Goal: Task Accomplishment & Management: Use online tool/utility

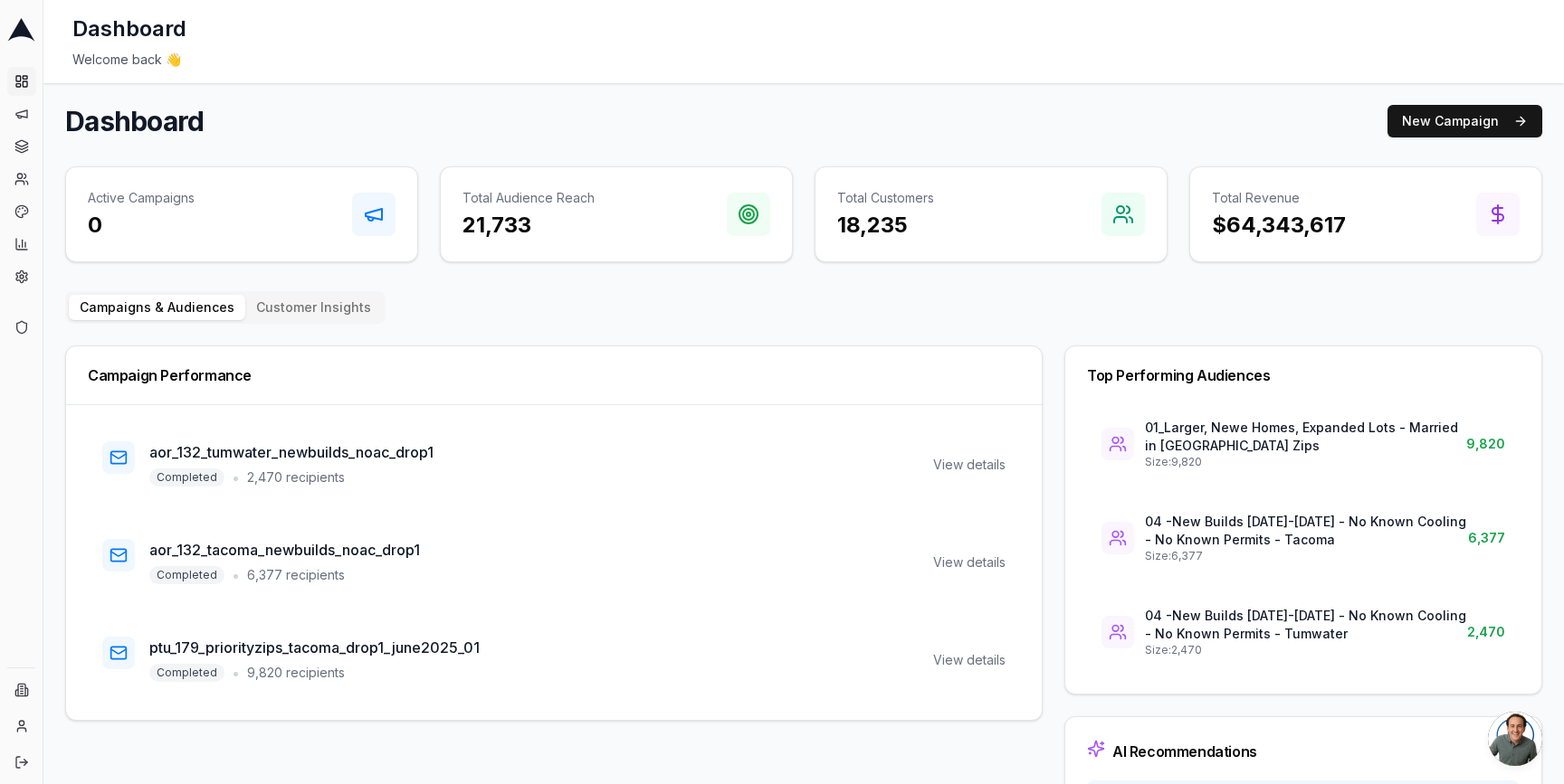
click at [23, 42] on link at bounding box center [22, 30] width 29 height 46
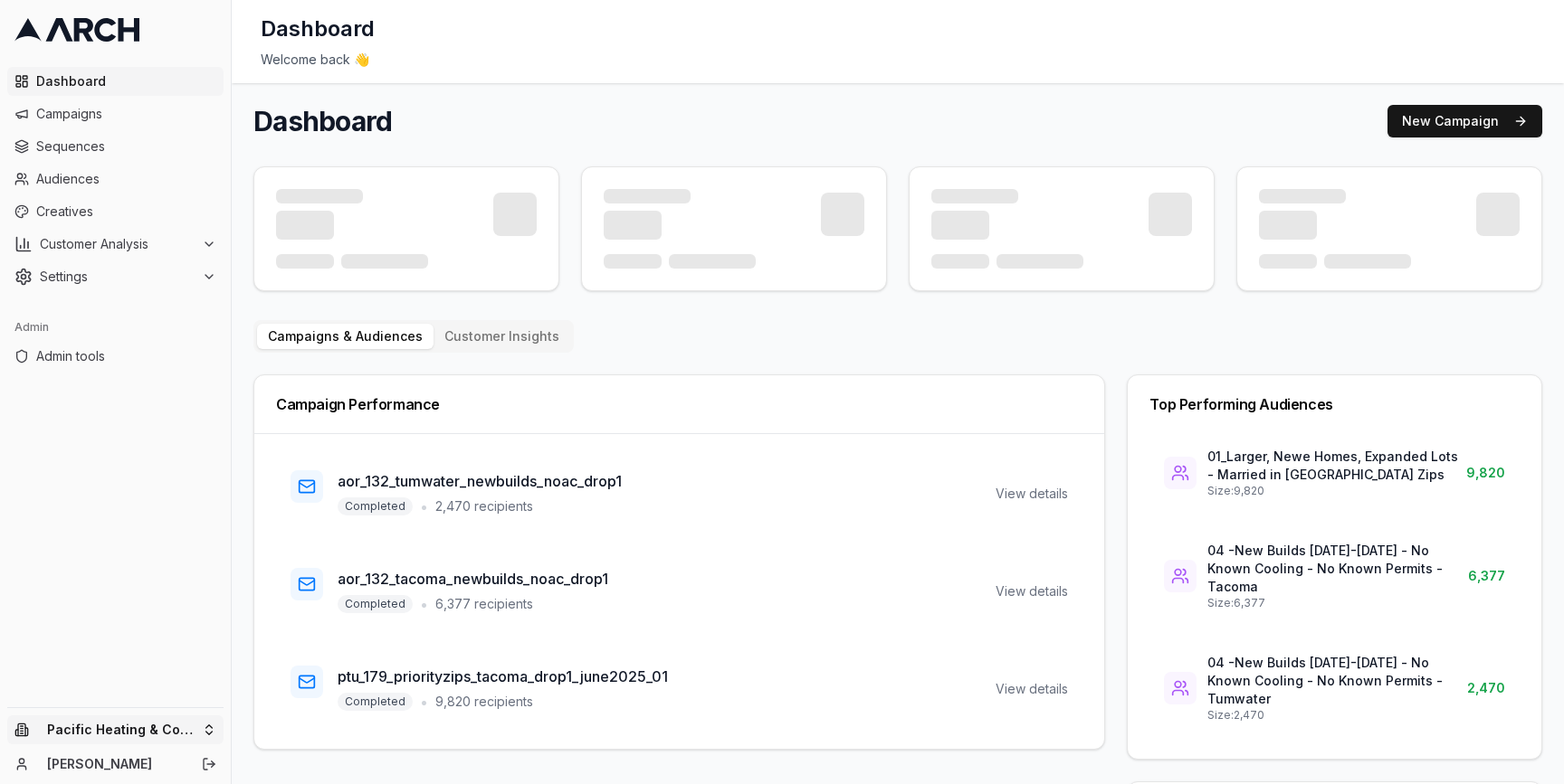
click at [200, 729] on html "Dashboard Campaigns Sequences Audiences Creatives Customer Analysis Settings Ad…" at bounding box center [782, 392] width 1564 height 784
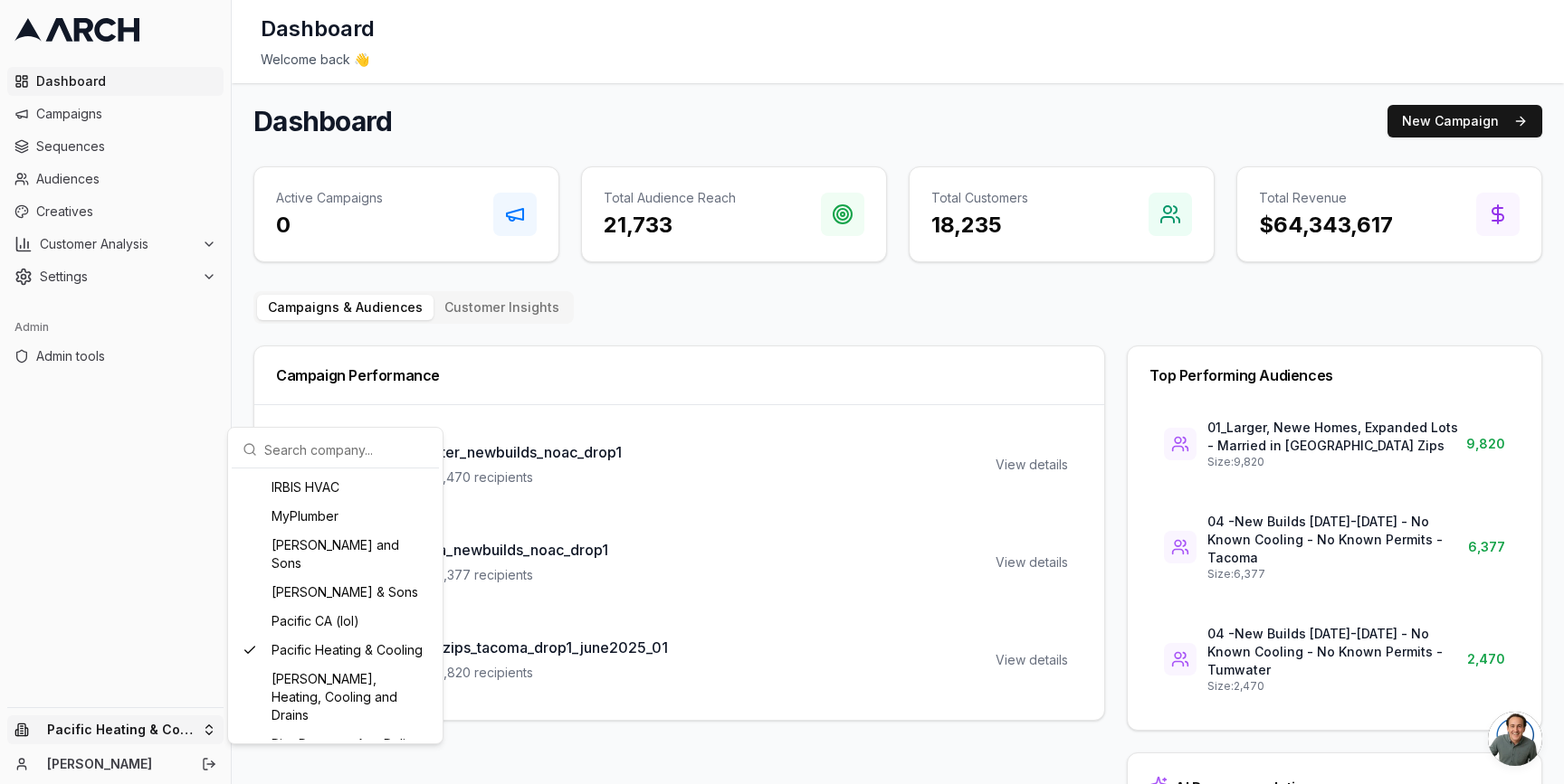
scroll to position [1176, 0]
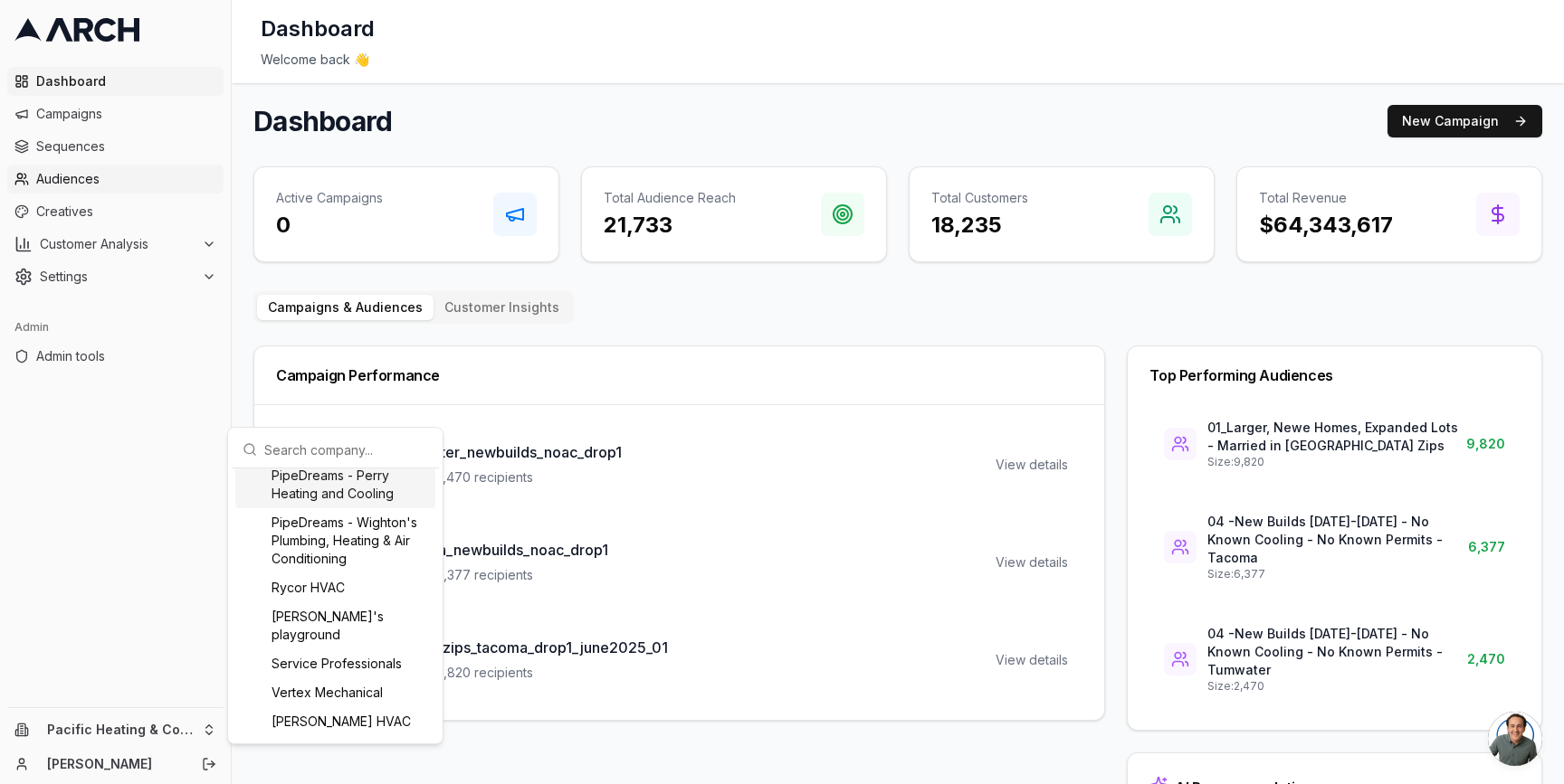
click at [155, 165] on html "Dashboard Campaigns Sequences Audiences Creatives Customer Analysis Settings Ad…" at bounding box center [782, 392] width 1564 height 784
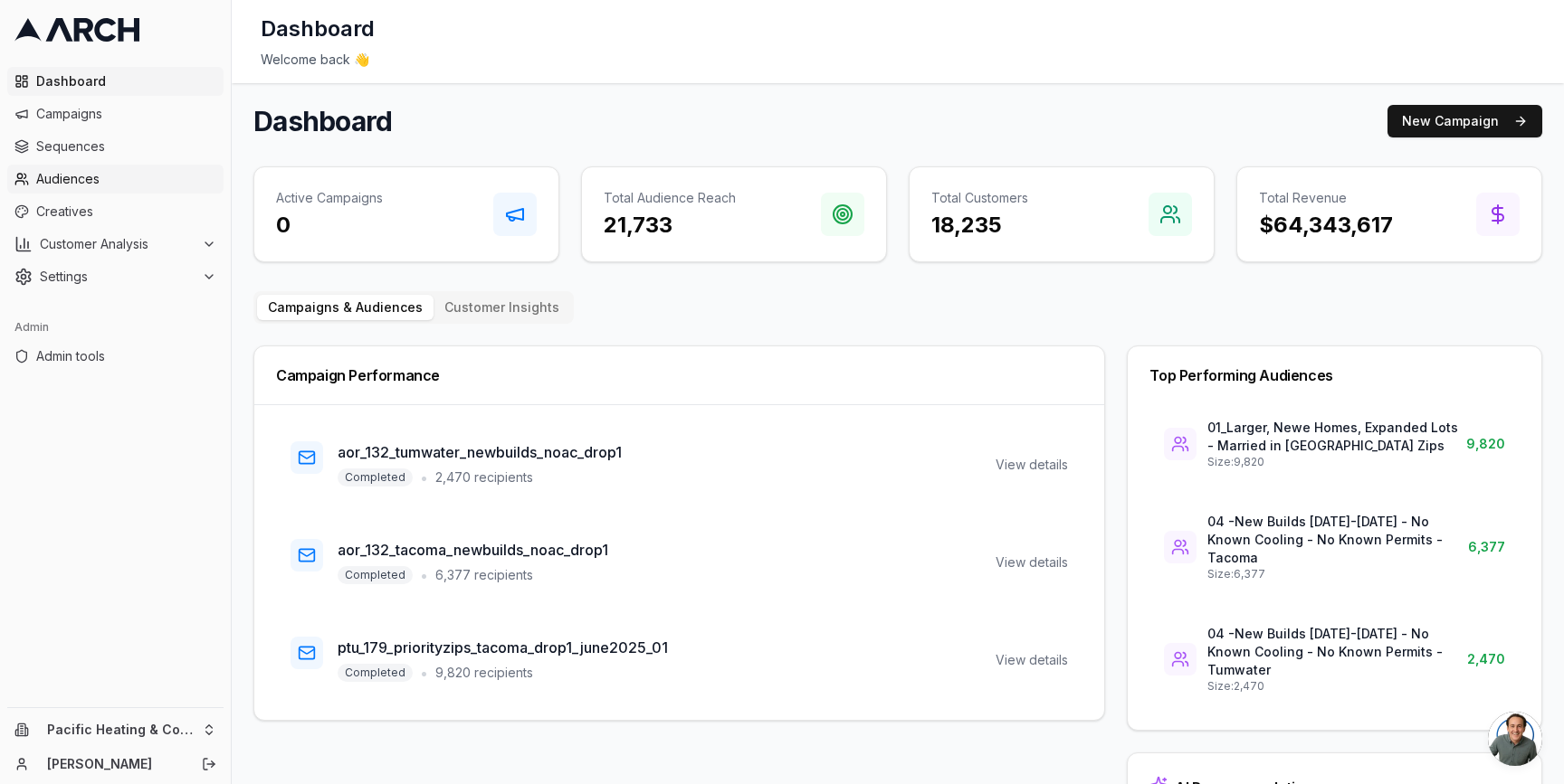
click at [147, 168] on link "Audiences" at bounding box center [116, 179] width 217 height 29
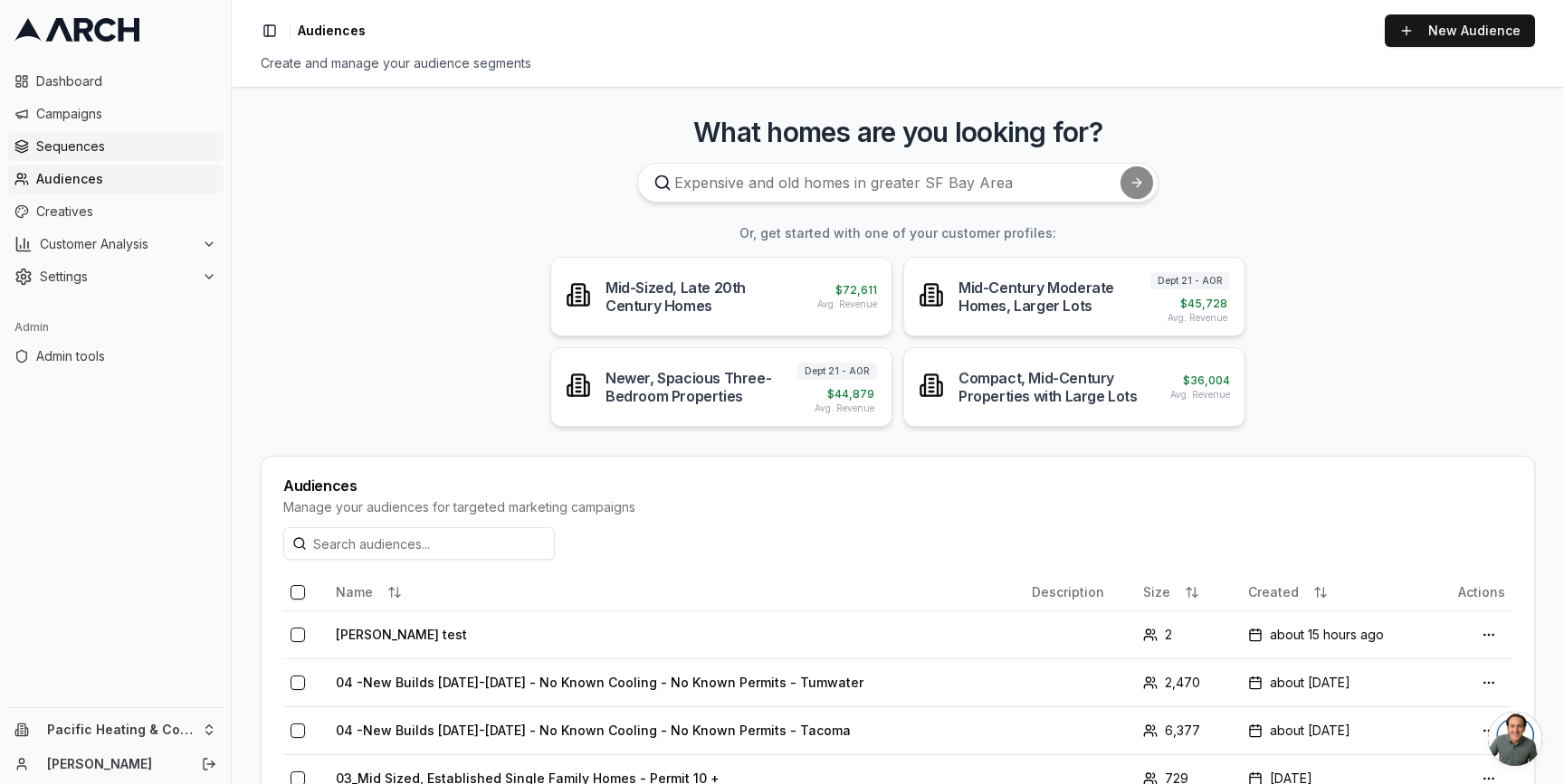
click at [95, 142] on span "Sequences" at bounding box center [126, 146] width 180 height 18
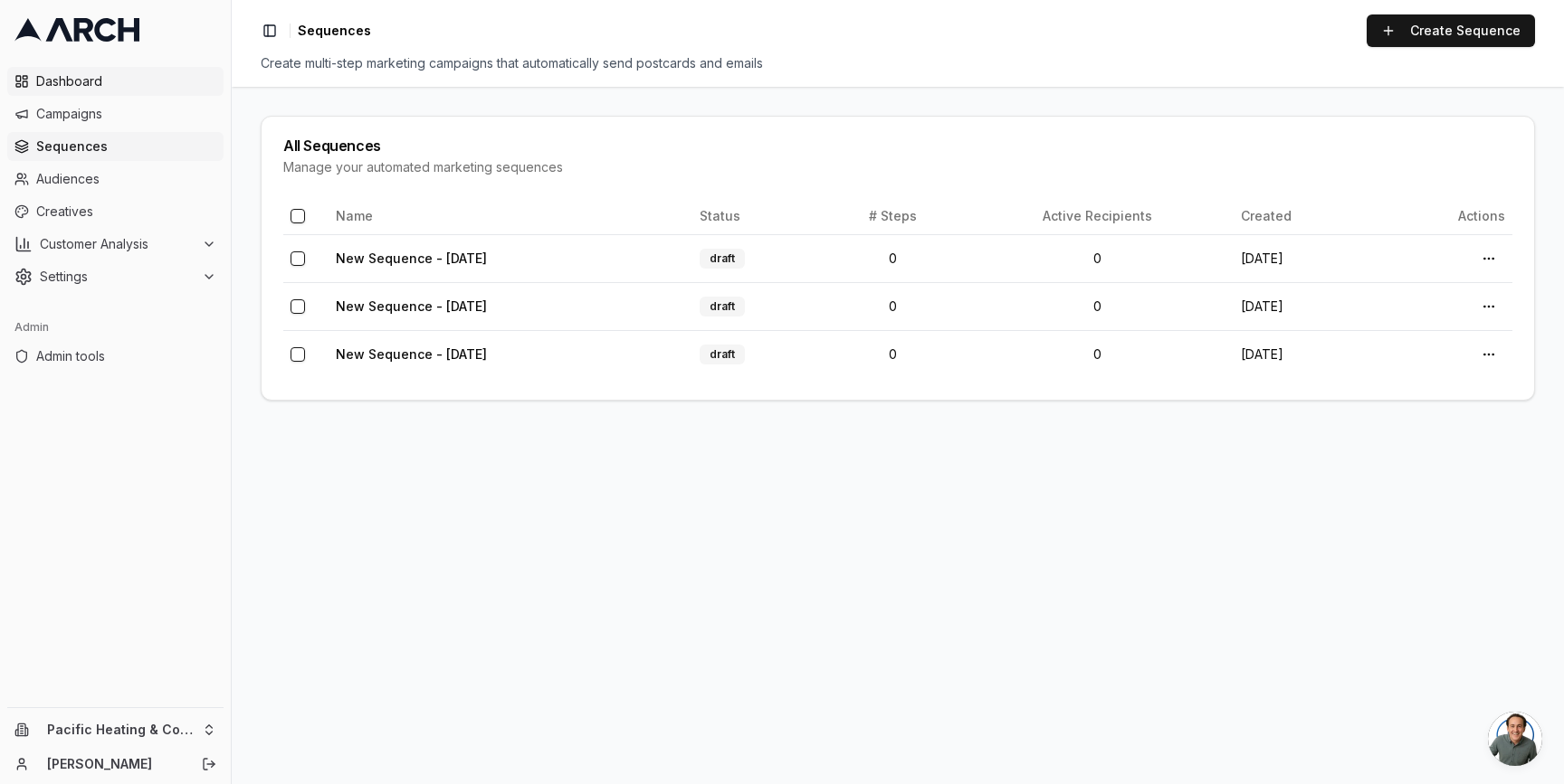
click at [110, 83] on span "Dashboard" at bounding box center [126, 81] width 180 height 18
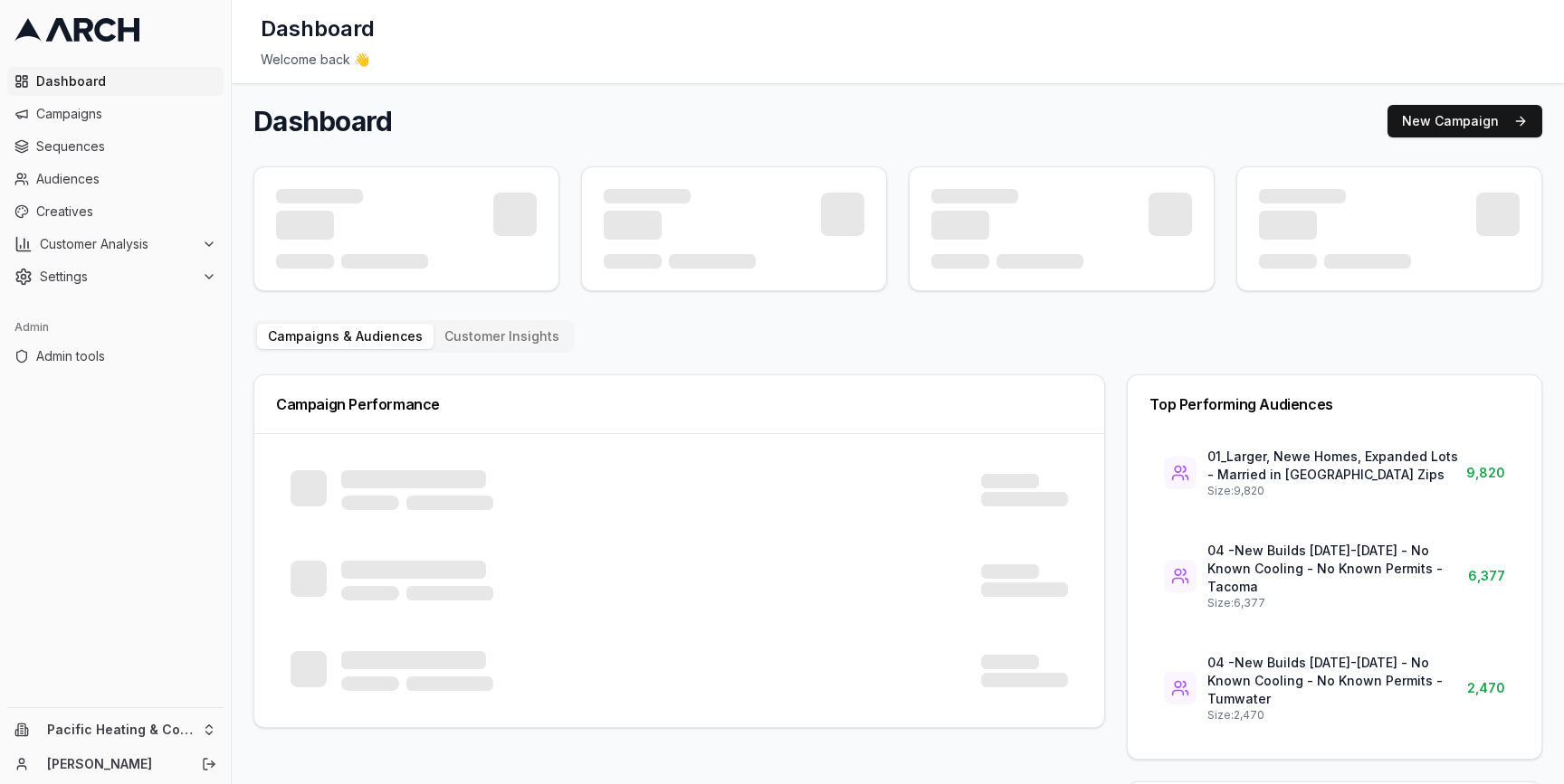
click at [243, 154] on main "Dashboard New Campaign Campaigns & Audiences Customer Insights Campaign Perform…" at bounding box center [898, 528] width 1332 height 890
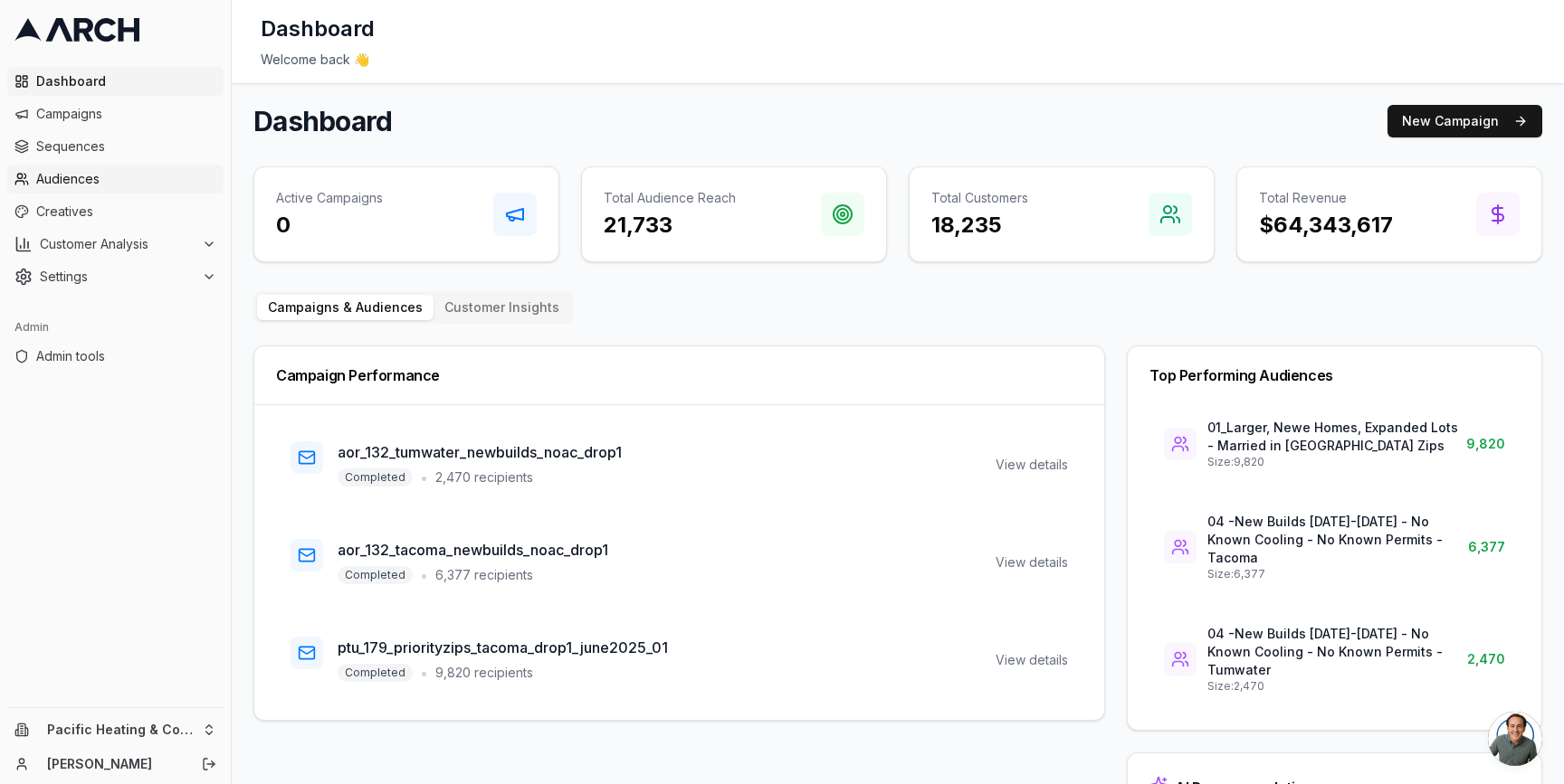
click at [114, 179] on span "Audiences" at bounding box center [126, 179] width 180 height 18
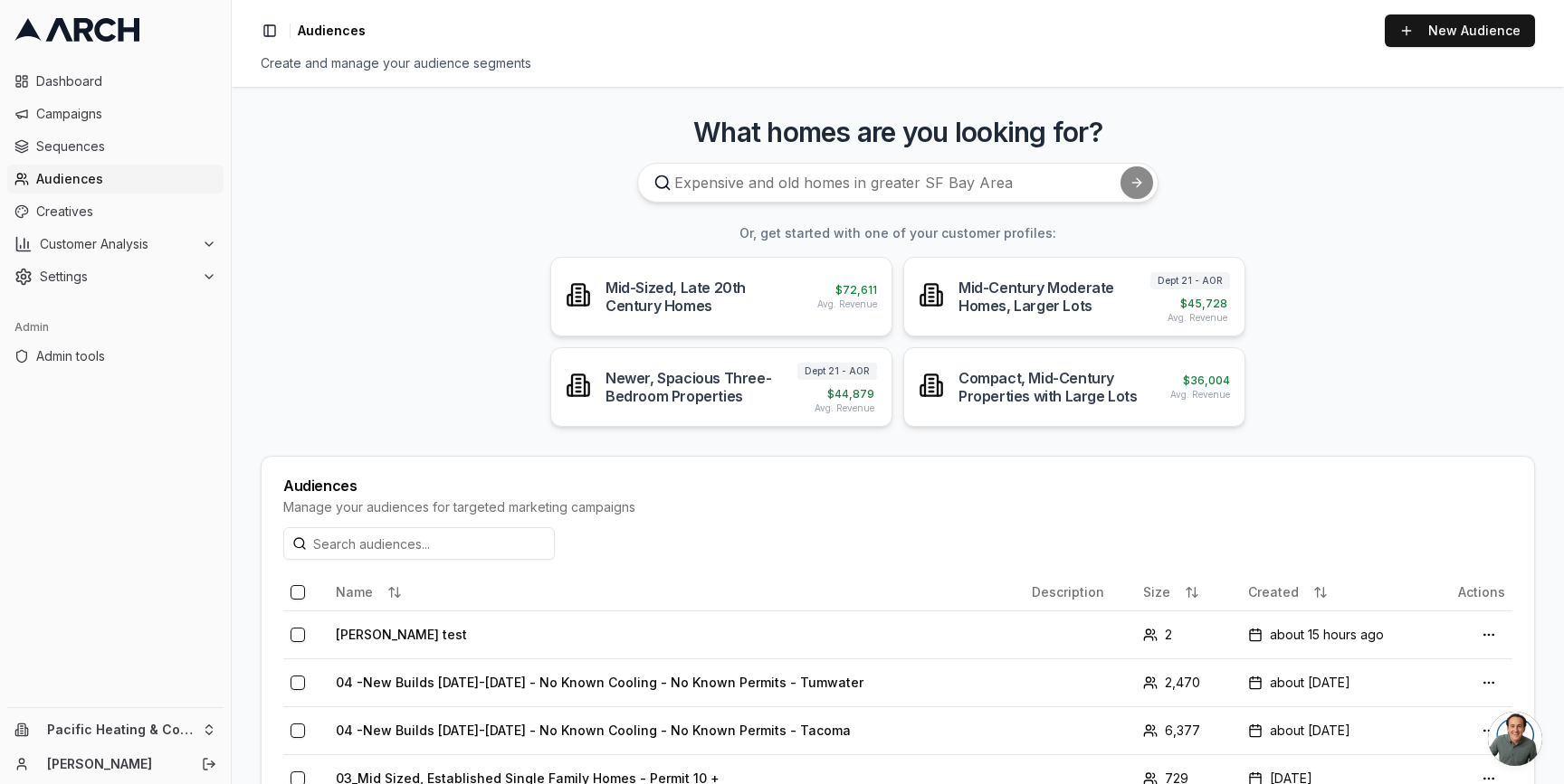
scroll to position [164, 0]
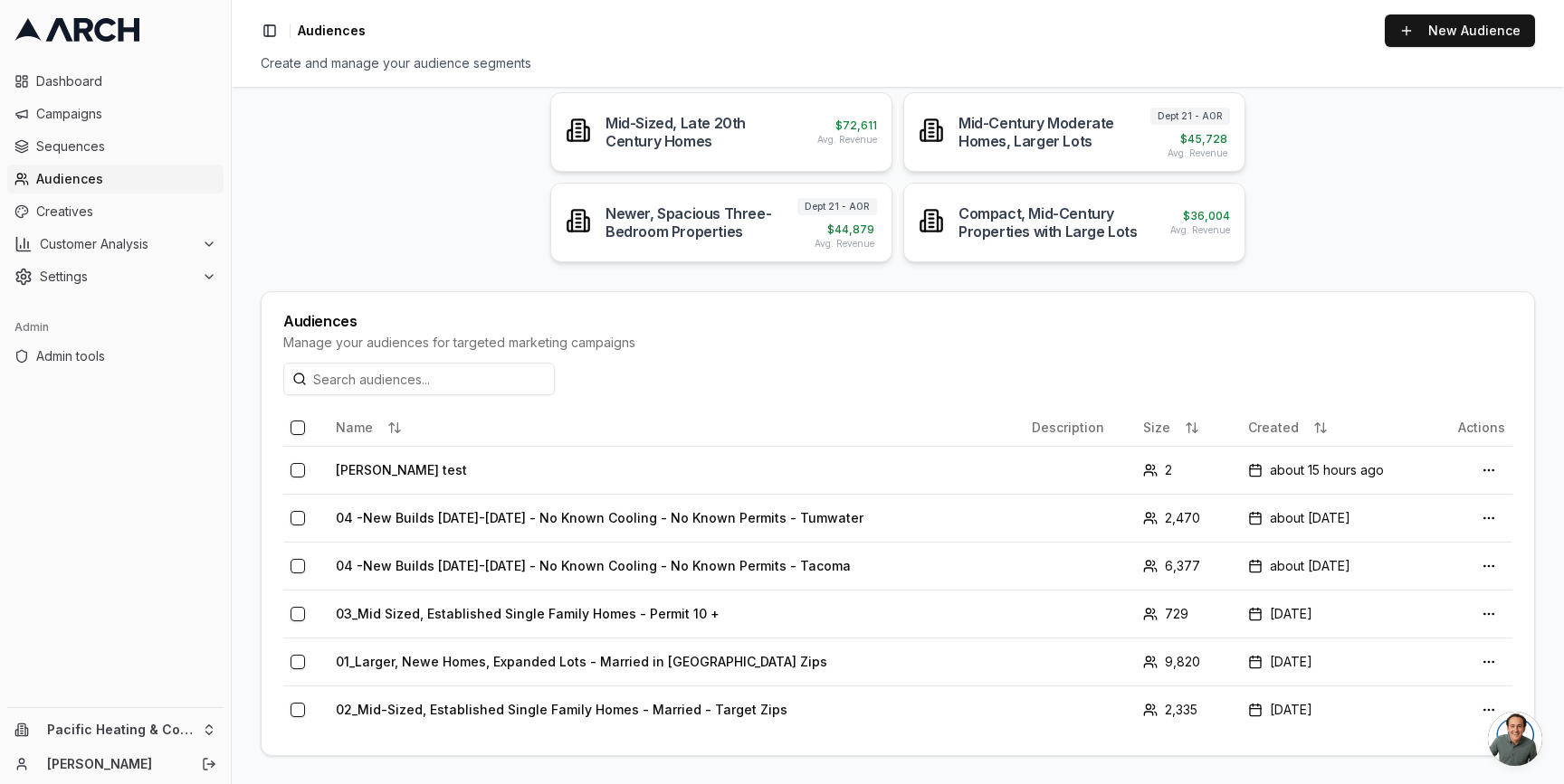
click at [296, 316] on div "Audiences" at bounding box center [898, 320] width 1229 height 14
drag, startPoint x: 333, startPoint y: 322, endPoint x: 291, endPoint y: 323, distance: 42.0
click at [291, 323] on div "Audiences" at bounding box center [898, 320] width 1229 height 14
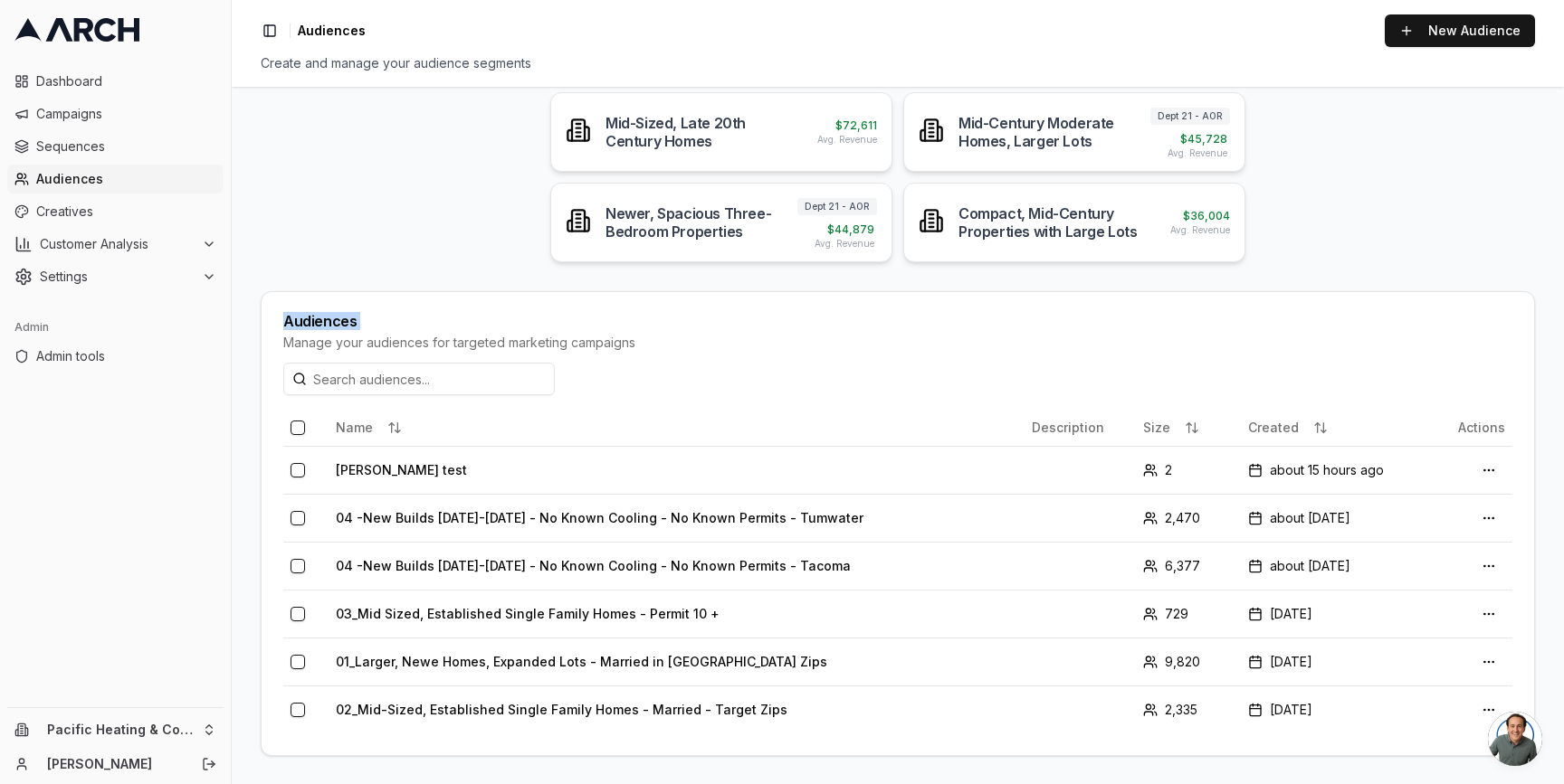
click at [290, 323] on div "Audiences" at bounding box center [898, 320] width 1229 height 14
click at [249, 556] on main "What homes are you looking for? Or, get started with one of your customer profi…" at bounding box center [898, 435] width 1332 height 698
click at [283, 316] on div "Audiences" at bounding box center [898, 320] width 1229 height 14
click at [290, 317] on div "Audiences" at bounding box center [898, 320] width 1229 height 14
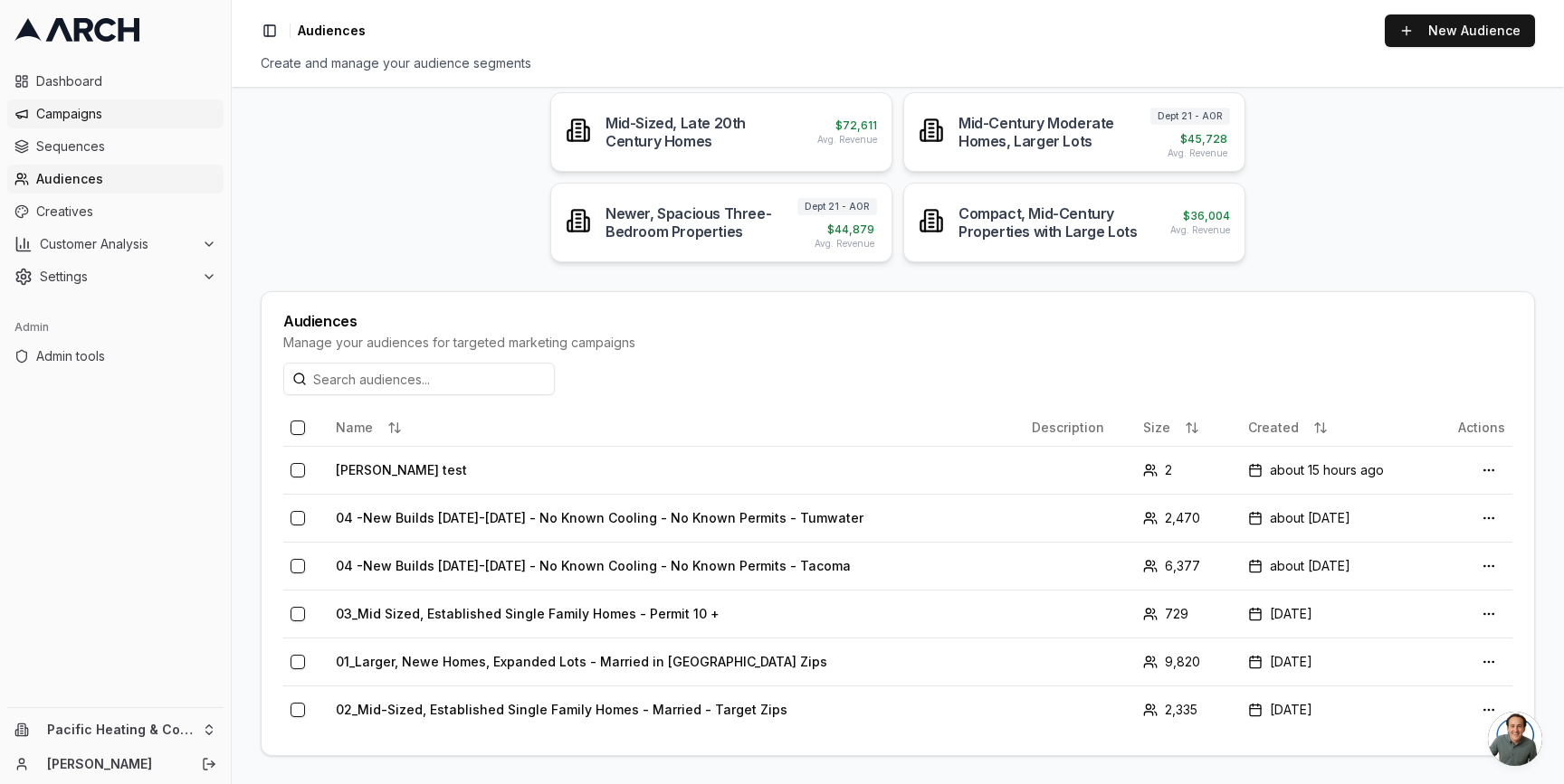
click at [98, 105] on span "Campaigns" at bounding box center [126, 113] width 180 height 18
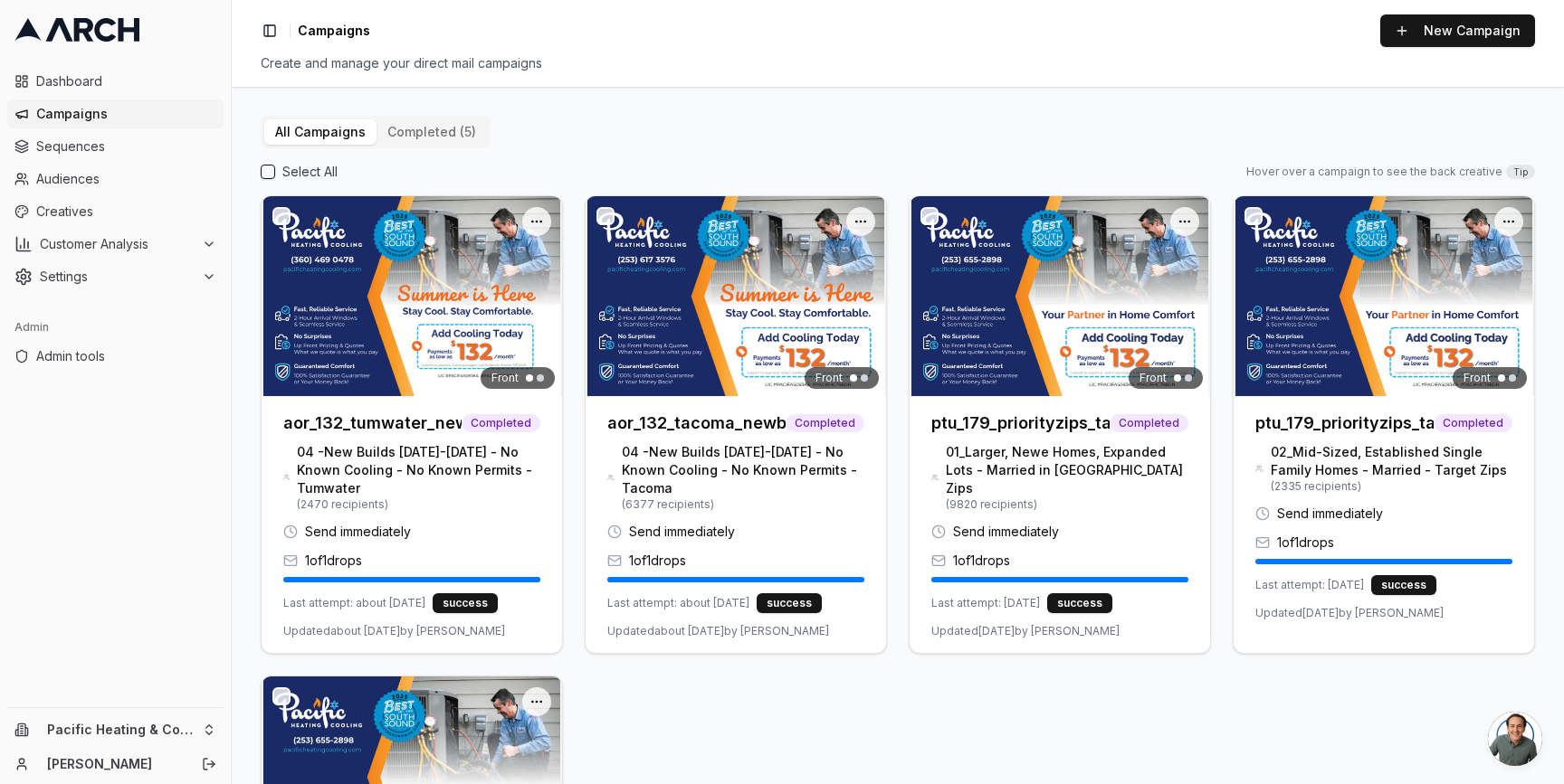
click at [894, 180] on div "Select All Hover over a campaign to see the back creative Tip" at bounding box center [898, 171] width 1275 height 18
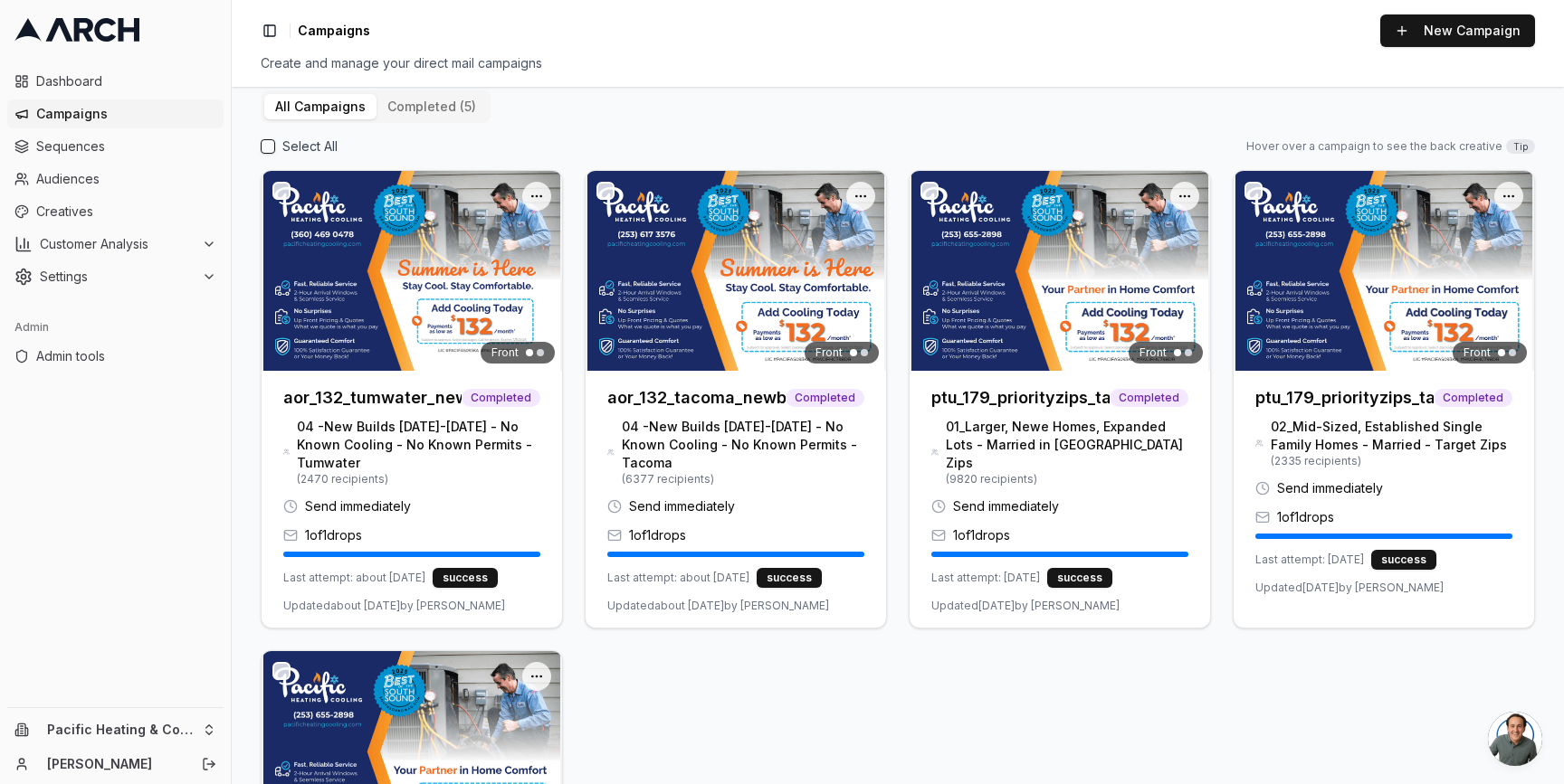
scroll to position [25, 0]
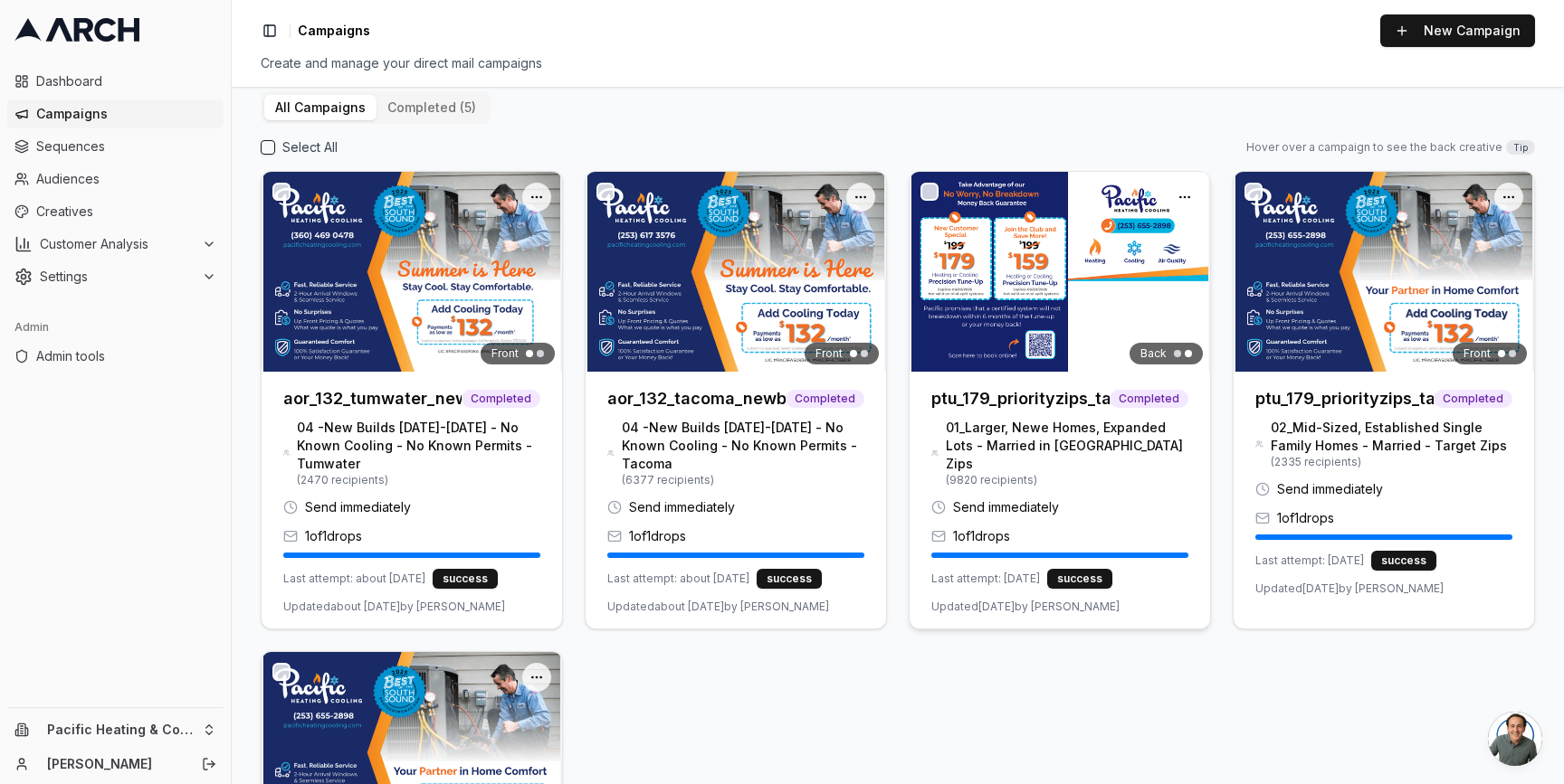
click at [1047, 332] on img at bounding box center [1060, 272] width 300 height 200
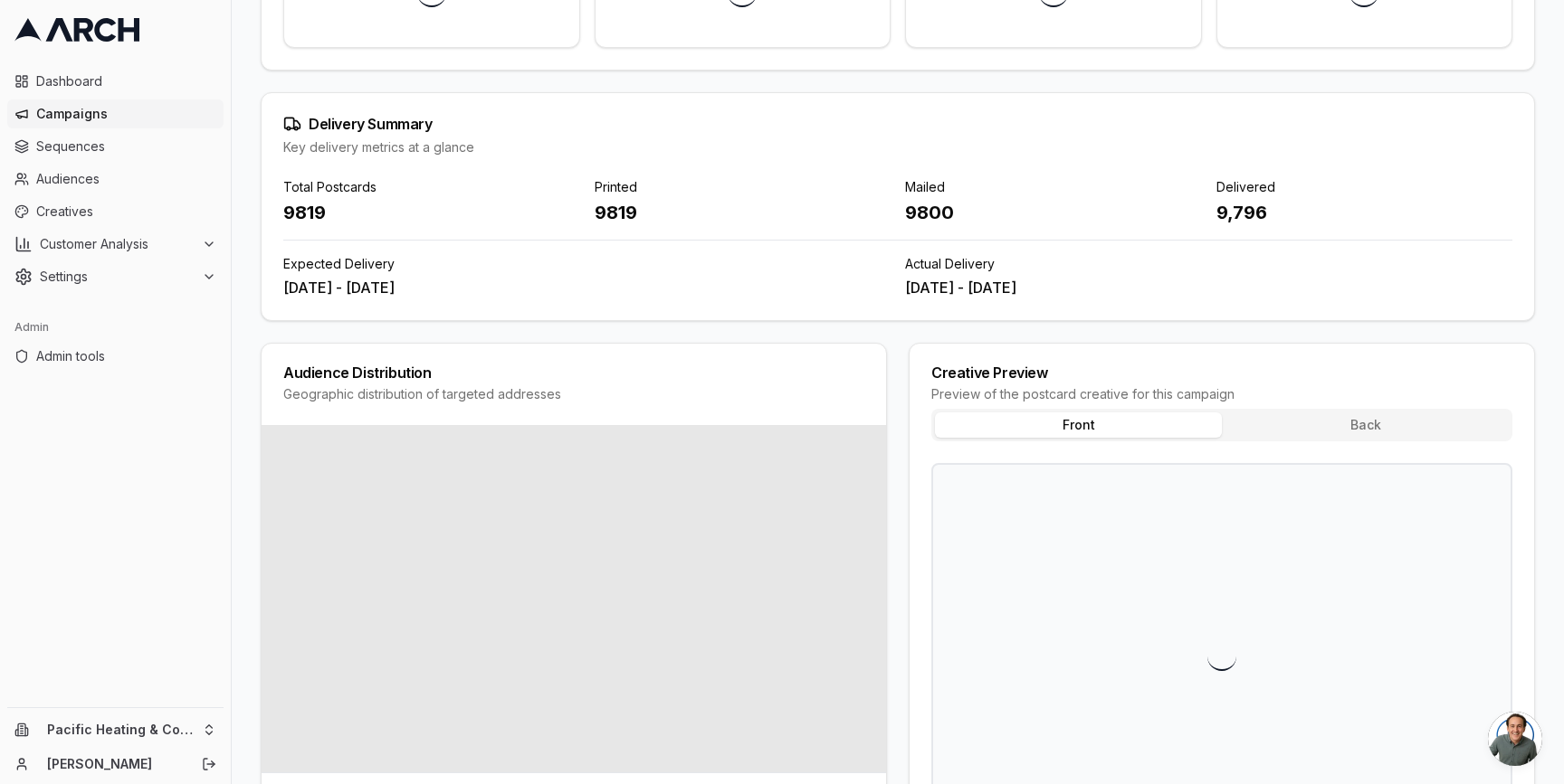
scroll to position [413, 0]
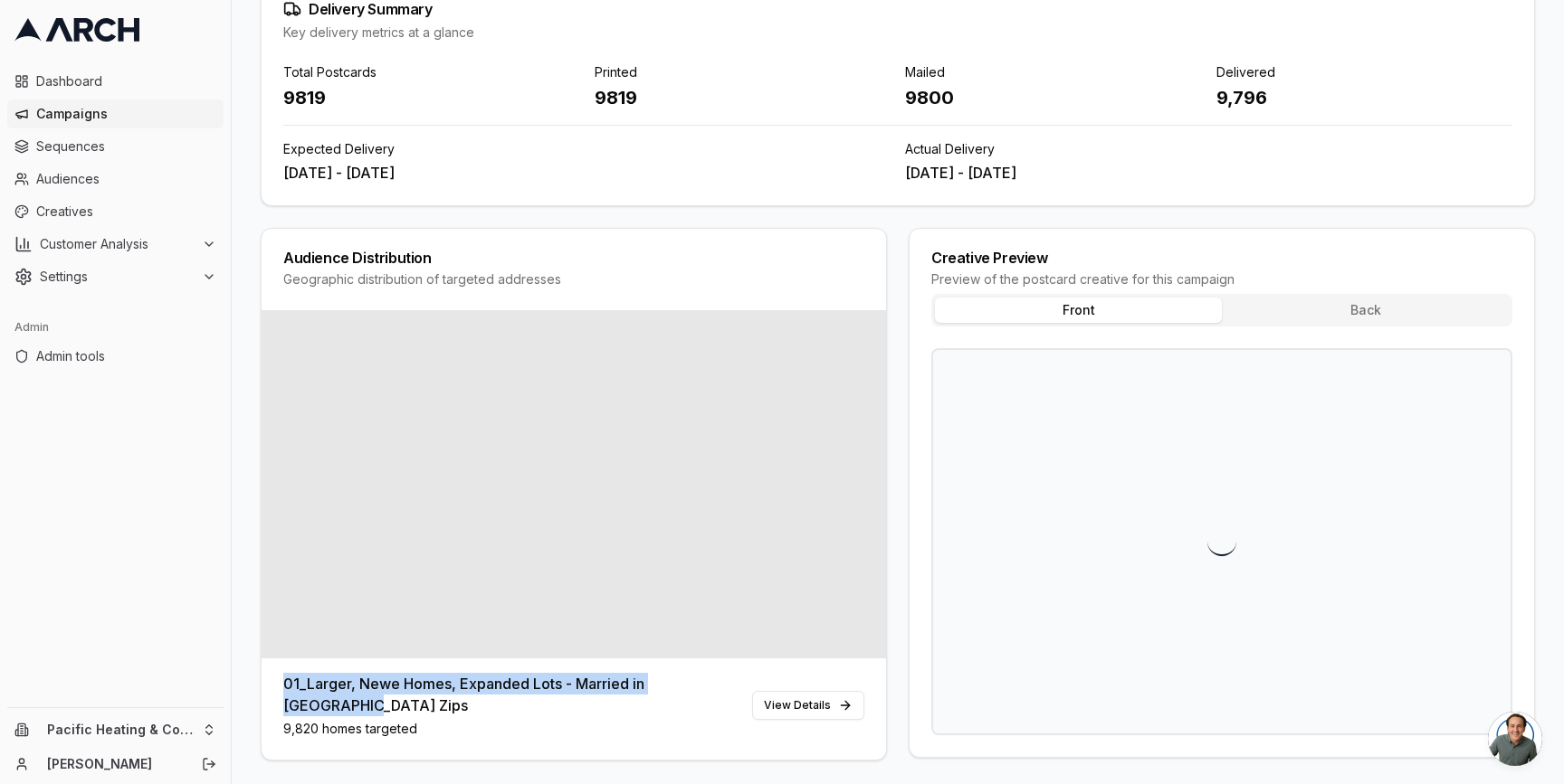
drag, startPoint x: 278, startPoint y: 688, endPoint x: 734, endPoint y: 679, distance: 456.1
click at [734, 679] on div "01_Larger, Newe Homes, Expanded Lots - Married in Tacoma Zips 9,820 homes targe…" at bounding box center [573, 709] width 625 height 103
copy div "01_Larger, Newe Homes, Expanded Lots - Married in Tacoma Zips"
click at [112, 178] on span "Audiences" at bounding box center [126, 179] width 180 height 18
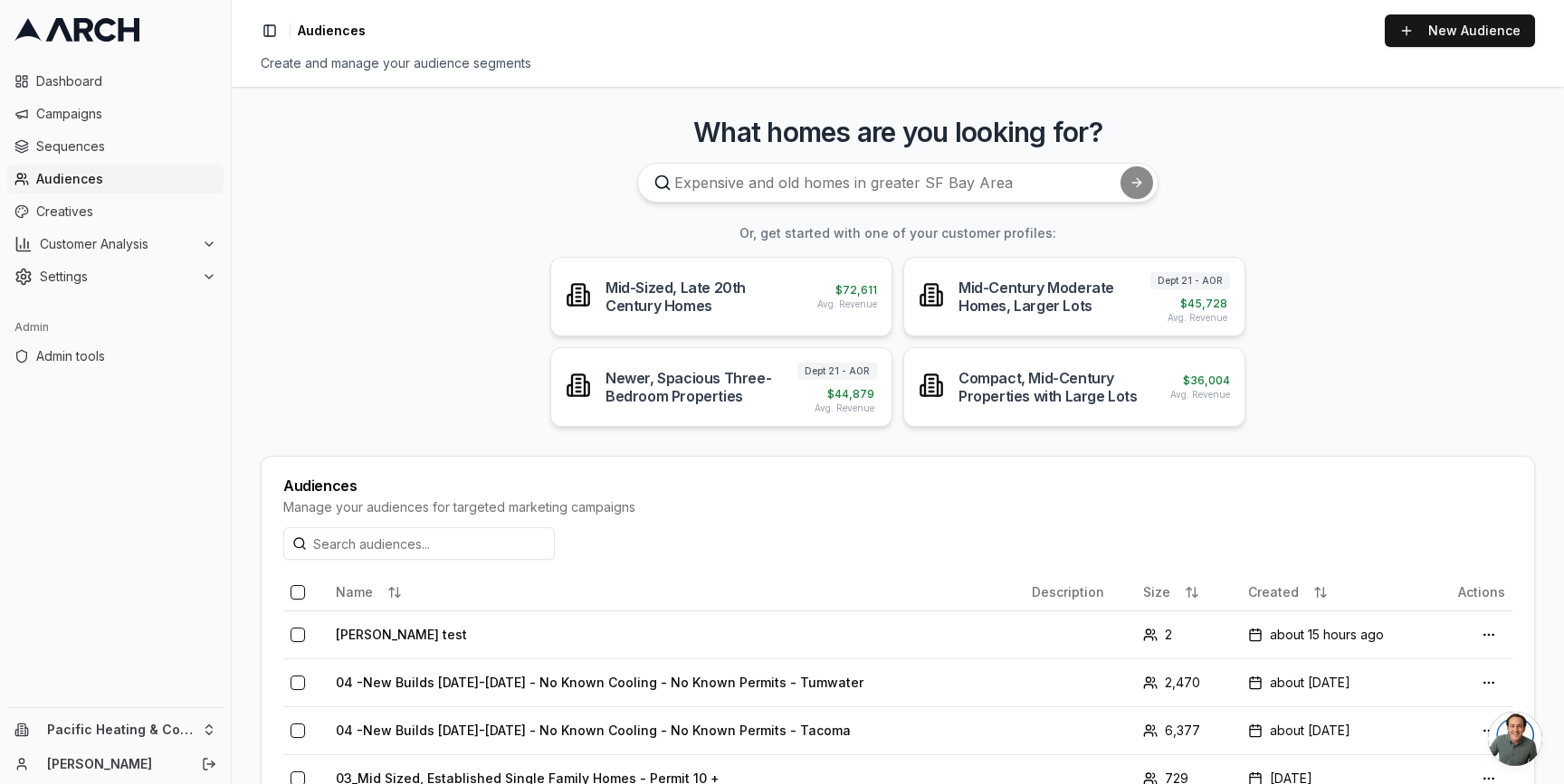
scroll to position [164, 0]
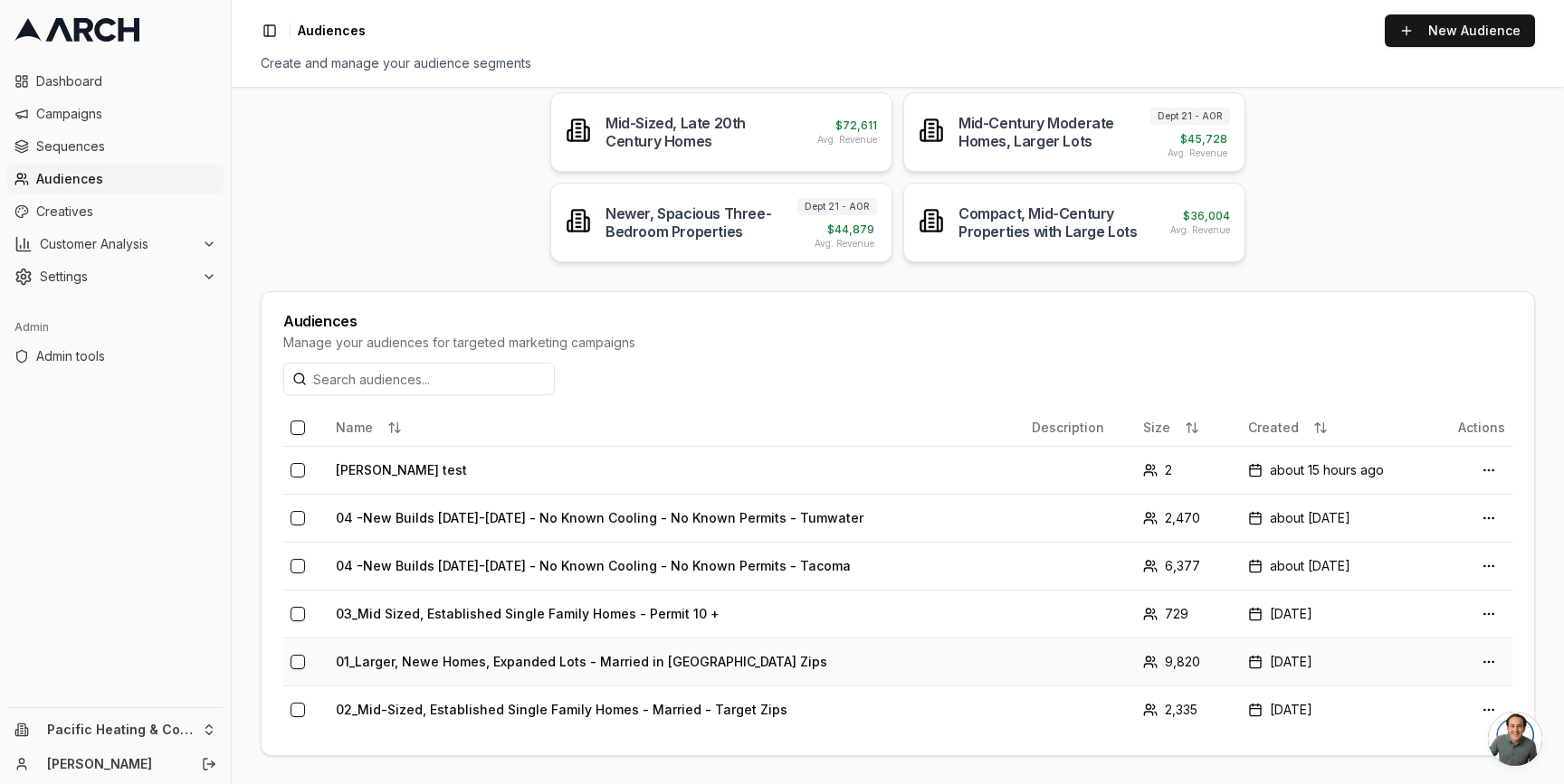
click at [573, 657] on td "01_Larger, Newe Homes, Expanded Lots - Married in [GEOGRAPHIC_DATA] Zips" at bounding box center [677, 661] width 696 height 48
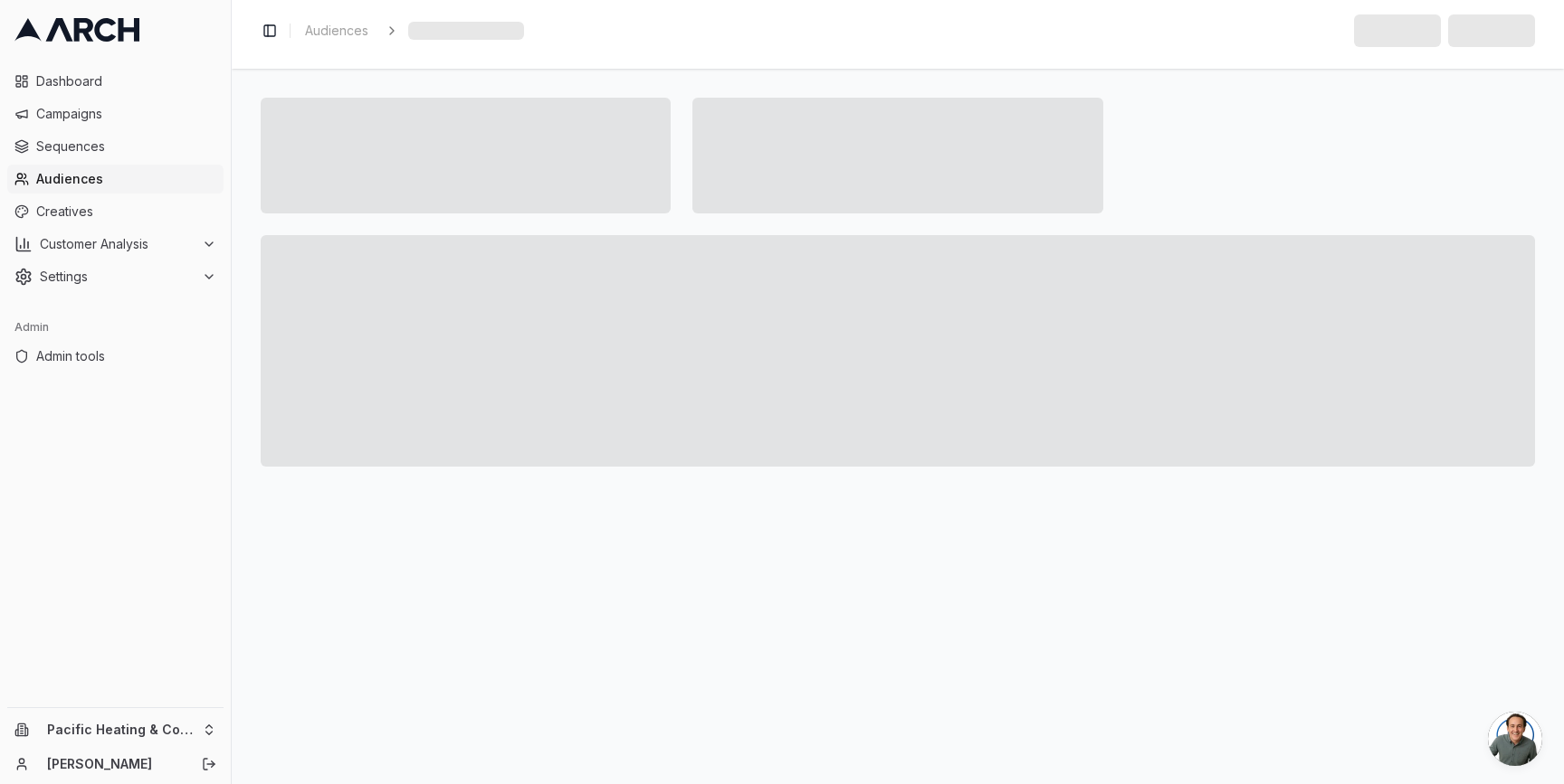
click at [199, 179] on span "Audiences" at bounding box center [126, 179] width 180 height 18
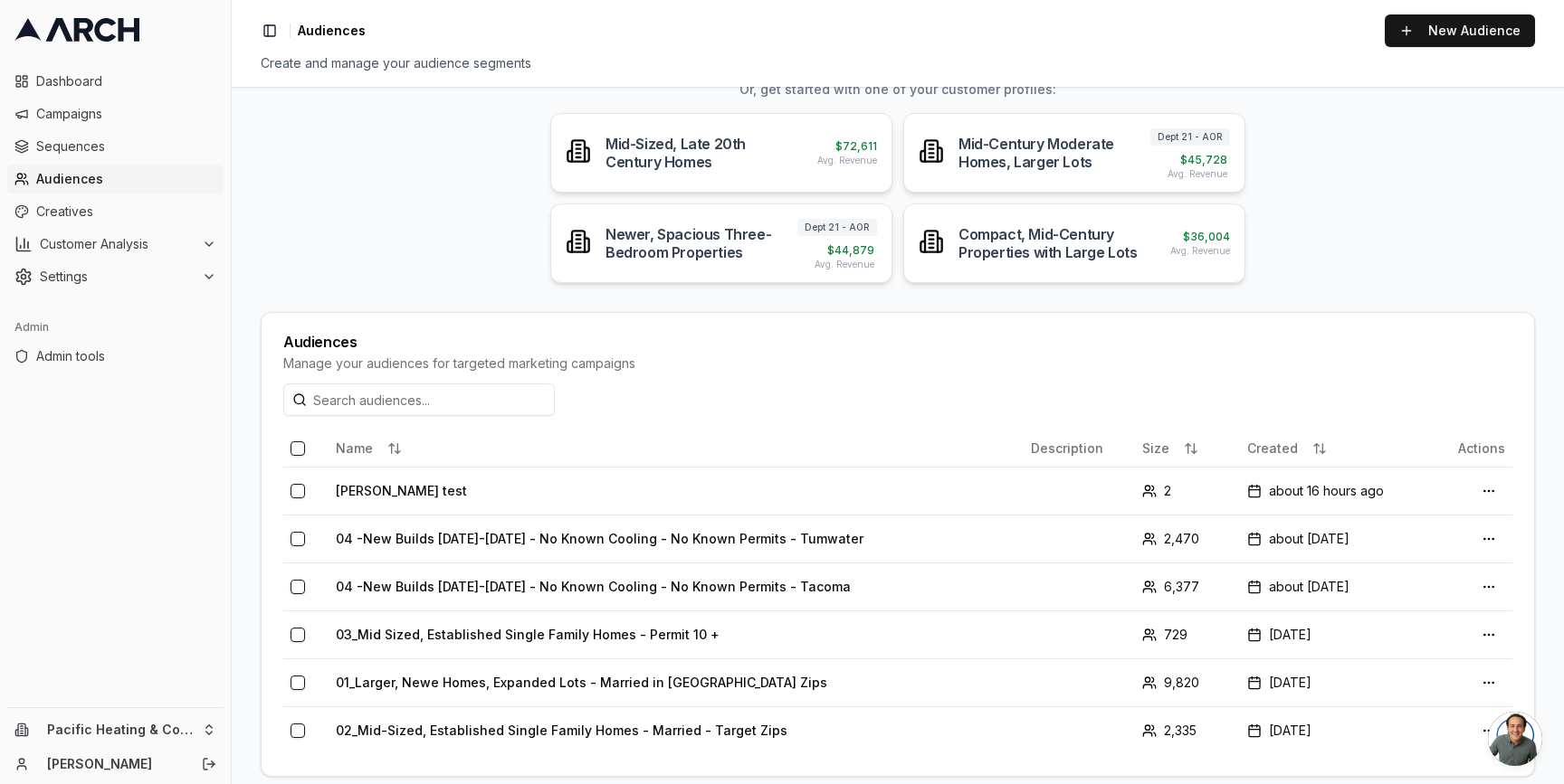
scroll to position [164, 0]
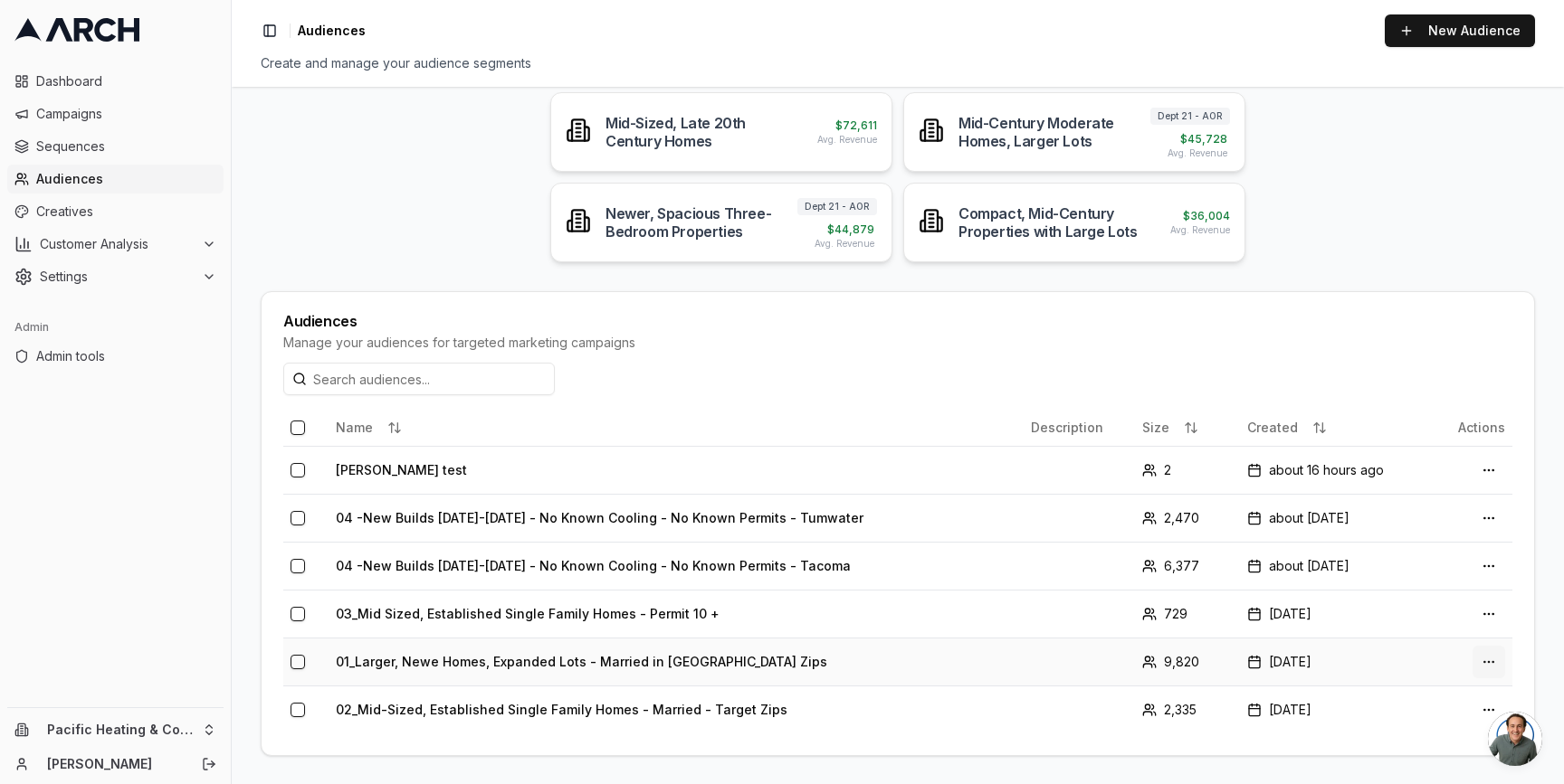
click at [1473, 663] on html "Dashboard Campaigns Sequences Audiences Creatives Customer Analysis Settings Ad…" at bounding box center [782, 392] width 1564 height 784
click at [665, 659] on html "Dashboard Campaigns Sequences Audiences Creatives Customer Analysis Settings Ad…" at bounding box center [782, 392] width 1564 height 784
click at [586, 652] on td "01_Larger, Newe Homes, Expanded Lots - Married in [GEOGRAPHIC_DATA] Zips" at bounding box center [676, 661] width 695 height 48
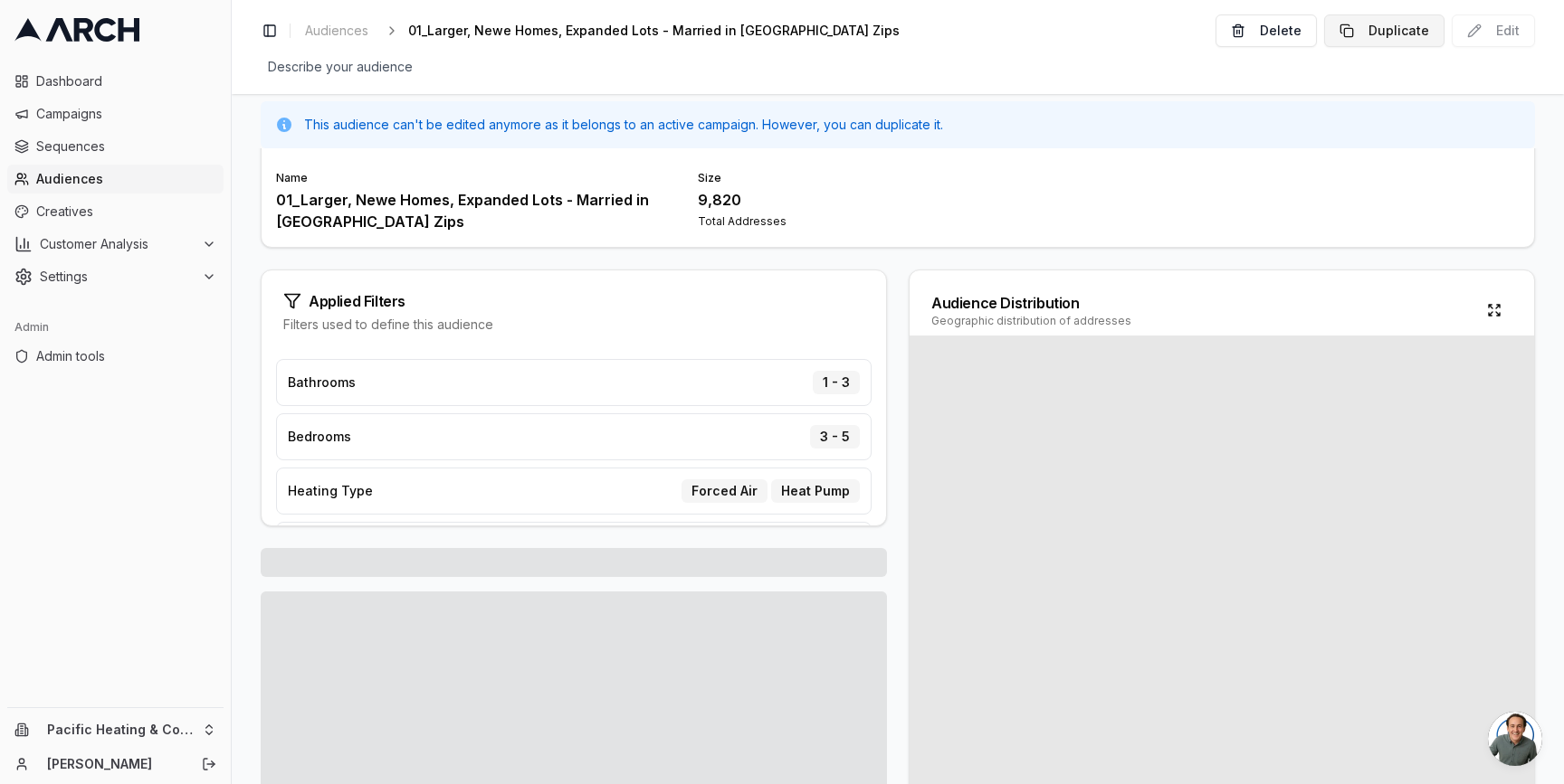
click at [1363, 36] on button "Duplicate" at bounding box center [1384, 30] width 121 height 32
click at [1353, 29] on button "Duplicate" at bounding box center [1384, 30] width 121 height 32
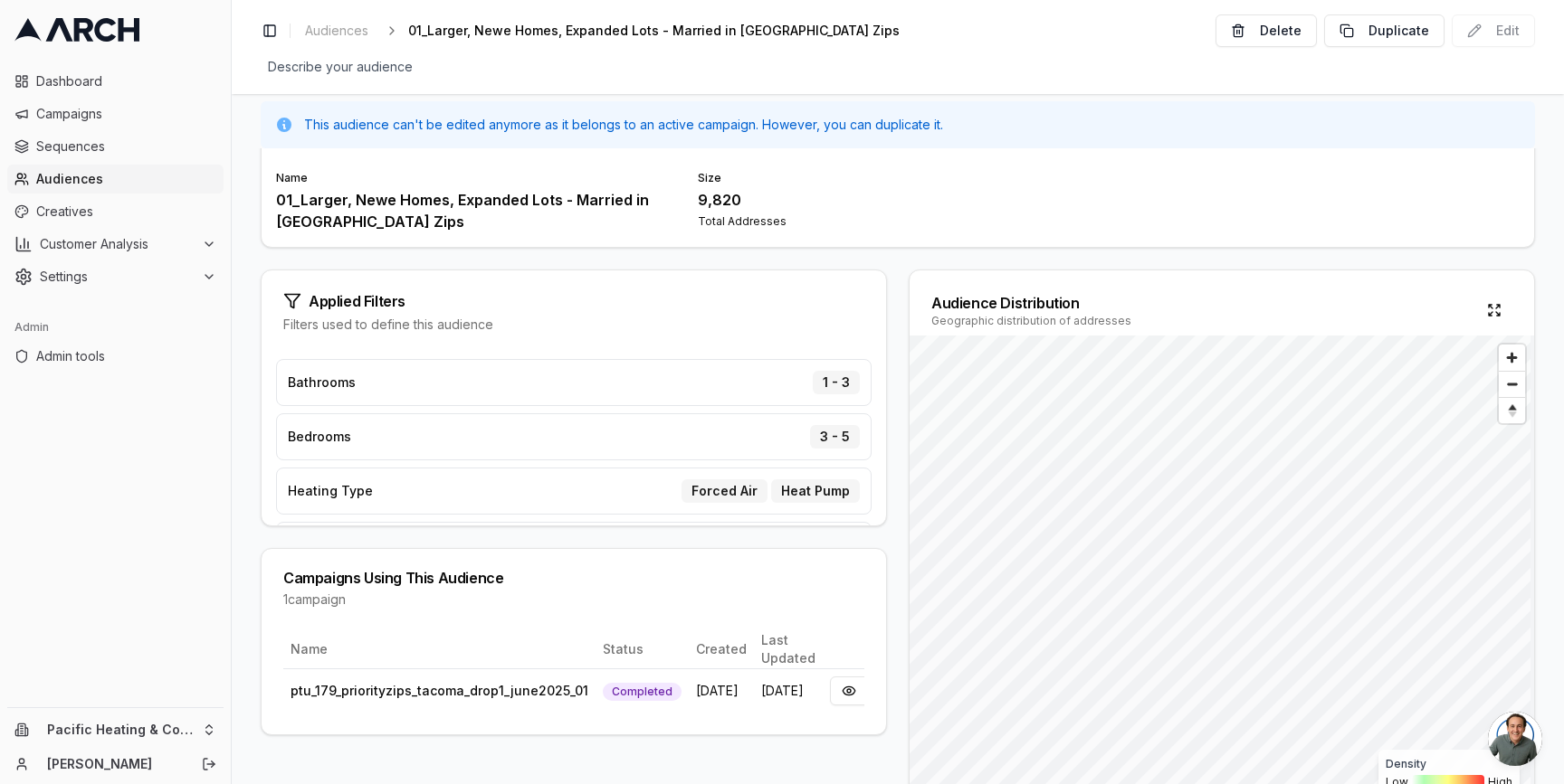
click at [180, 177] on span "Audiences" at bounding box center [126, 179] width 180 height 18
click at [892, 277] on div "Applied Filters Filters used to define this audience Bathrooms 1 - 3 Bedrooms 3…" at bounding box center [898, 541] width 1275 height 543
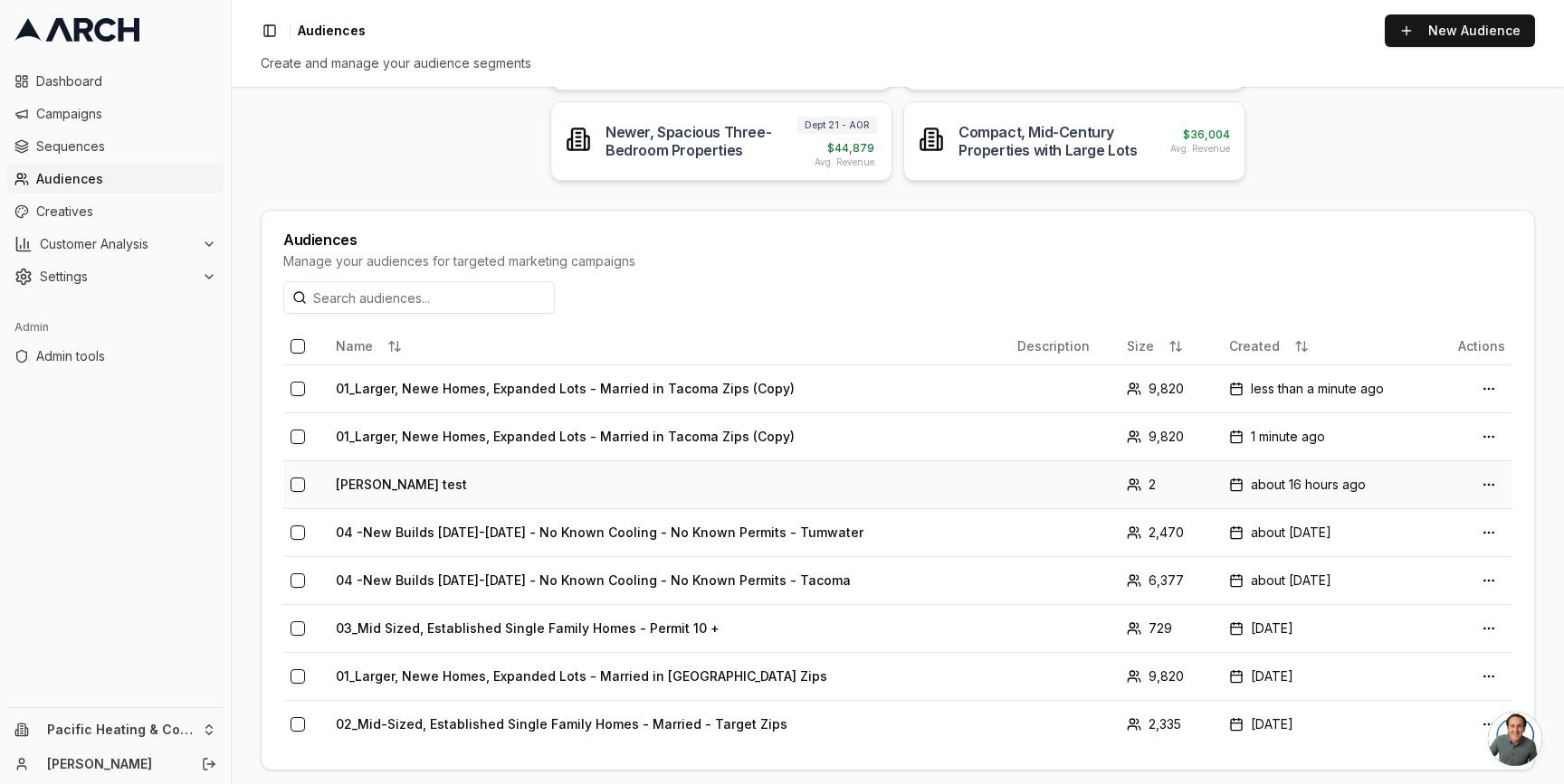
scroll to position [249, 0]
click at [298, 436] on button "button" at bounding box center [298, 433] width 14 height 14
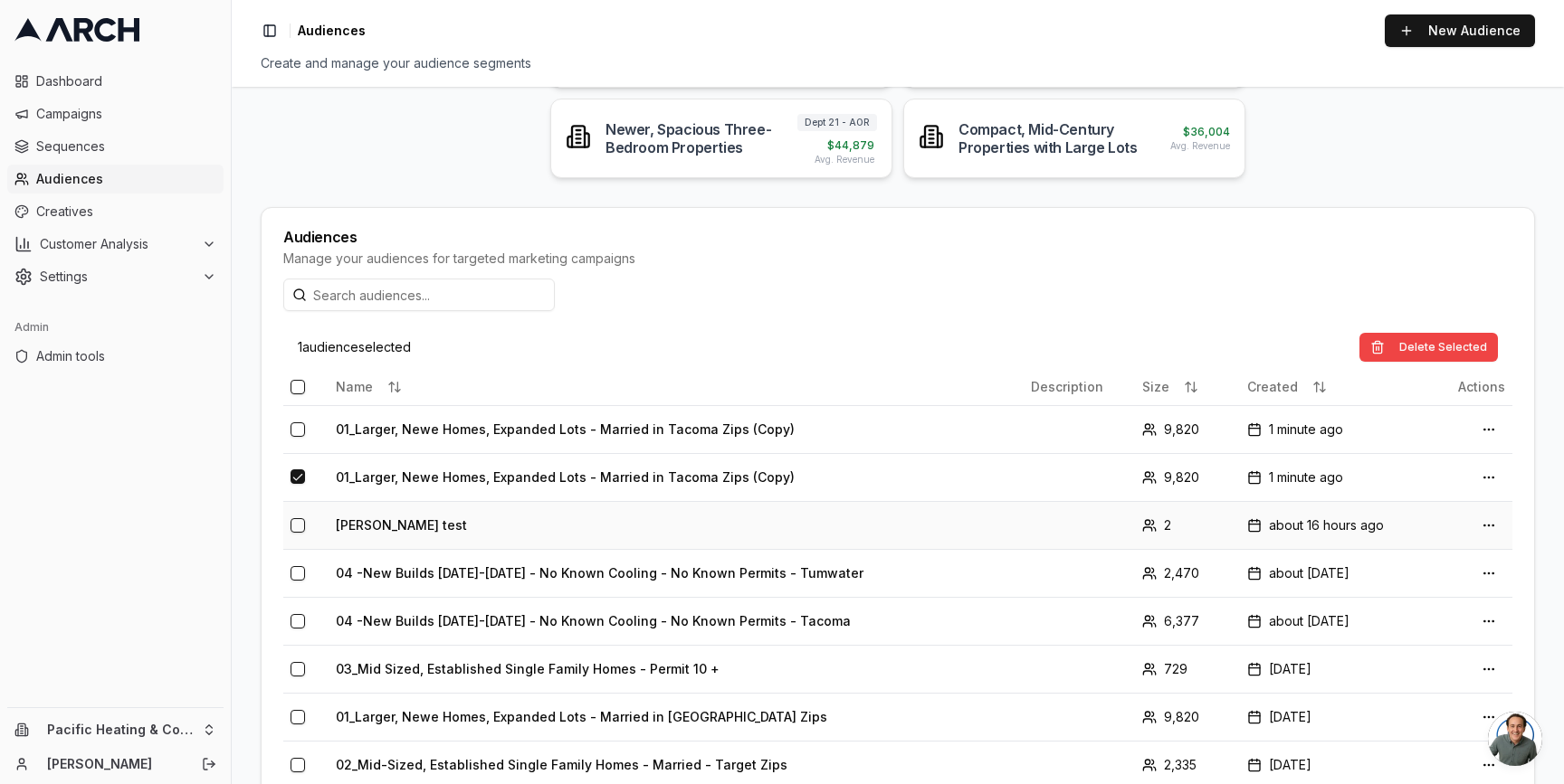
click at [299, 526] on button "button" at bounding box center [298, 526] width 14 height 14
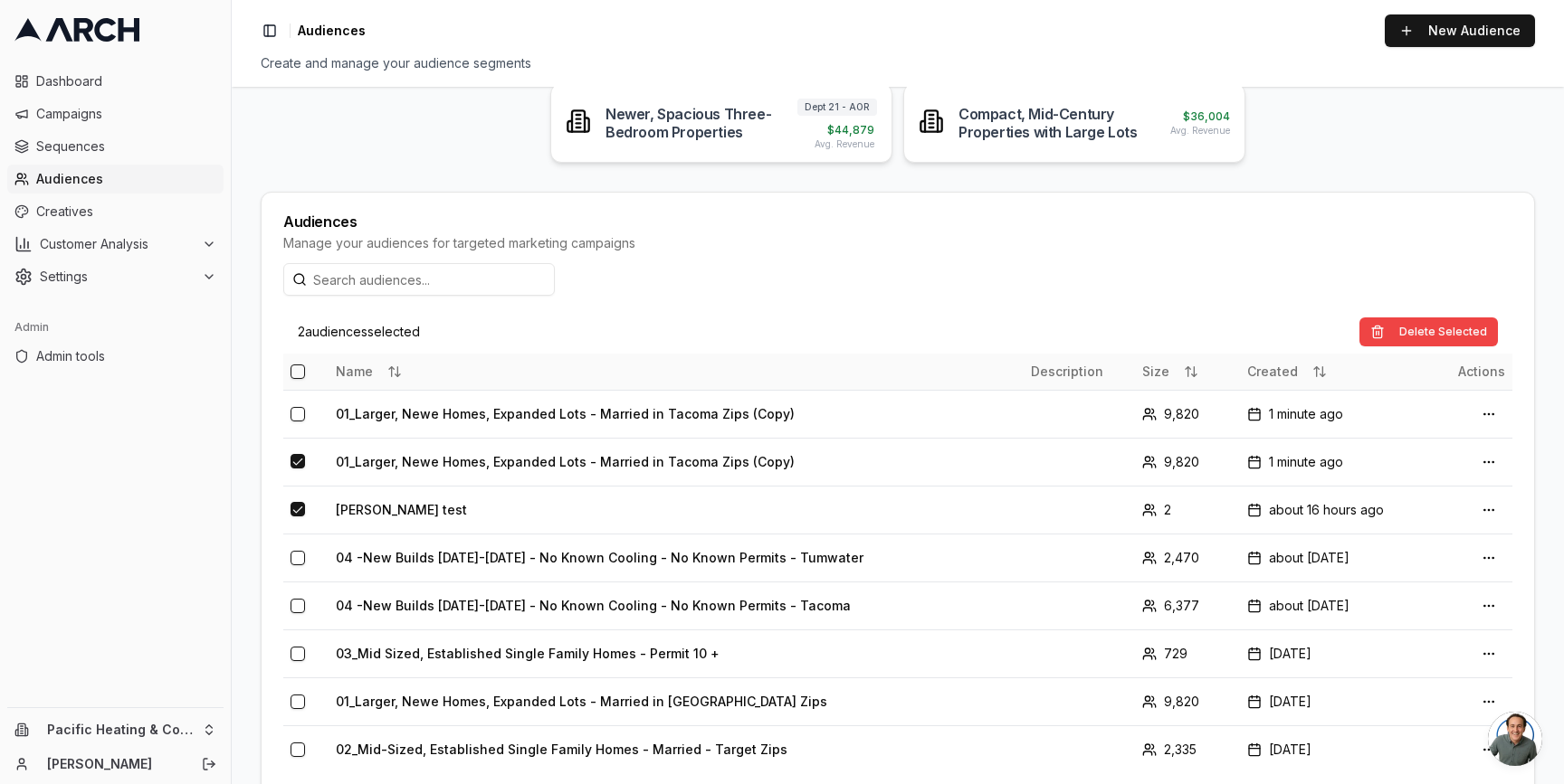
scroll to position [304, 0]
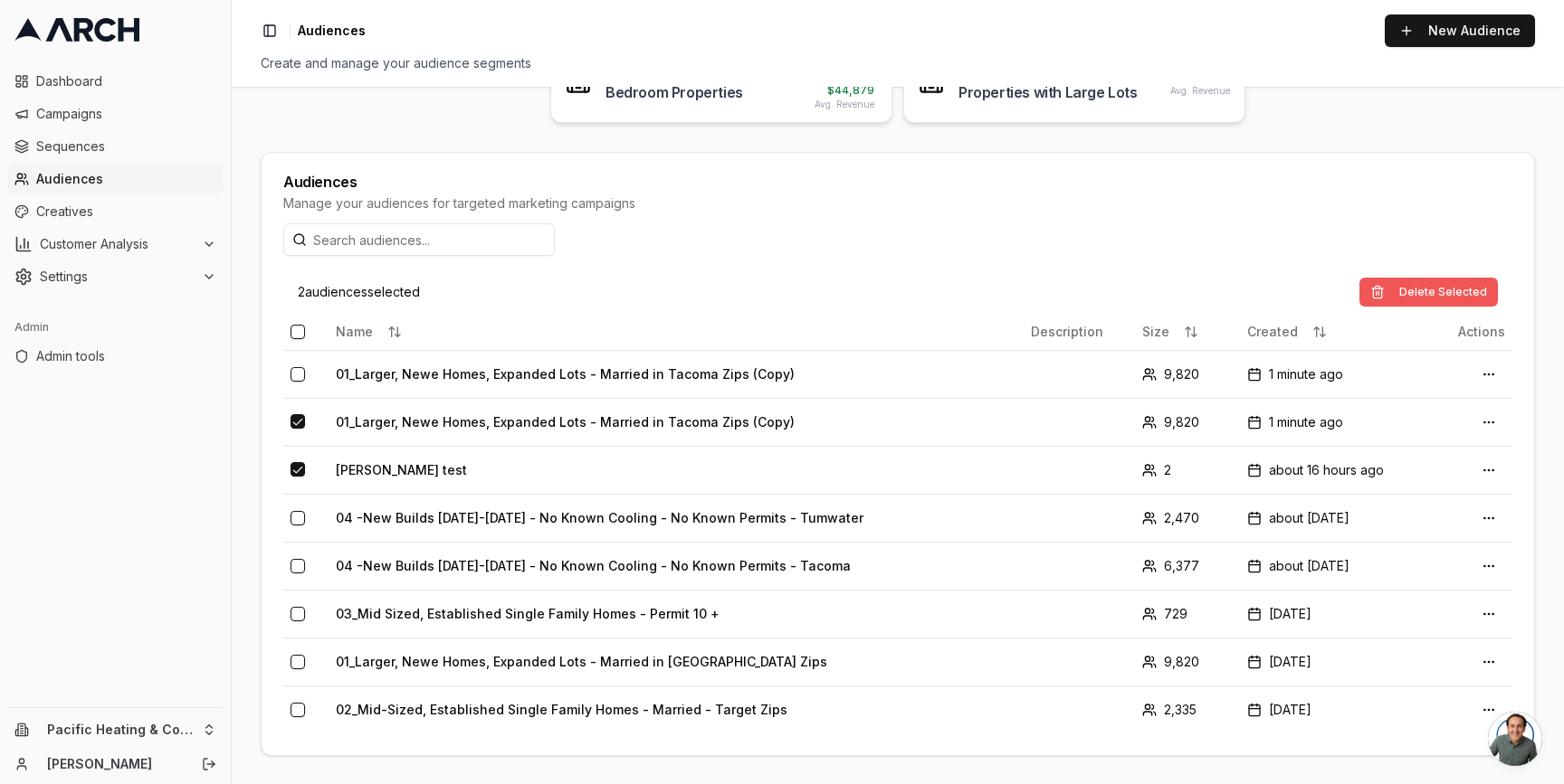
click at [1448, 289] on button "Delete Selected" at bounding box center [1429, 292] width 139 height 29
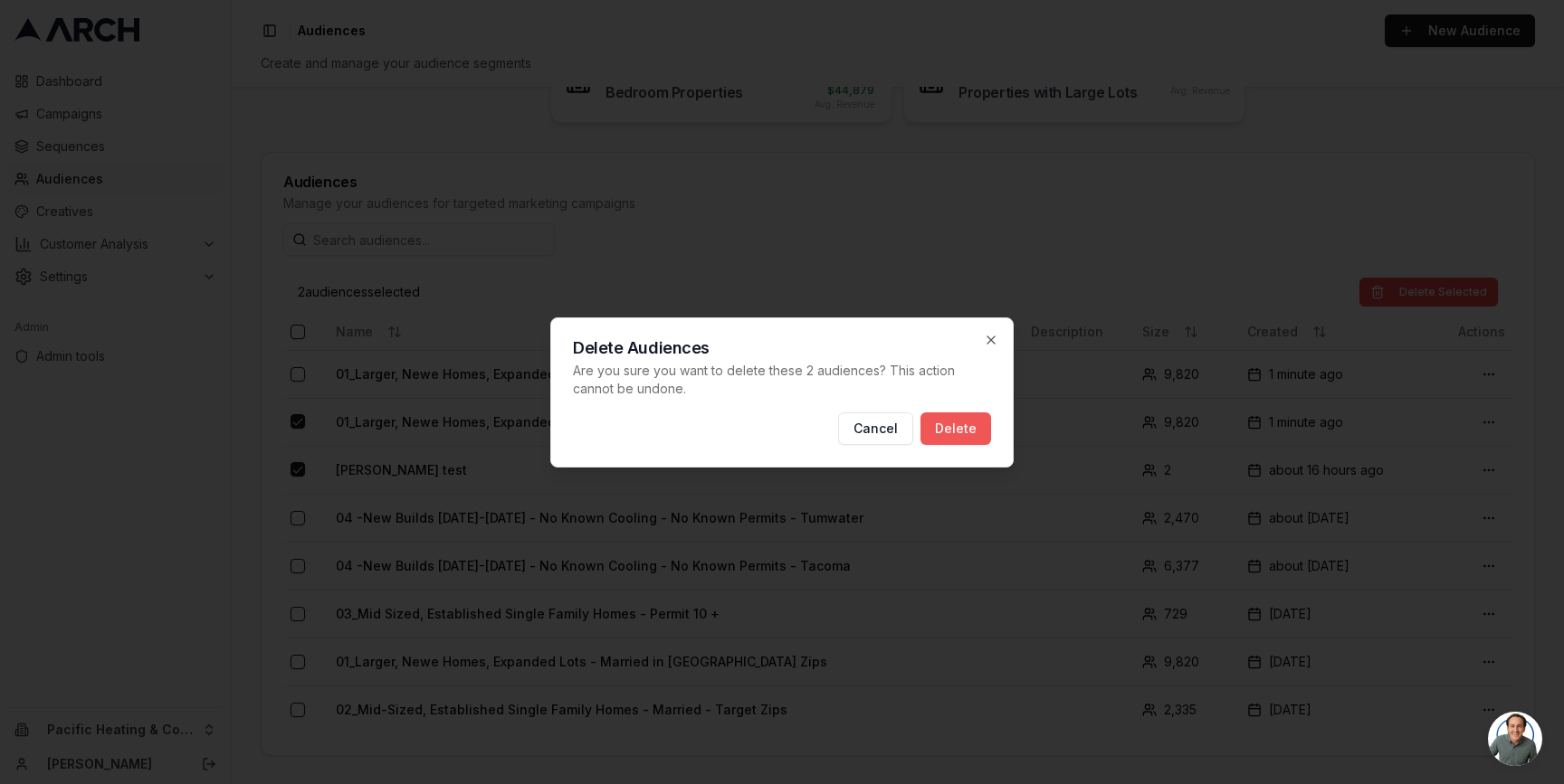
click at [970, 429] on button "Delete" at bounding box center [956, 429] width 70 height 32
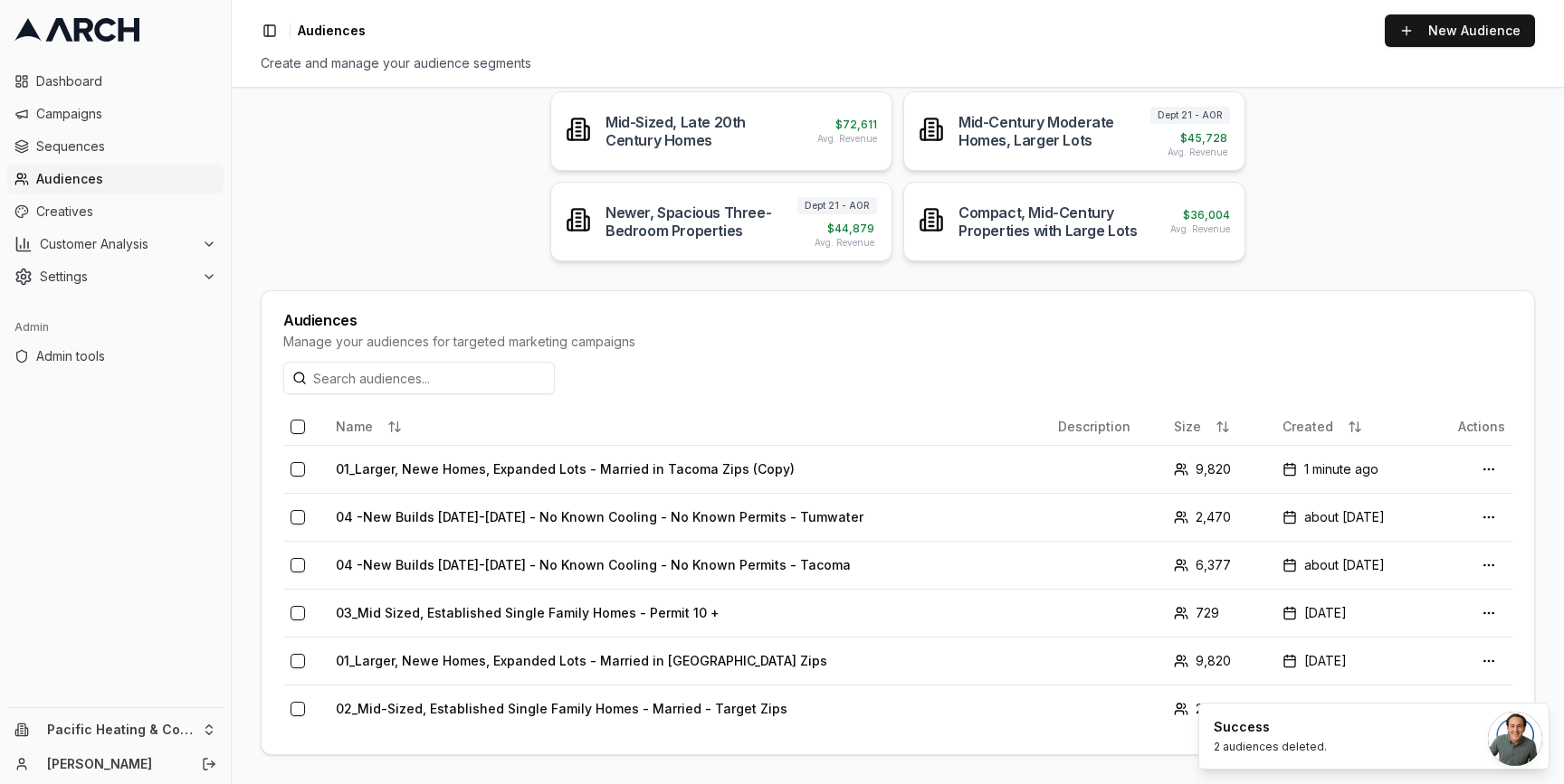
scroll to position [164, 0]
click at [595, 458] on td "01_Larger, Newe Homes, Expanded Lots - Married in Tacoma Zips (Copy)" at bounding box center [690, 469] width 723 height 48
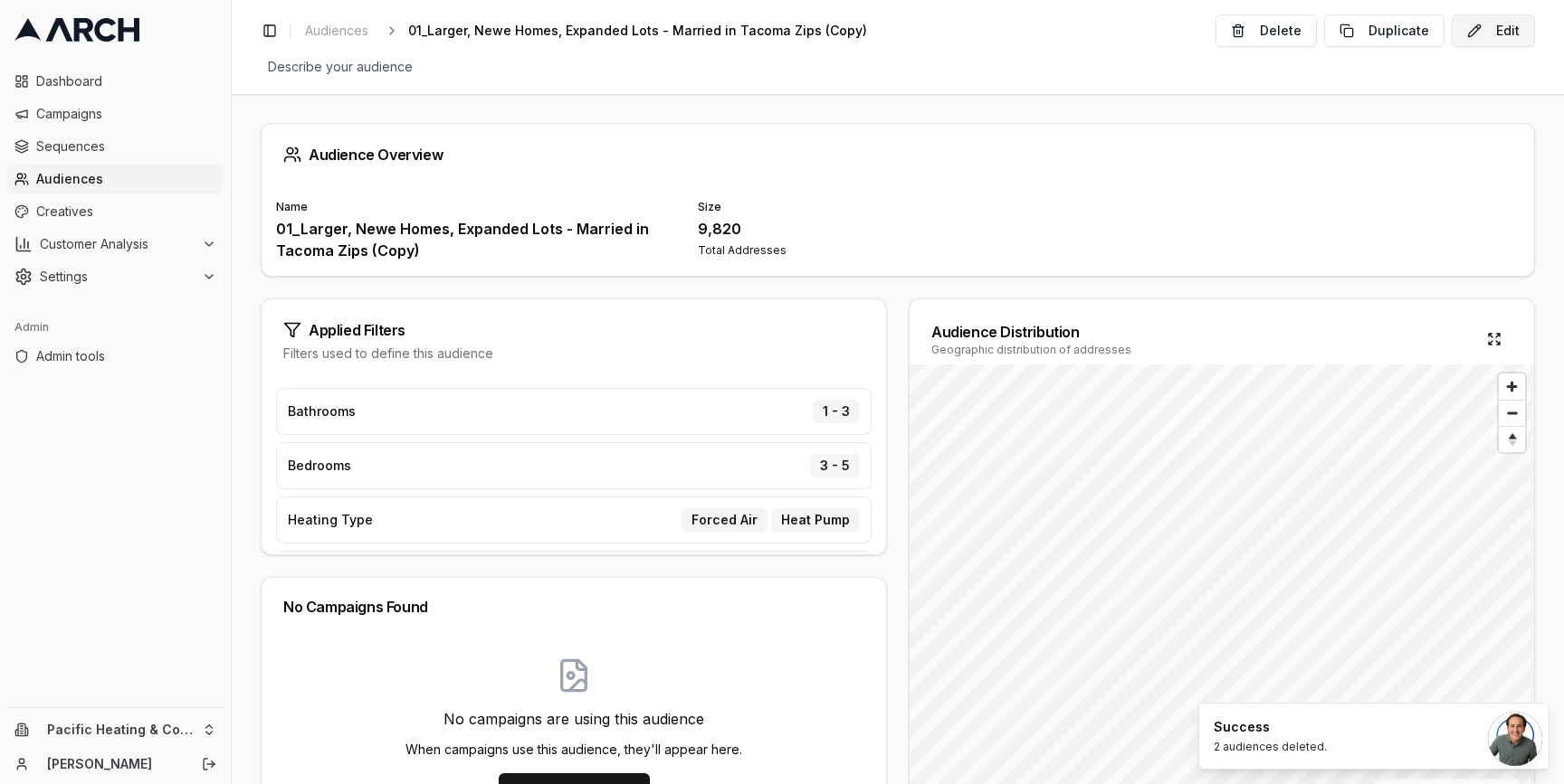
click at [1487, 32] on button "Edit" at bounding box center [1494, 30] width 84 height 32
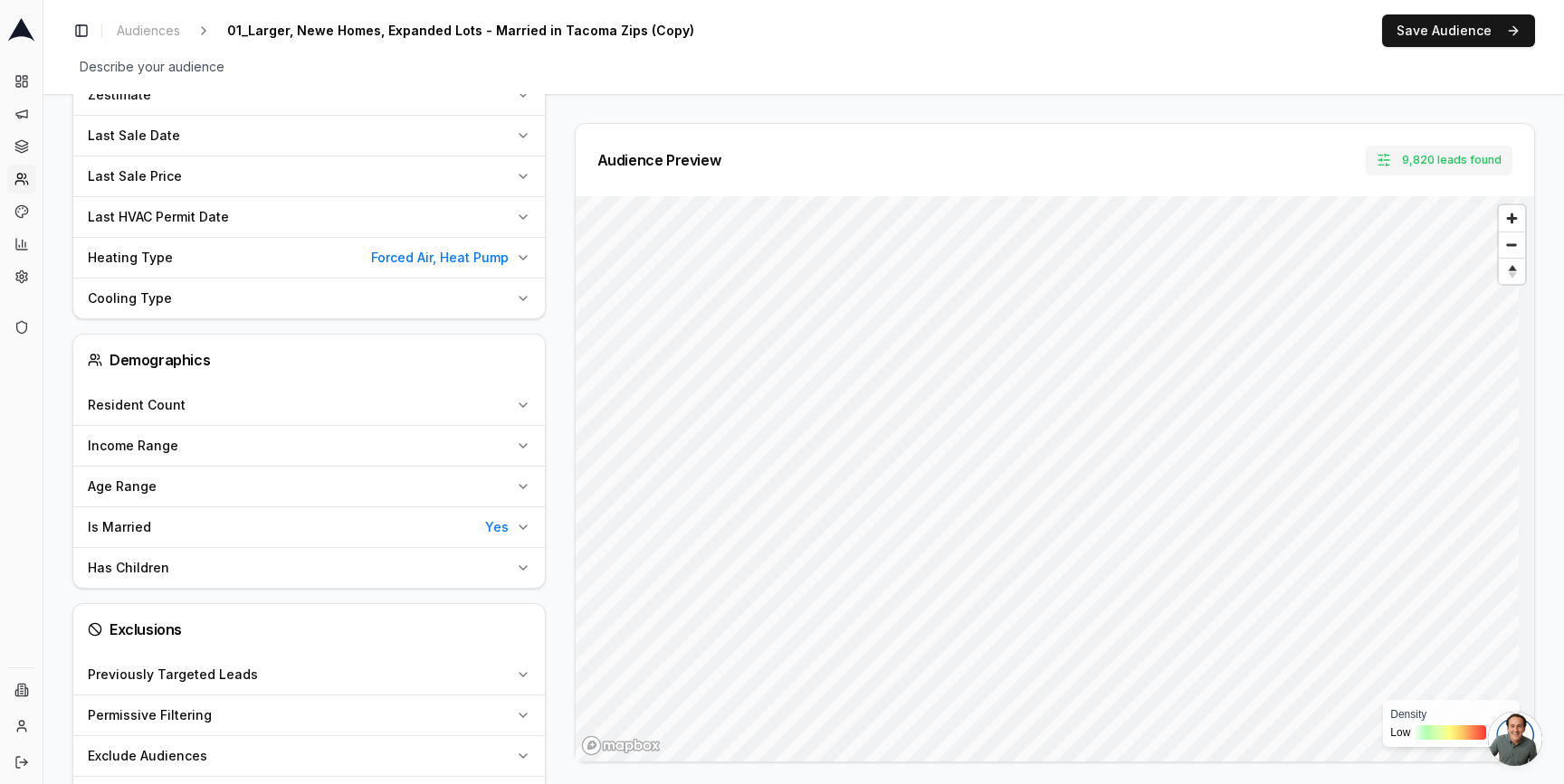
scroll to position [1110, 0]
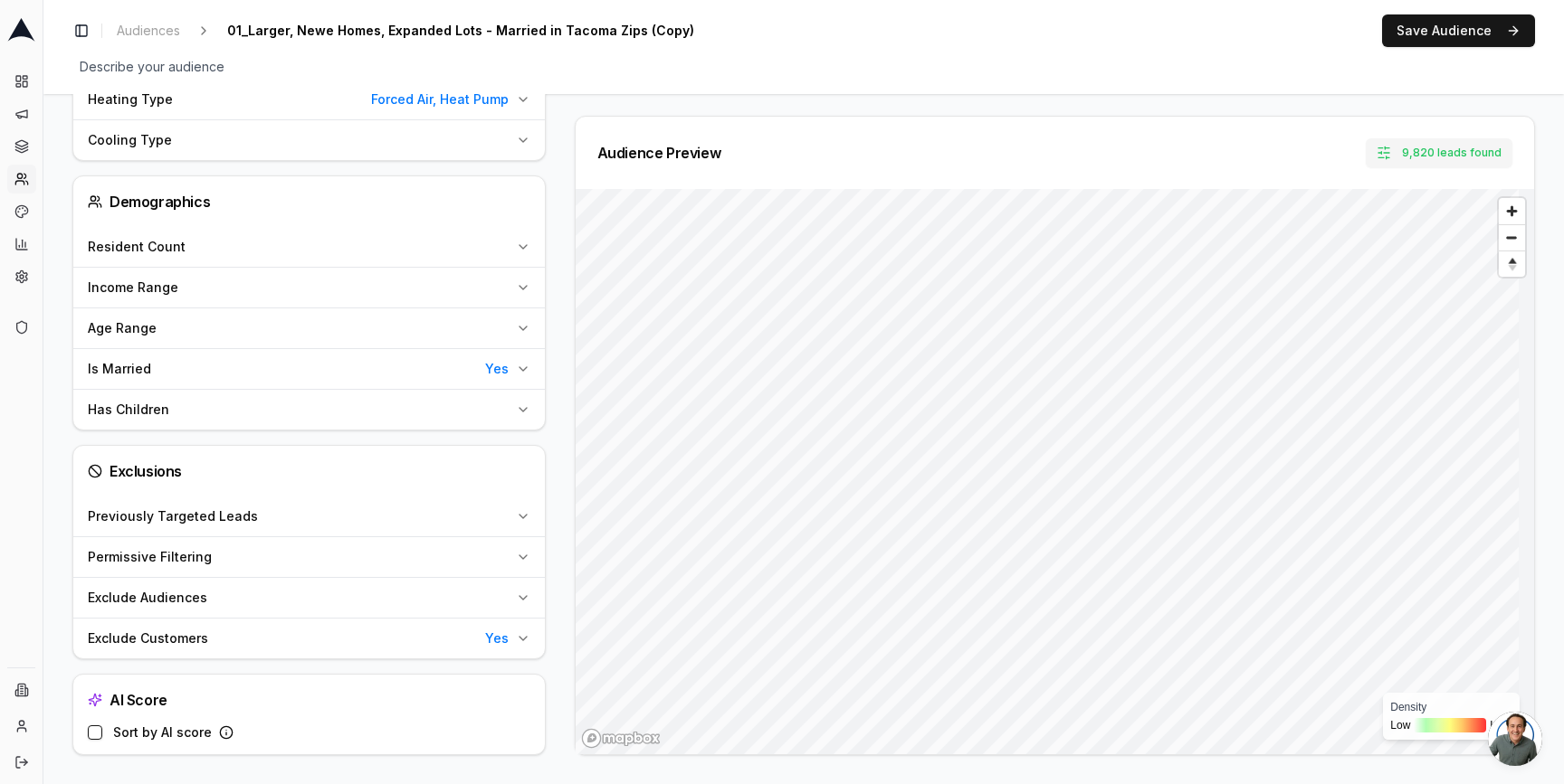
click at [406, 367] on div "Is Married Yes" at bounding box center [298, 369] width 421 height 18
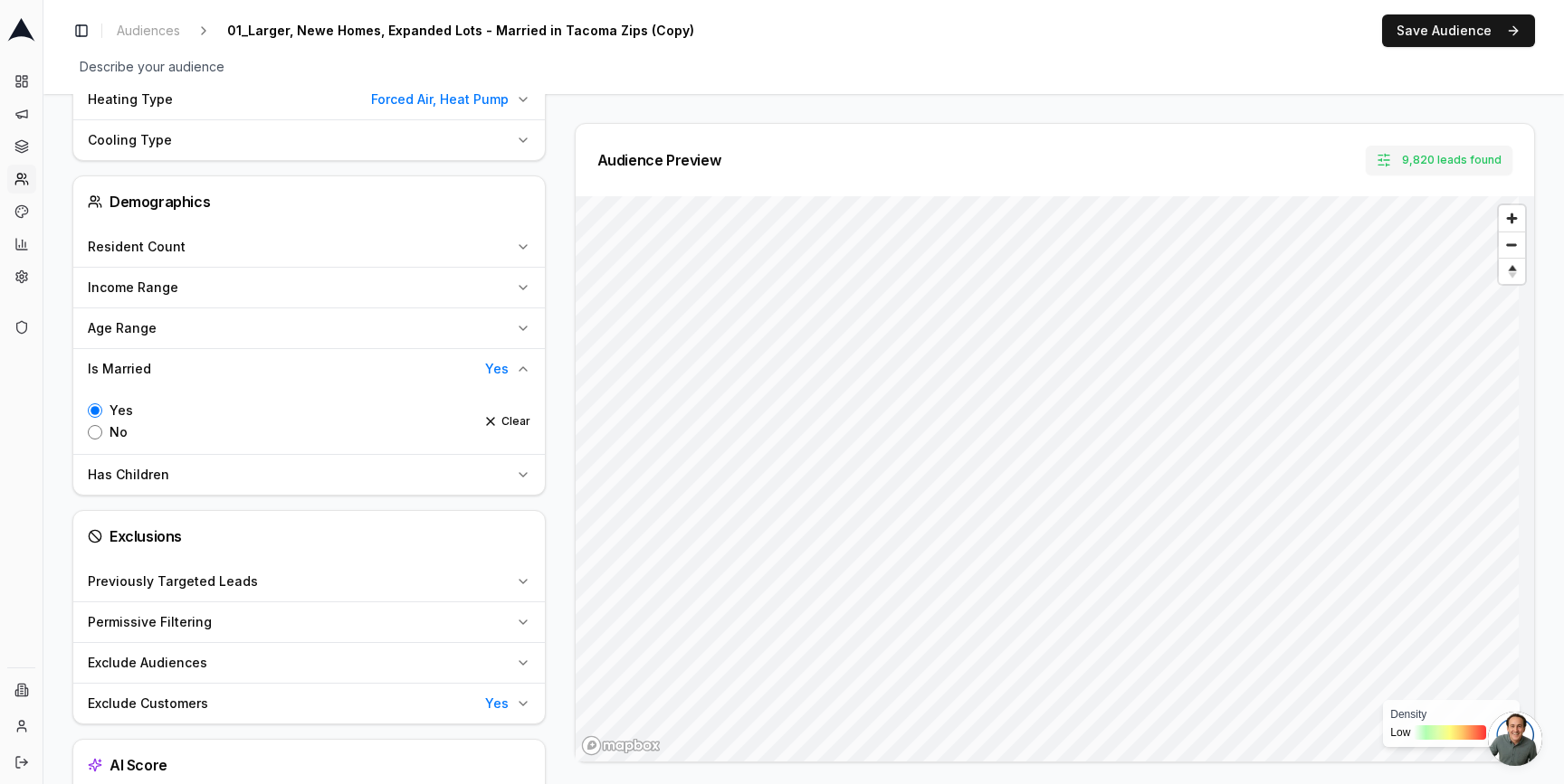
click at [280, 620] on div "Permissive Filtering" at bounding box center [298, 622] width 421 height 18
click at [295, 363] on div "Is Married Yes" at bounding box center [298, 369] width 421 height 18
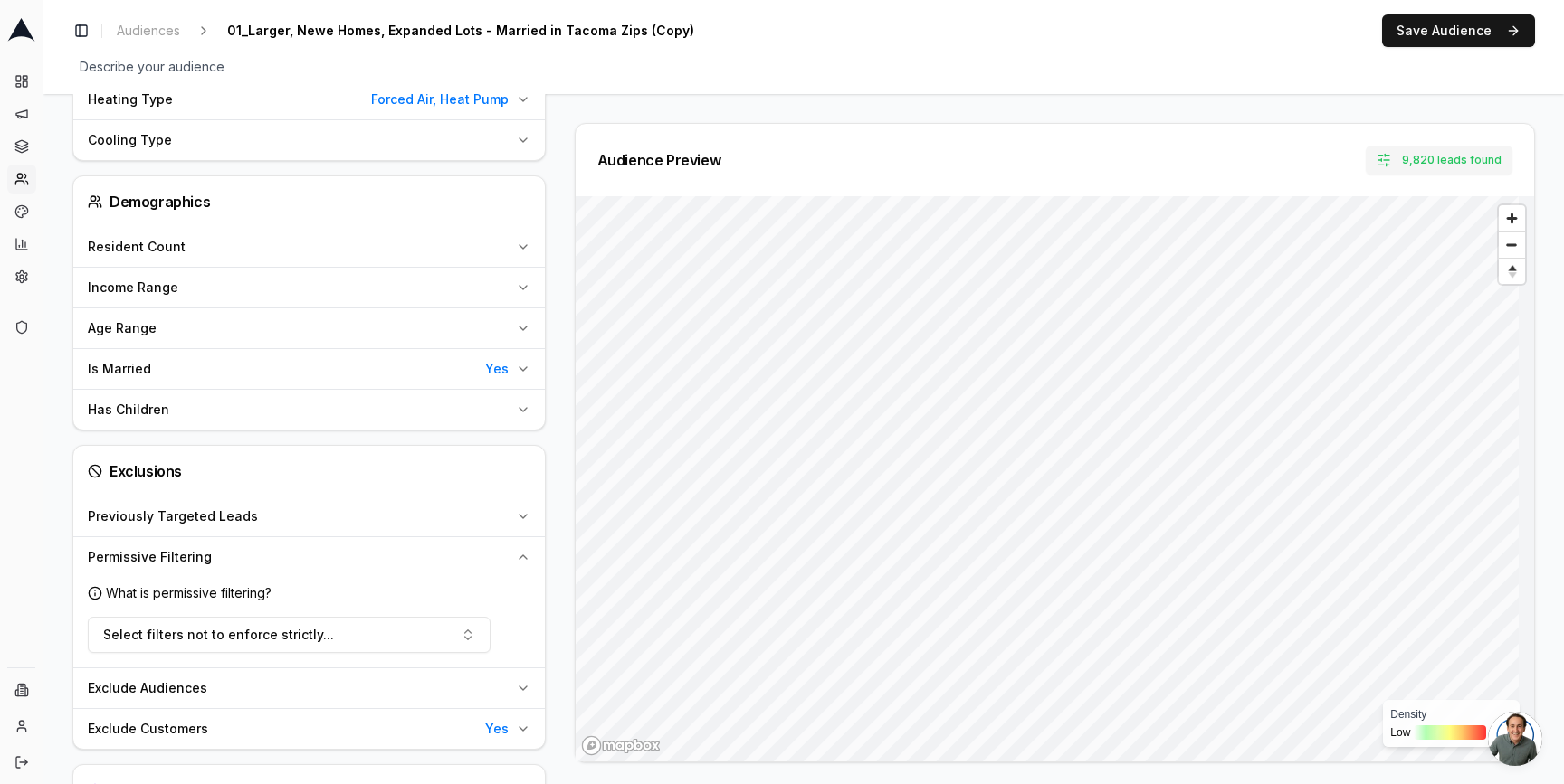
click at [376, 548] on div "Permissive Filtering" at bounding box center [298, 557] width 421 height 18
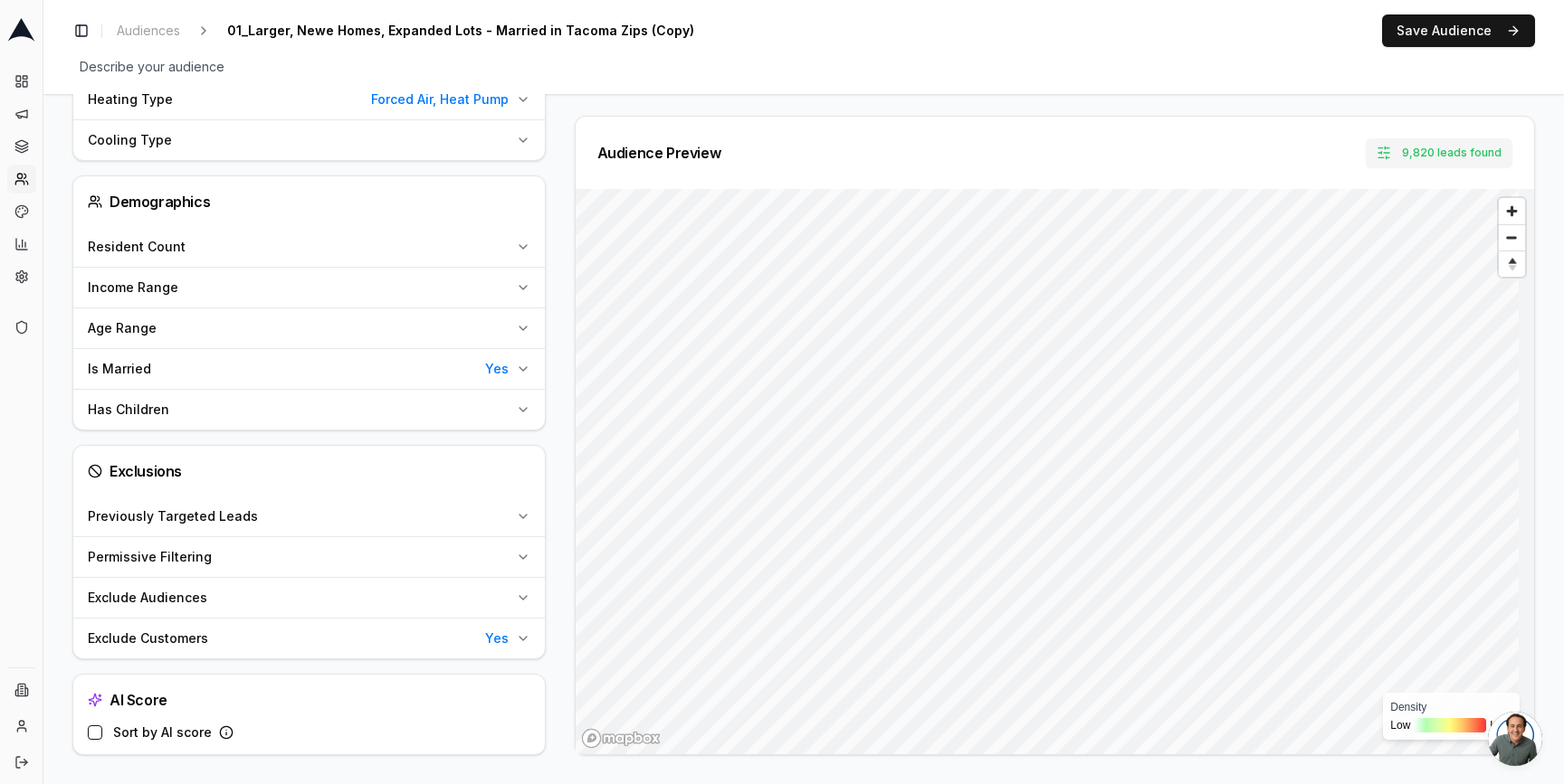
click at [524, 558] on icon "button" at bounding box center [523, 557] width 14 height 14
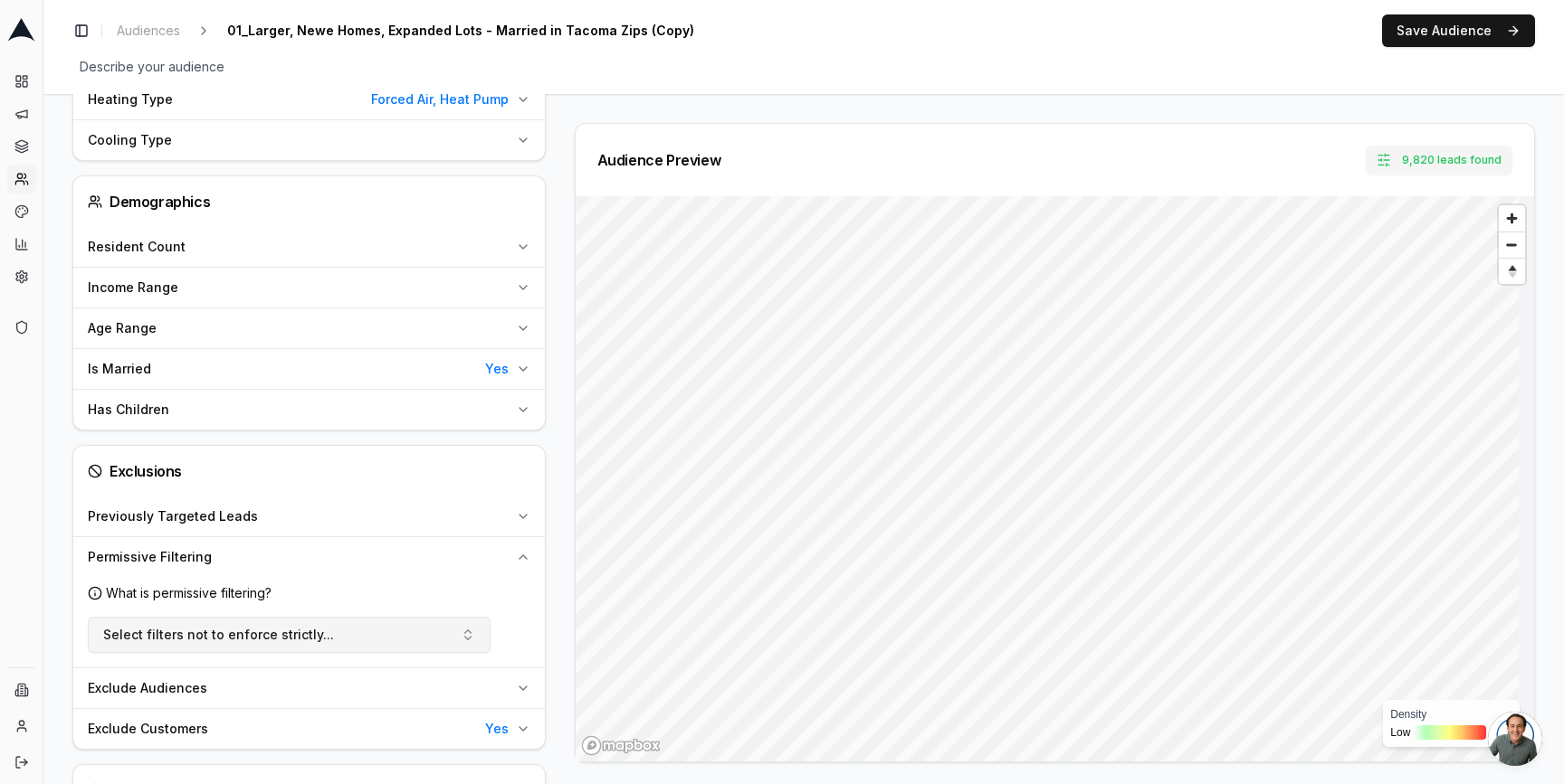
click at [224, 644] on button "Select filters not to enforce strictly..." at bounding box center [289, 635] width 403 height 36
type input "mar"
click at [181, 710] on div "Is Married" at bounding box center [287, 713] width 391 height 29
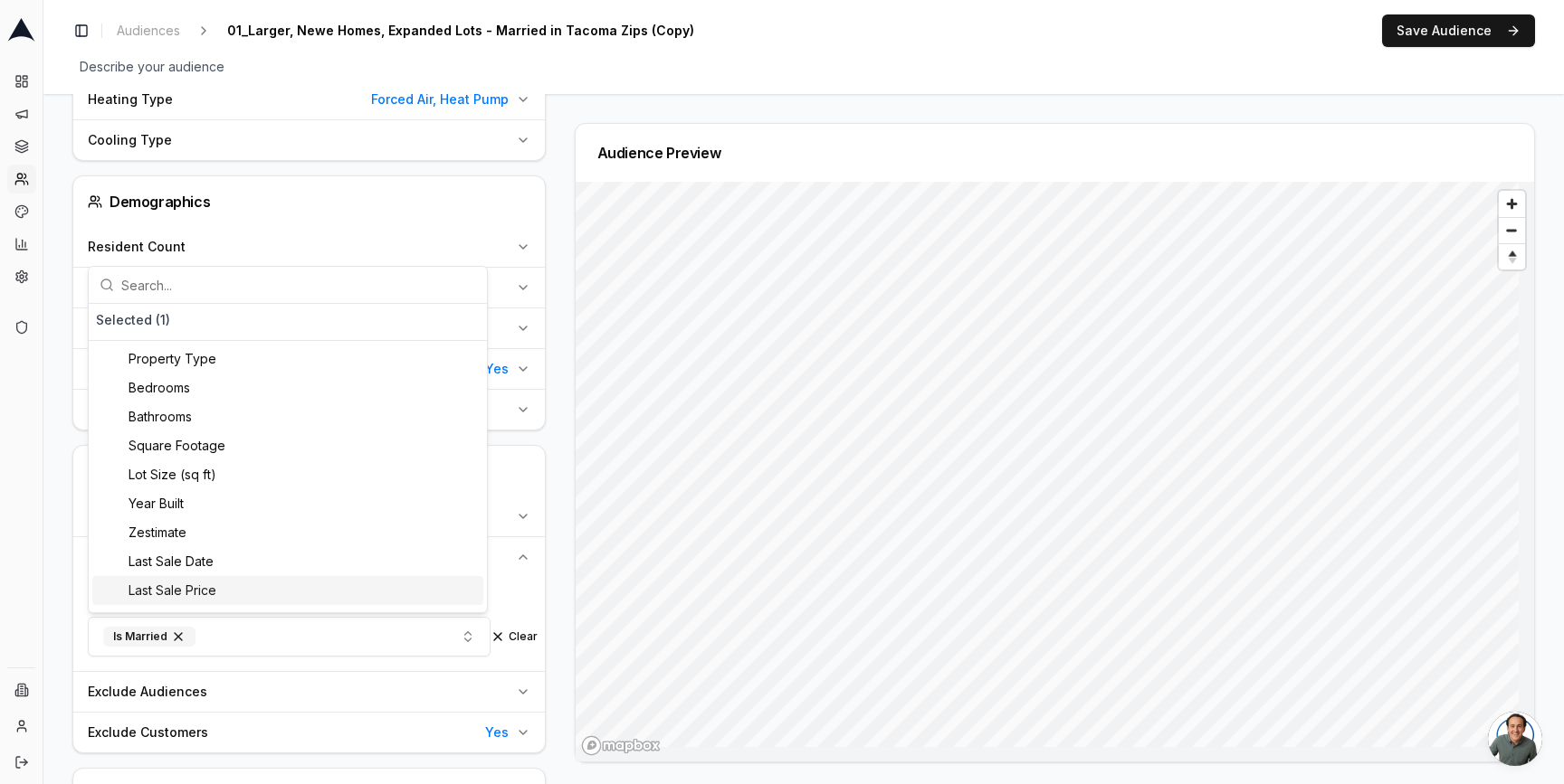
click at [560, 532] on div "Audience Preview" at bounding box center [1047, 442] width 975 height 640
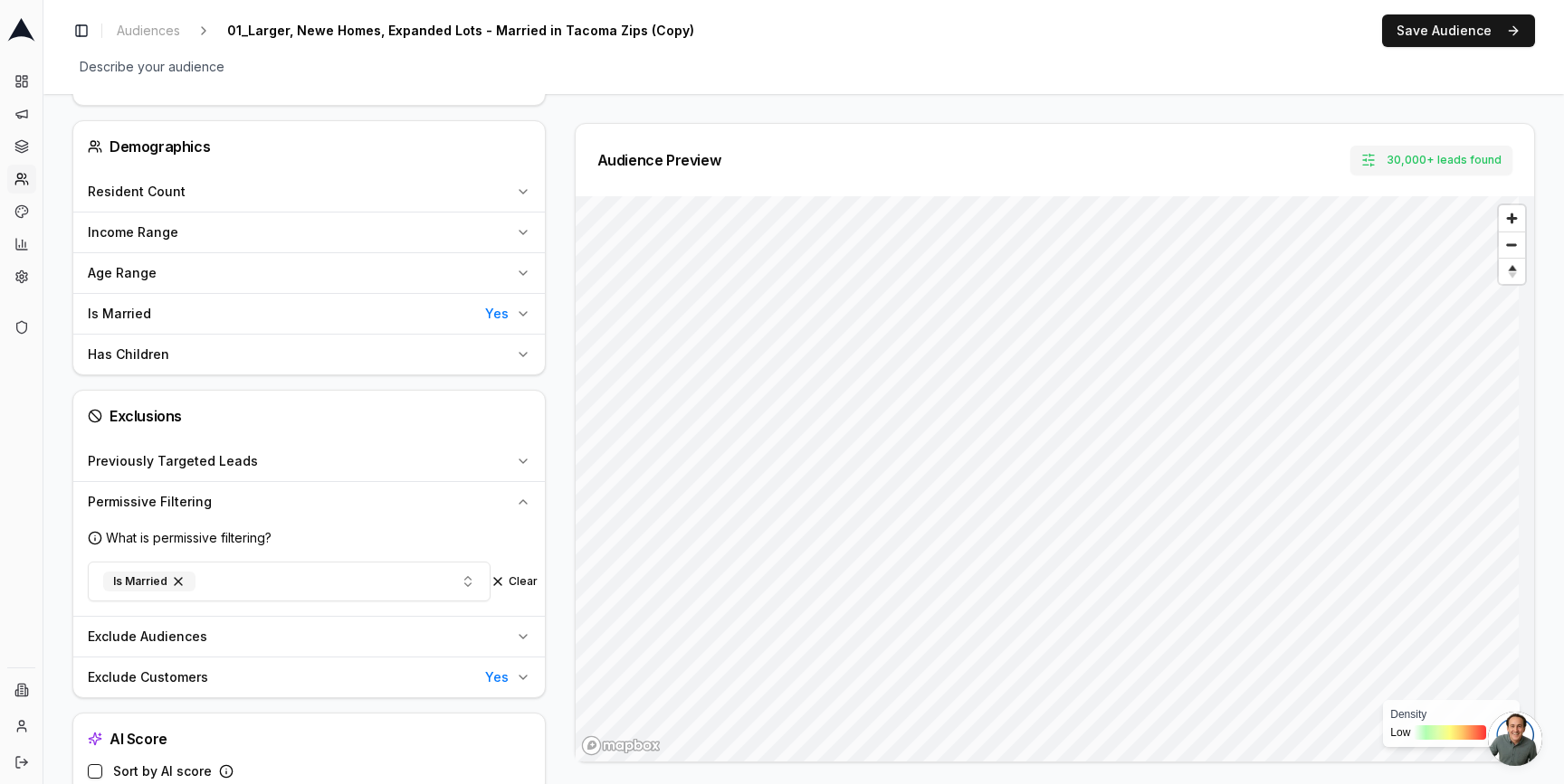
scroll to position [1204, 0]
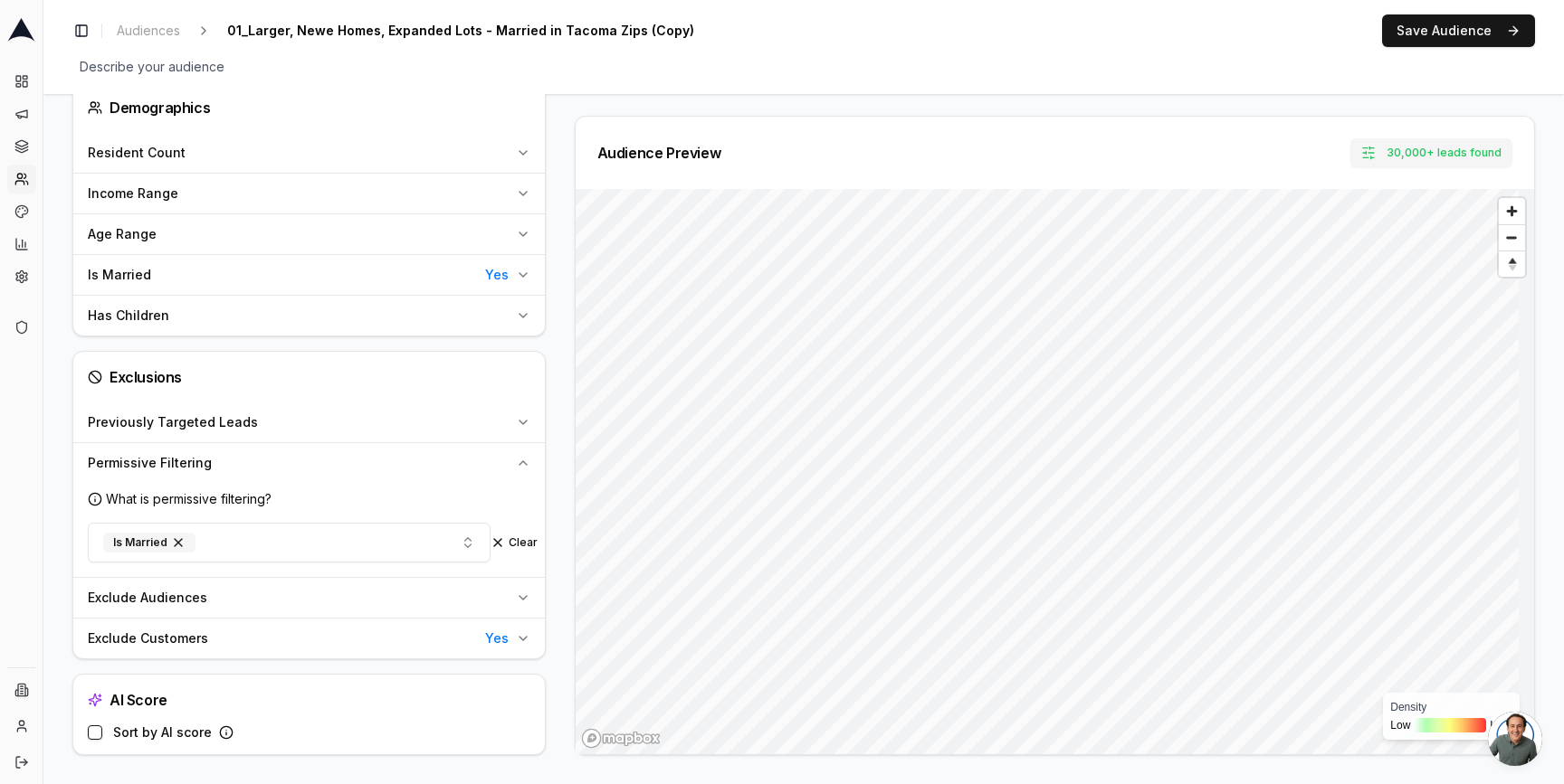
click at [96, 736] on button "Sort by AI score" at bounding box center [94, 733] width 14 height 14
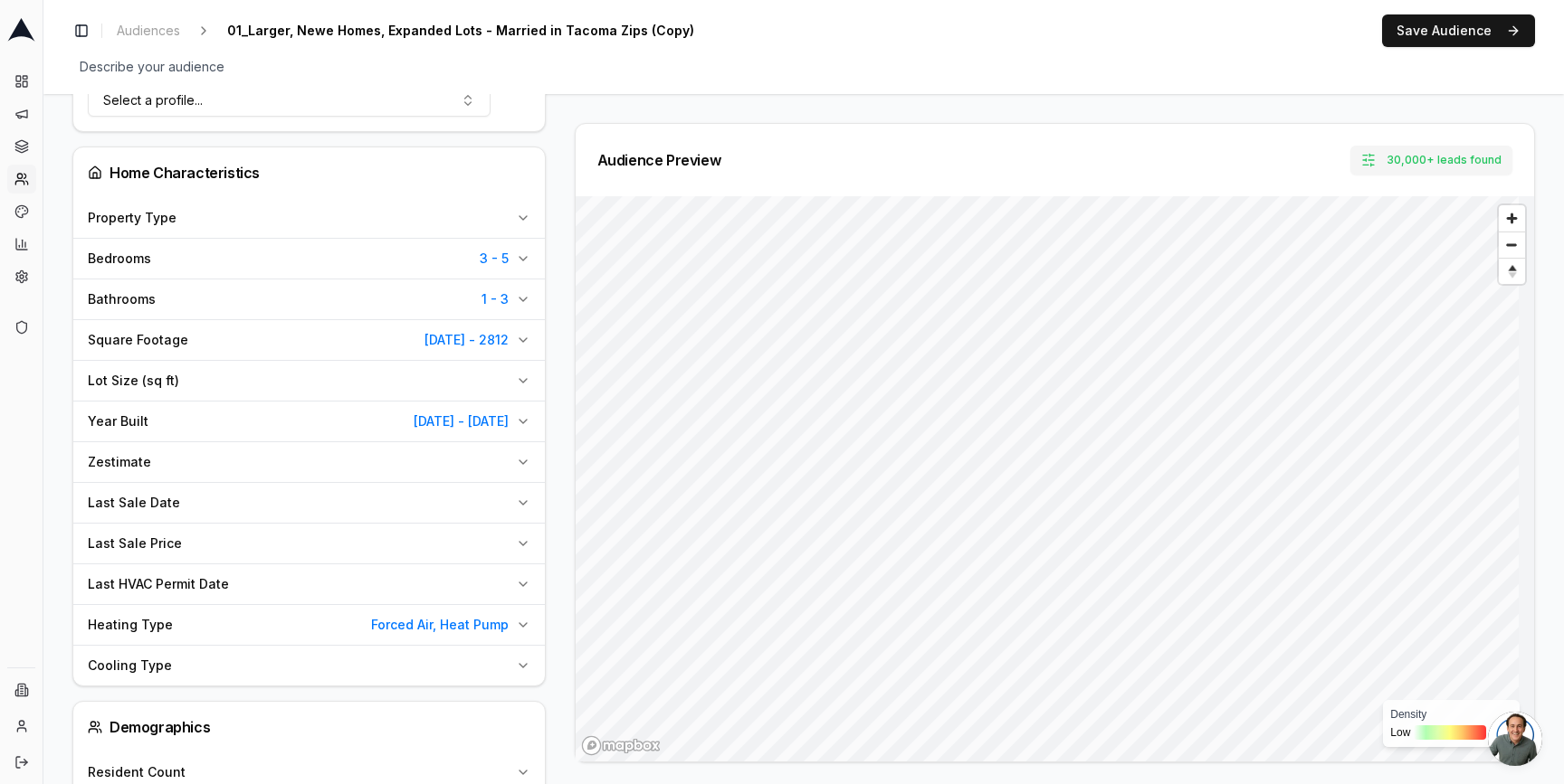
scroll to position [595, 0]
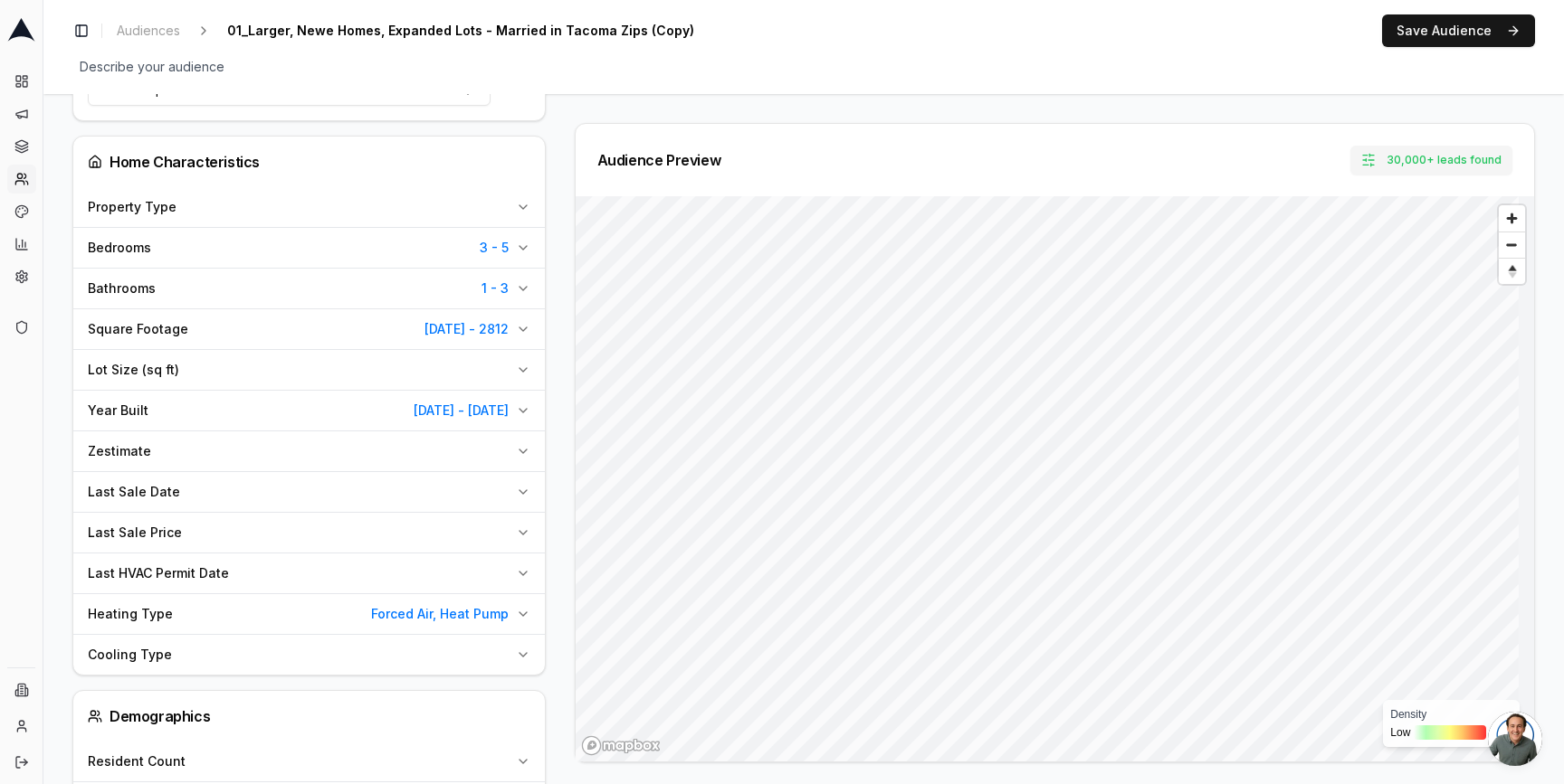
click at [553, 333] on div "Audience Configuration All homes • Static Audience Edit Filters AI Filters Geog…" at bounding box center [316, 446] width 488 height 1837
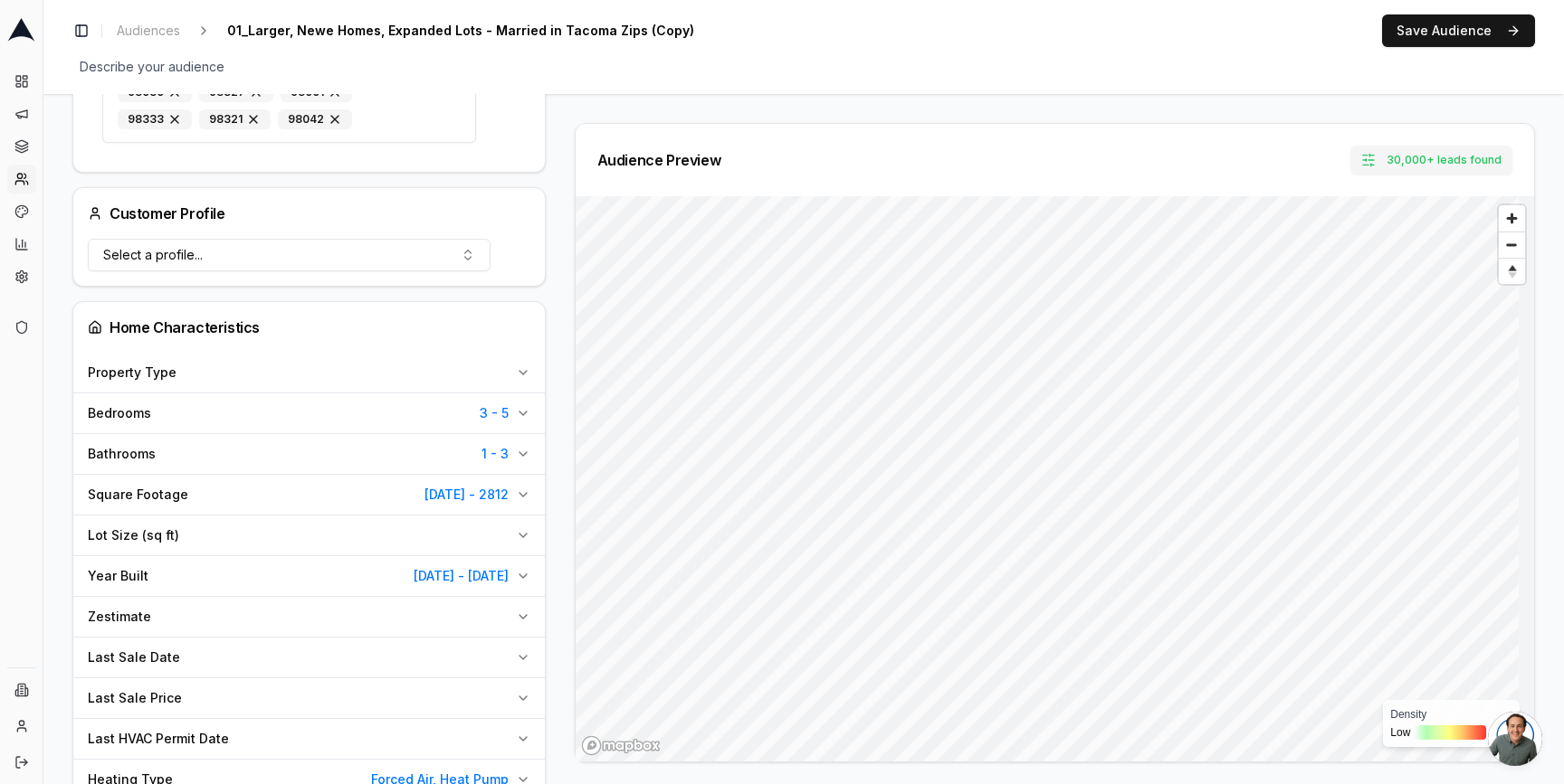
scroll to position [420, 0]
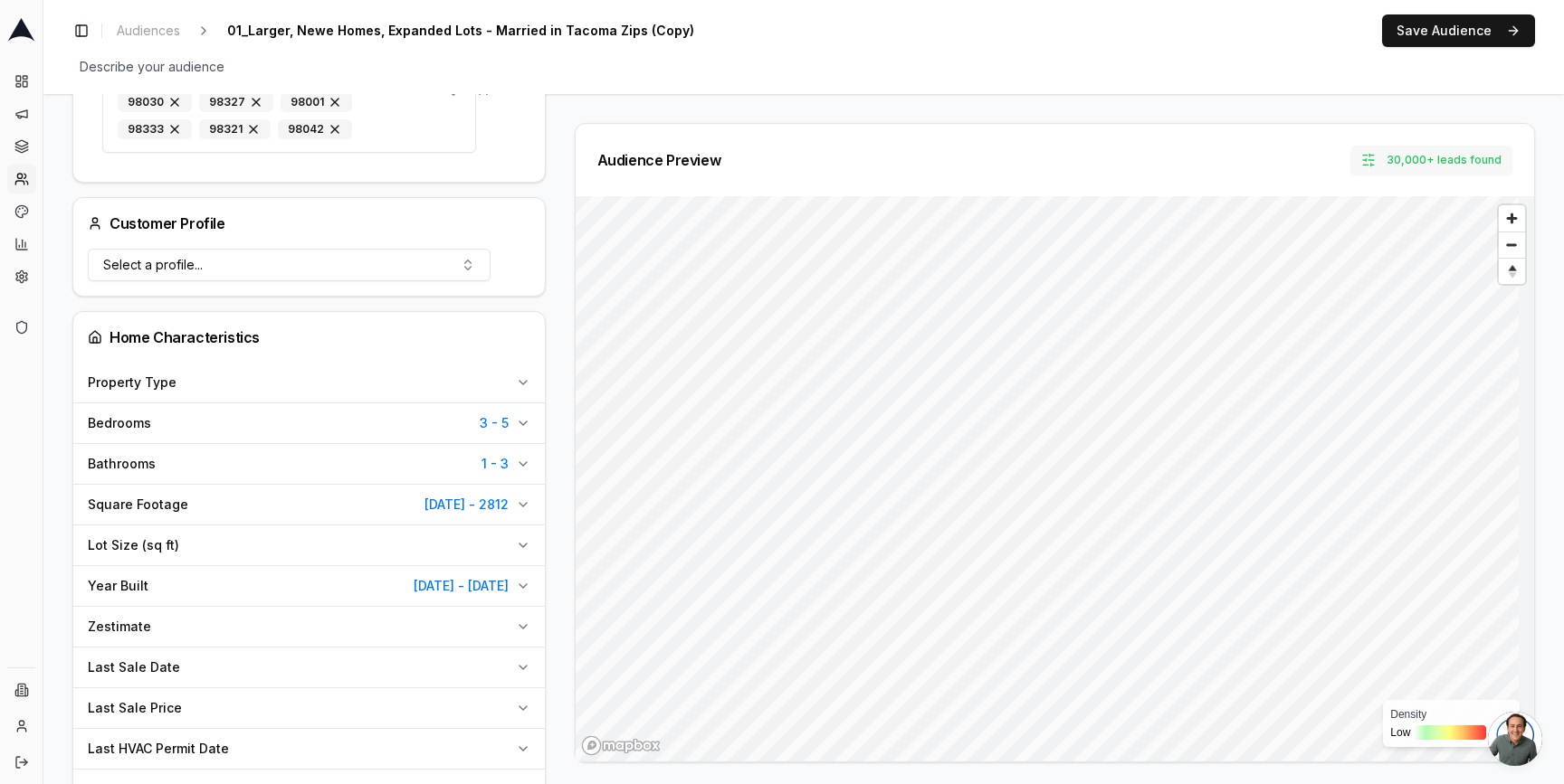
click at [1419, 163] on button "30,000+ leads found" at bounding box center [1432, 160] width 162 height 29
click at [1327, 239] on input "Set Lead Limit" at bounding box center [1344, 239] width 82 height 32
type input "25000"
click at [1408, 236] on button "Set" at bounding box center [1412, 239] width 40 height 29
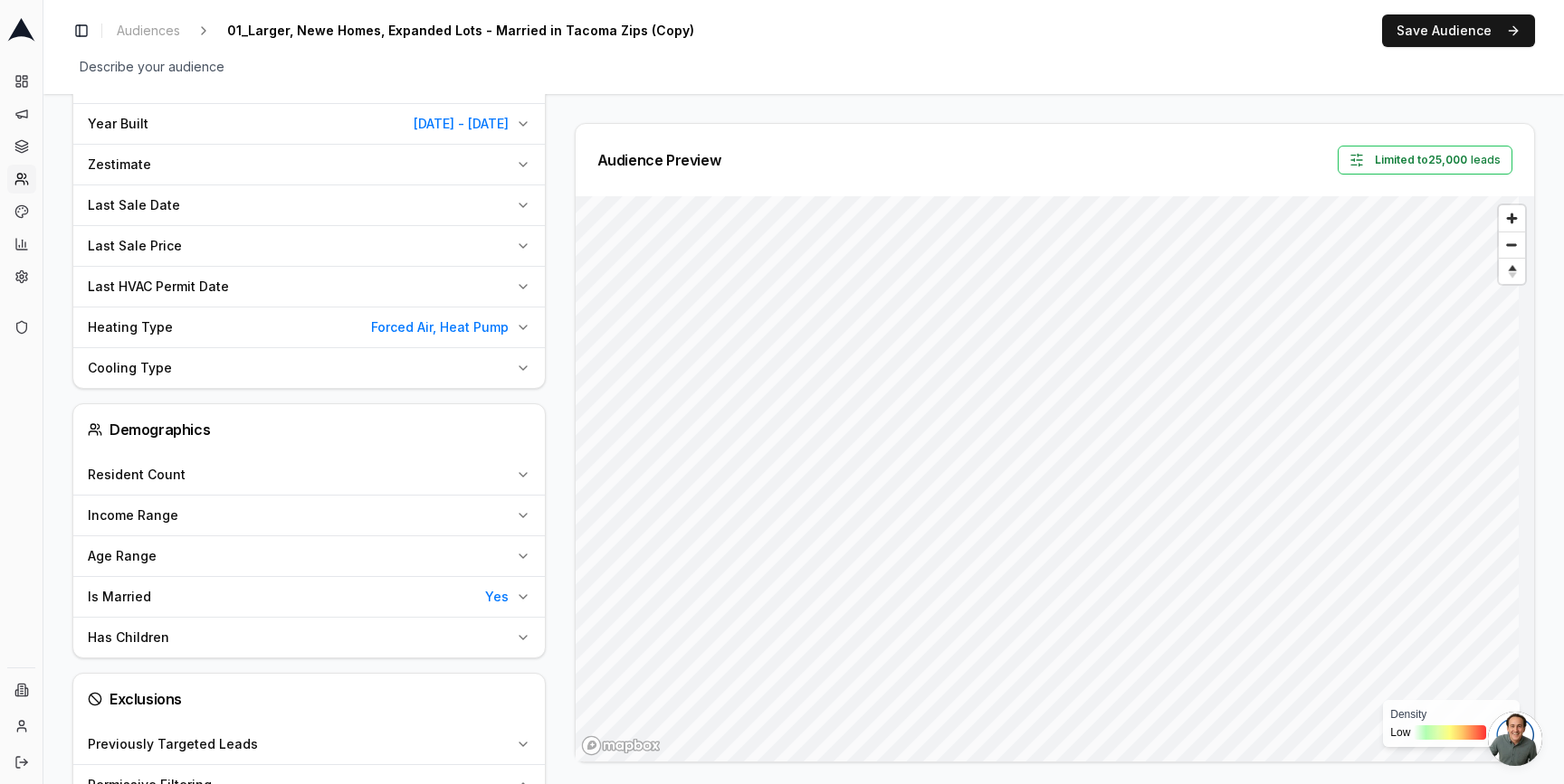
scroll to position [870, 0]
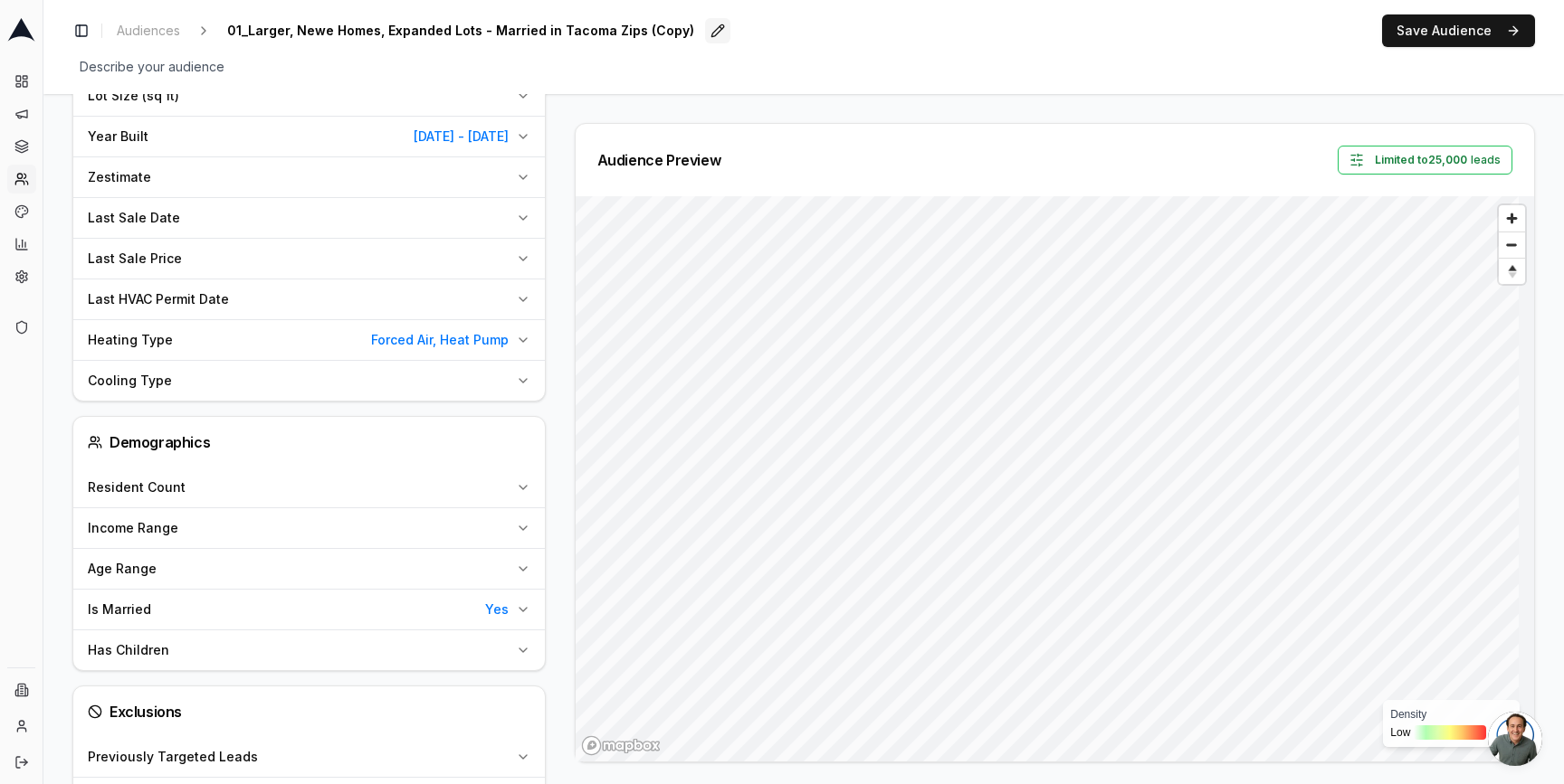
click at [705, 30] on button "Edit" at bounding box center [718, 30] width 26 height 26
click at [386, 28] on input "01_Larger, Newe Homes, Expanded Lots - Married in Tacoma Zips (Copy)" at bounding box center [326, 30] width 214 height 28
type input "01_Larger, Newe Homes, Expanded Lots - Married in Tacoma Zips - AI score"
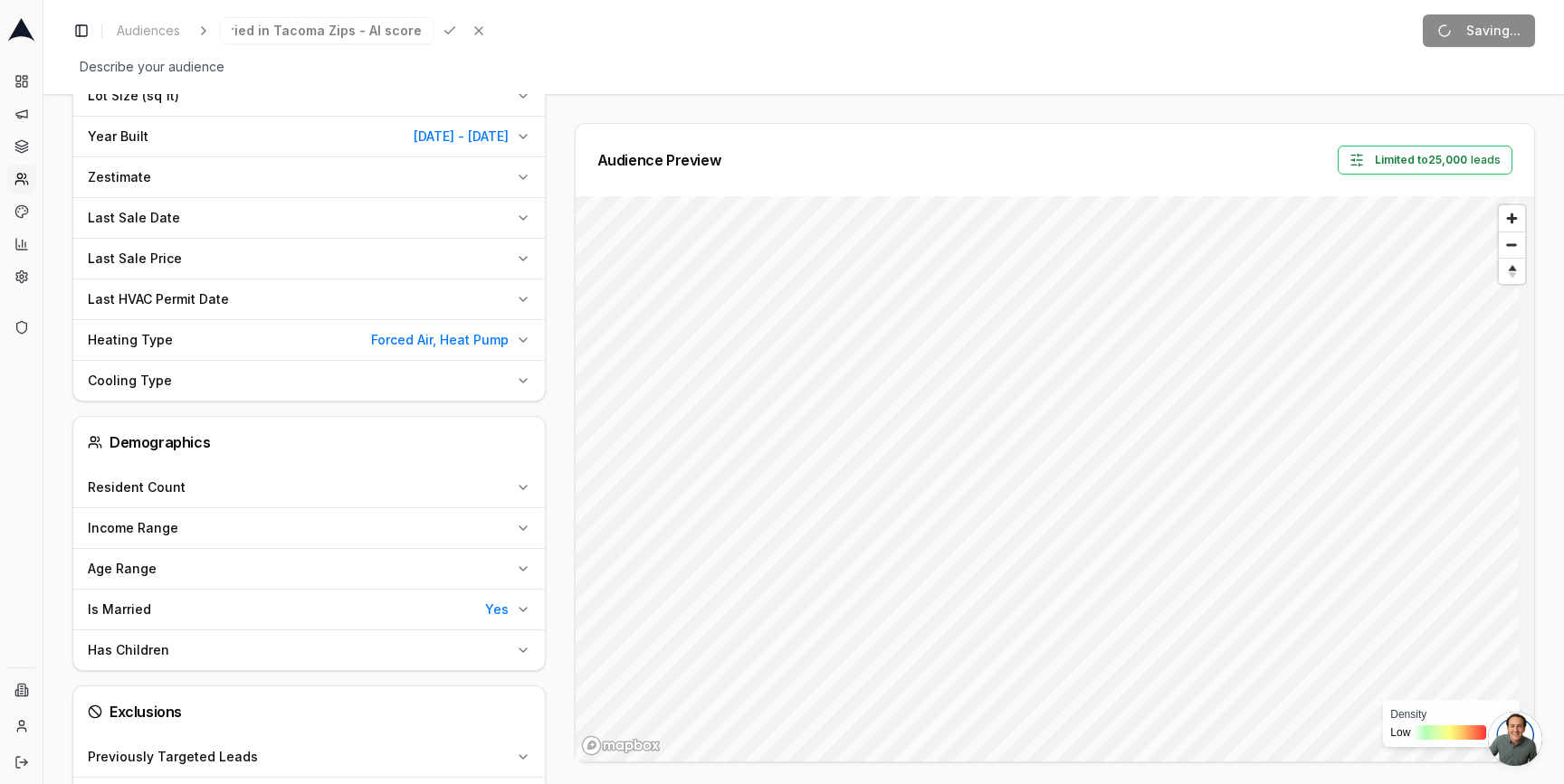
click at [437, 29] on div "Save Cancel" at bounding box center [464, 30] width 54 height 26
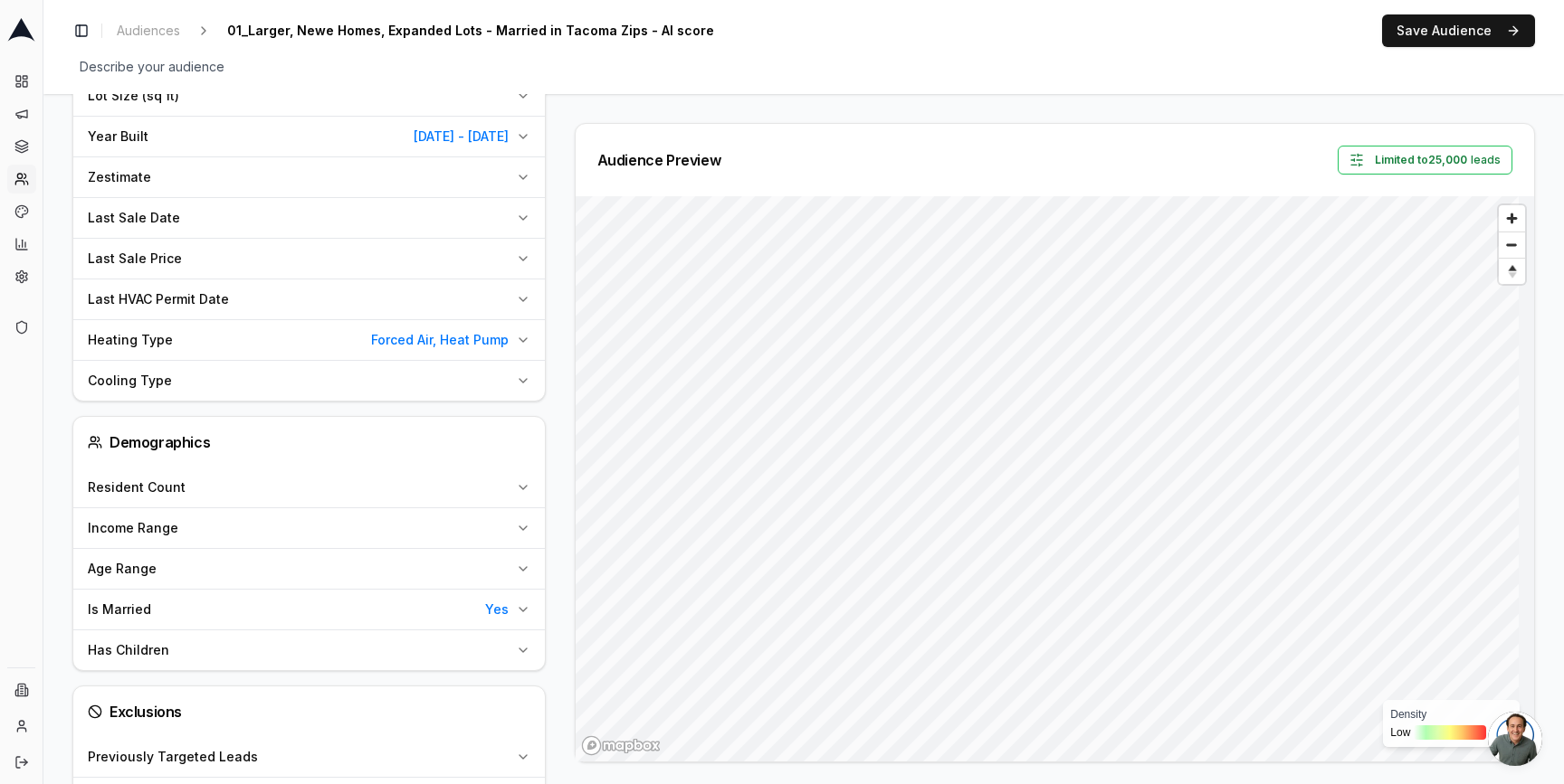
click at [560, 290] on div "Audience Preview Limited to 25,000 leads Density Low High" at bounding box center [1047, 442] width 975 height 640
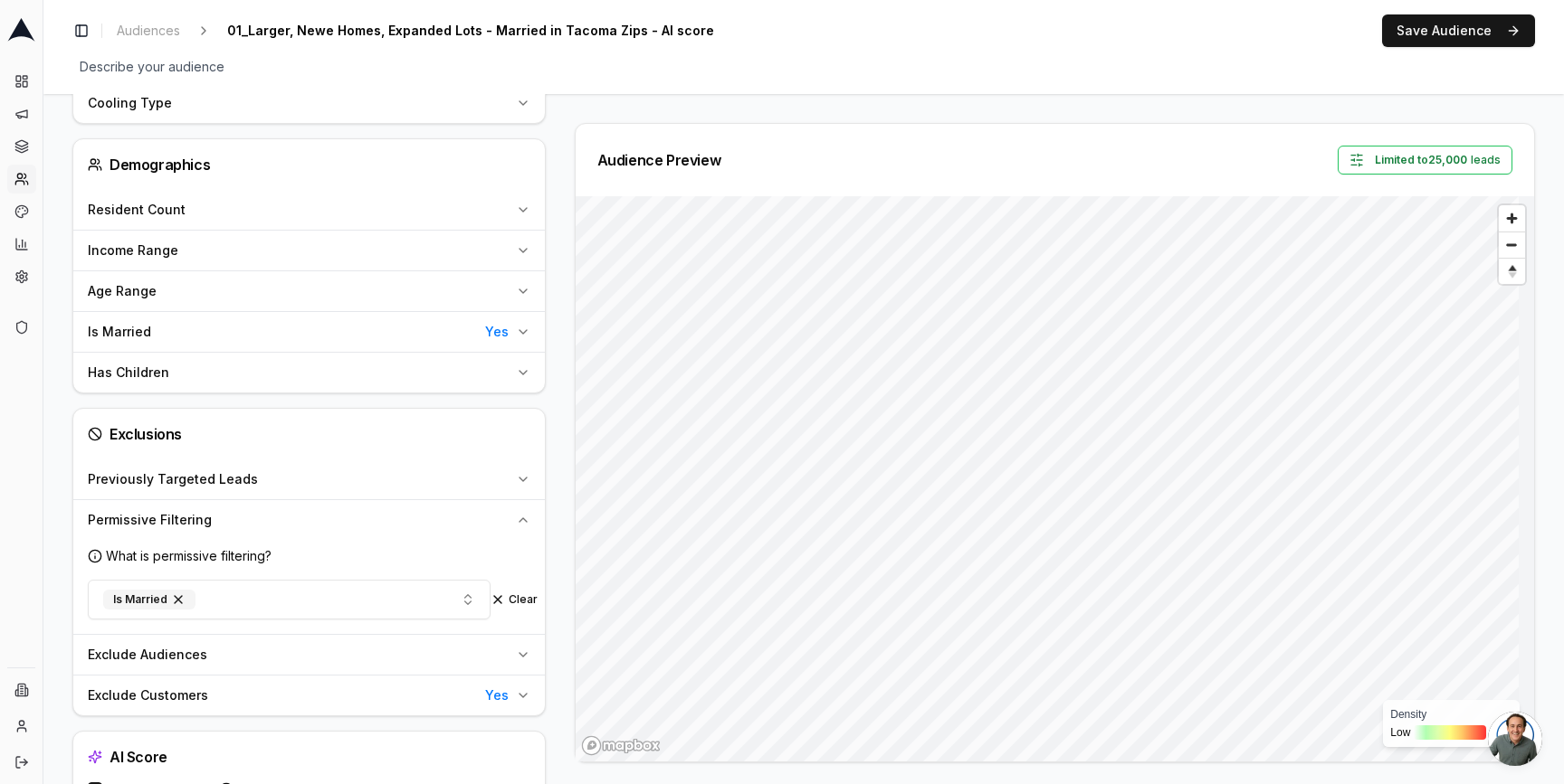
scroll to position [1204, 0]
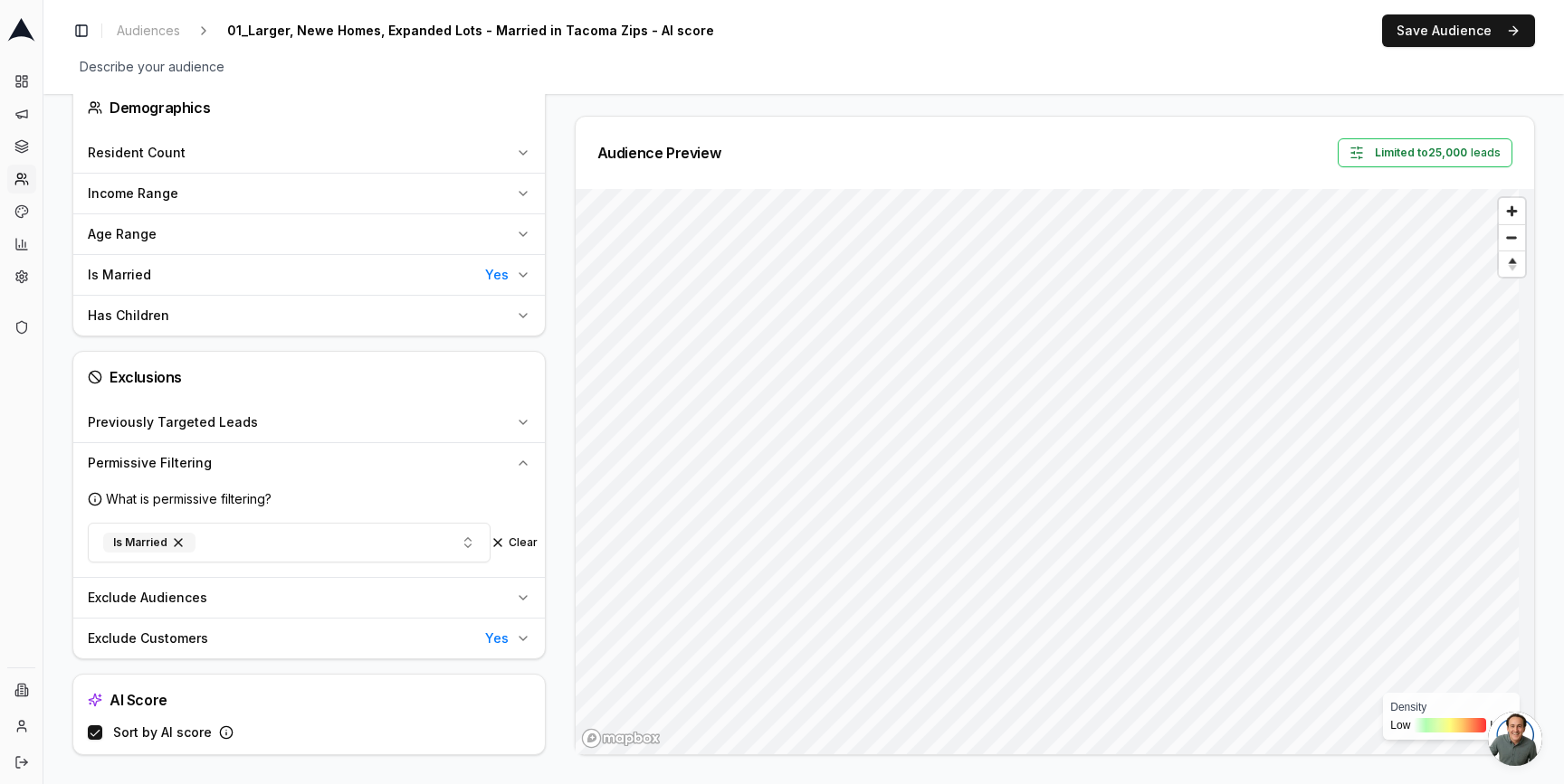
click at [520, 457] on icon "button" at bounding box center [523, 463] width 14 height 14
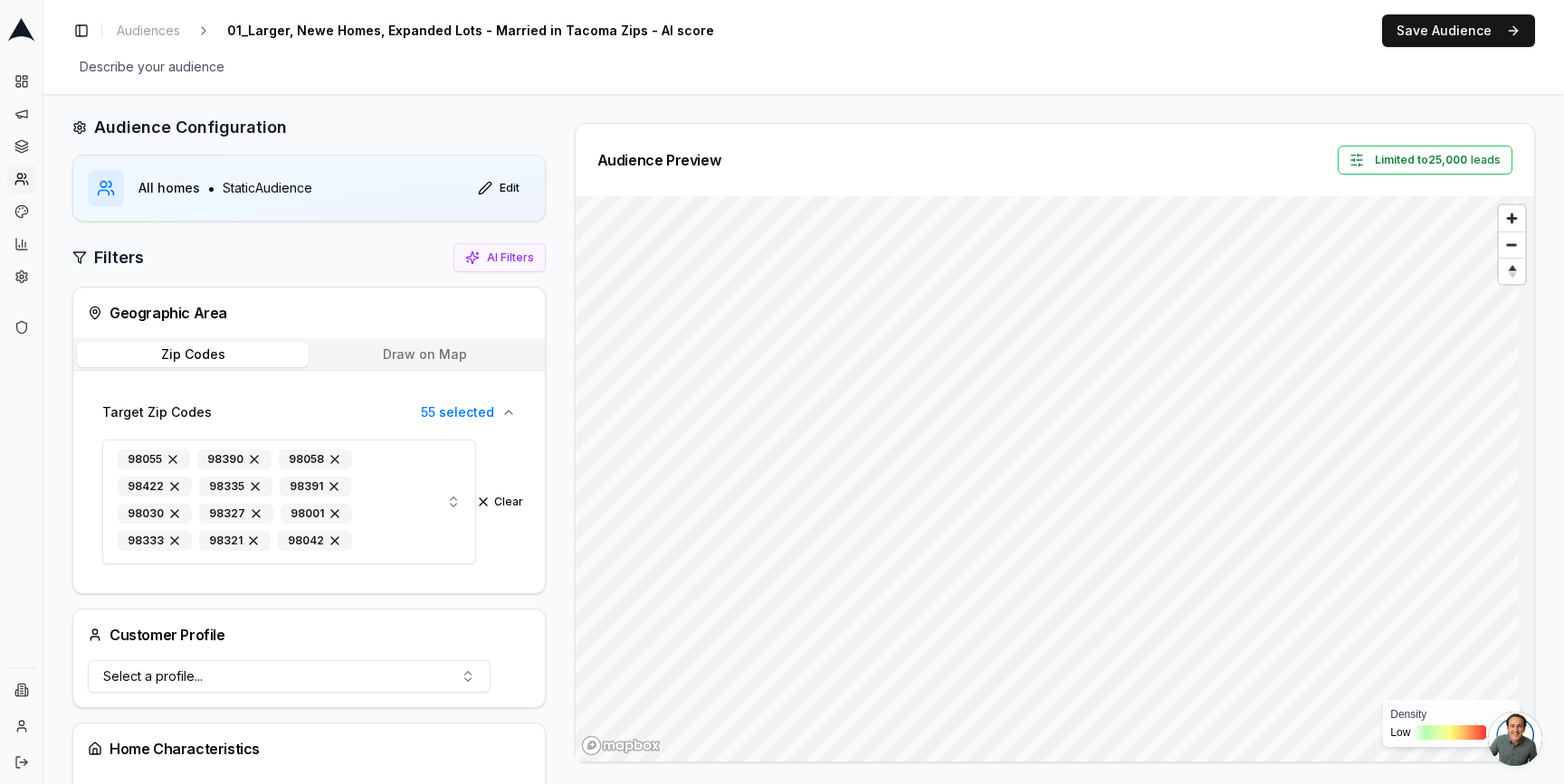
scroll to position [0, 0]
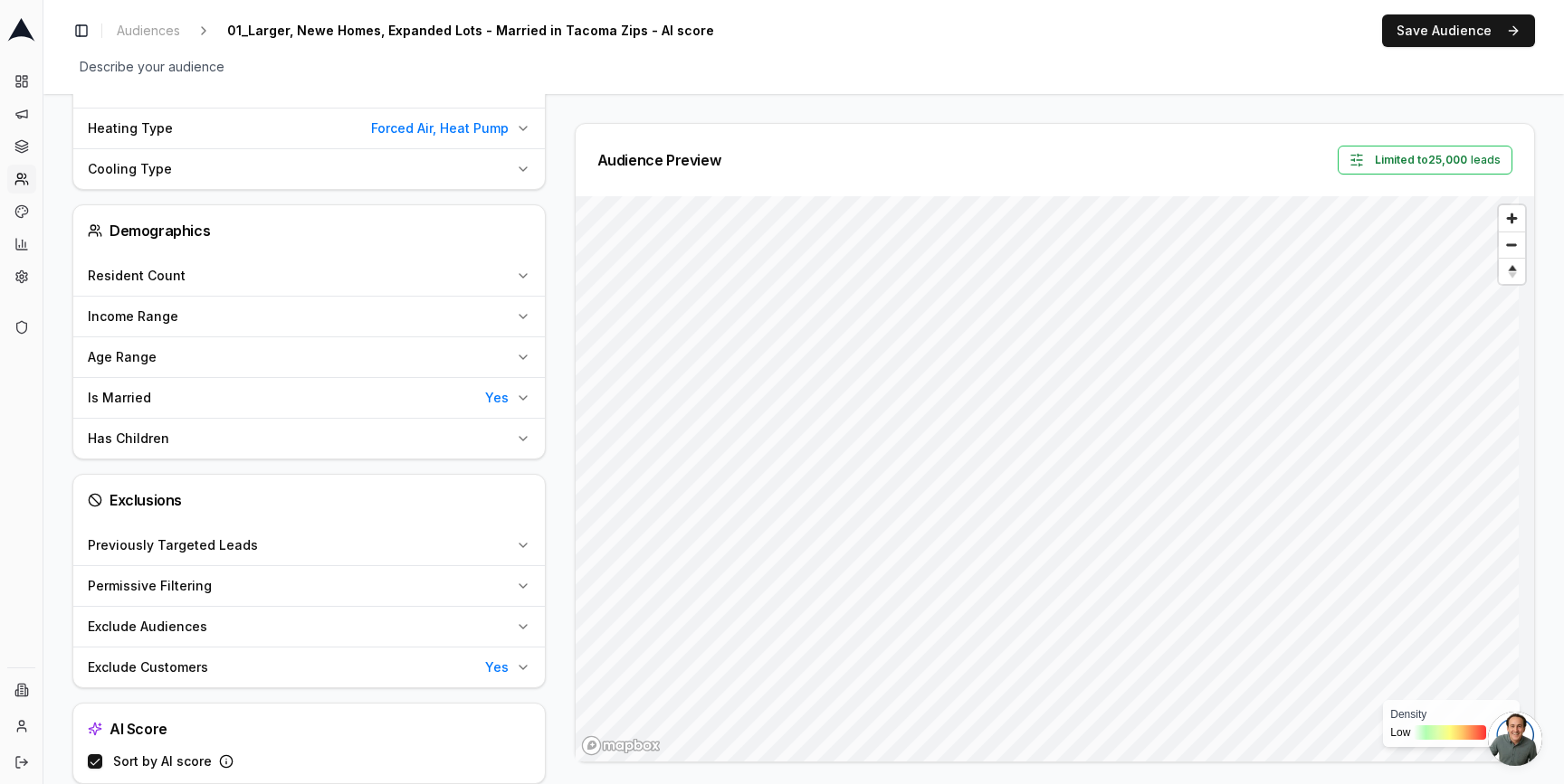
scroll to position [1110, 0]
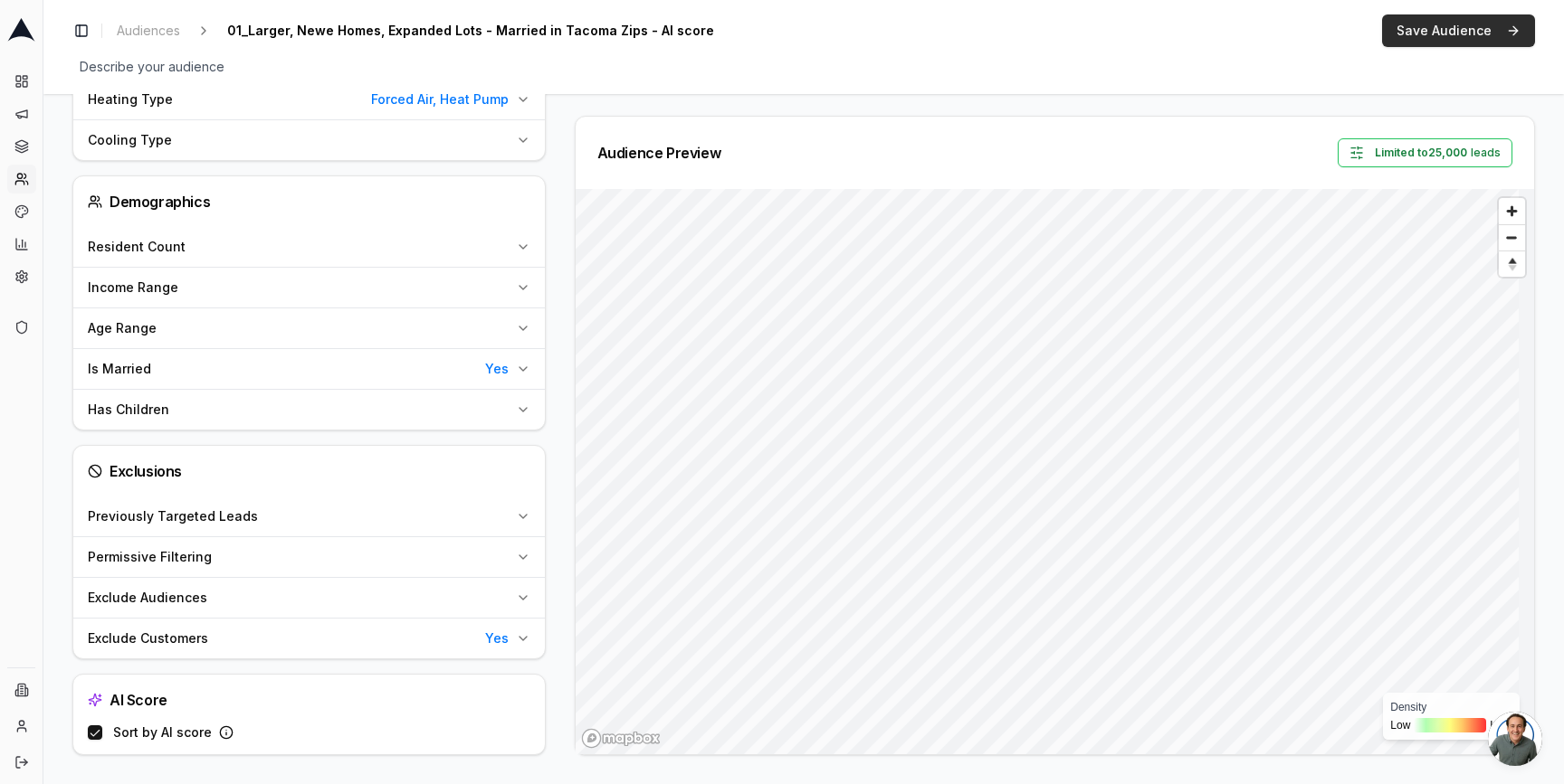
click at [1437, 29] on button "Save Audience" at bounding box center [1458, 30] width 153 height 32
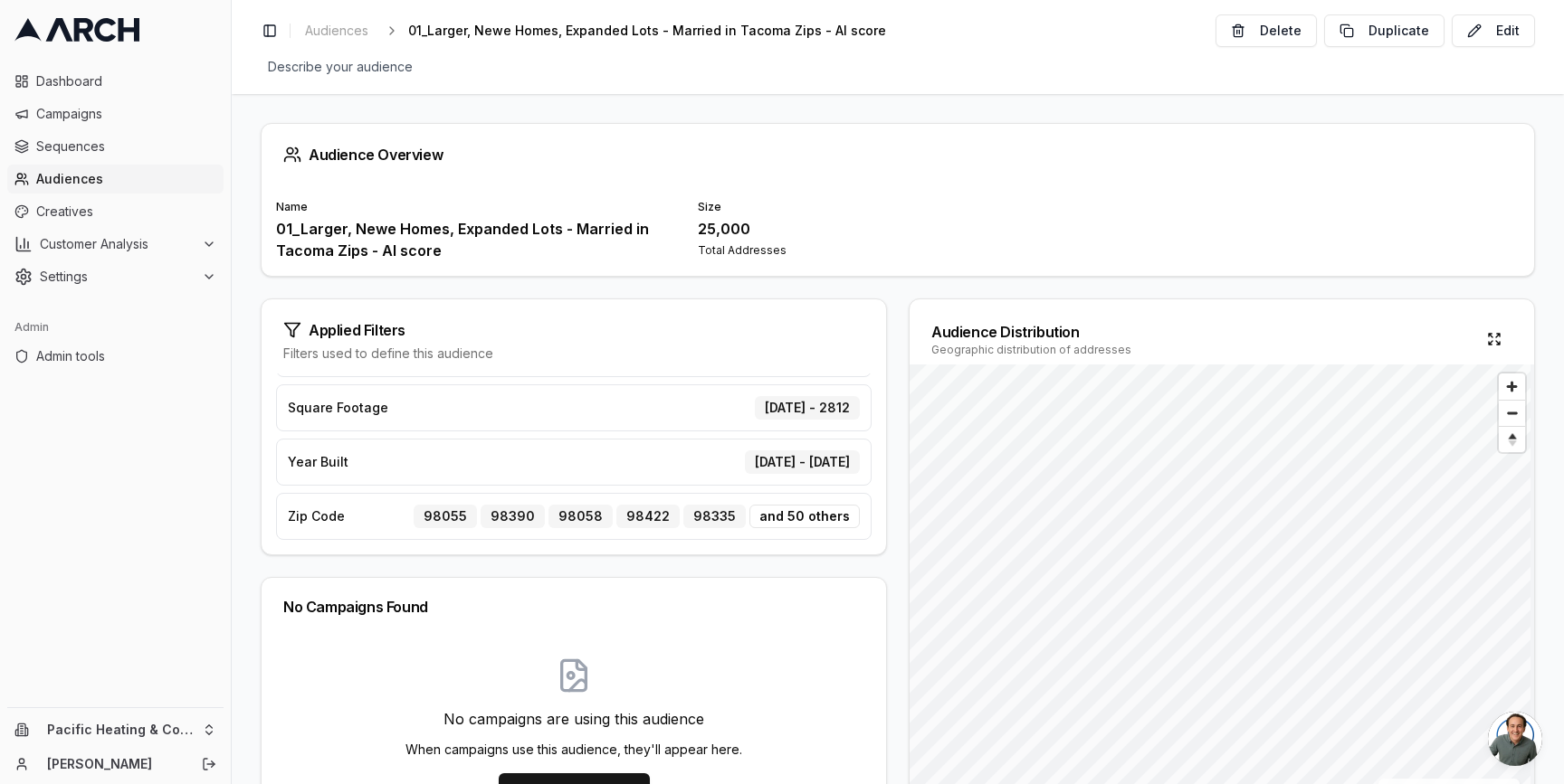
click at [891, 293] on div "Audience Overview Name 01_Larger, Newe Homes, Expanded Lots - Married in Tacoma…" at bounding box center [898, 439] width 1332 height 690
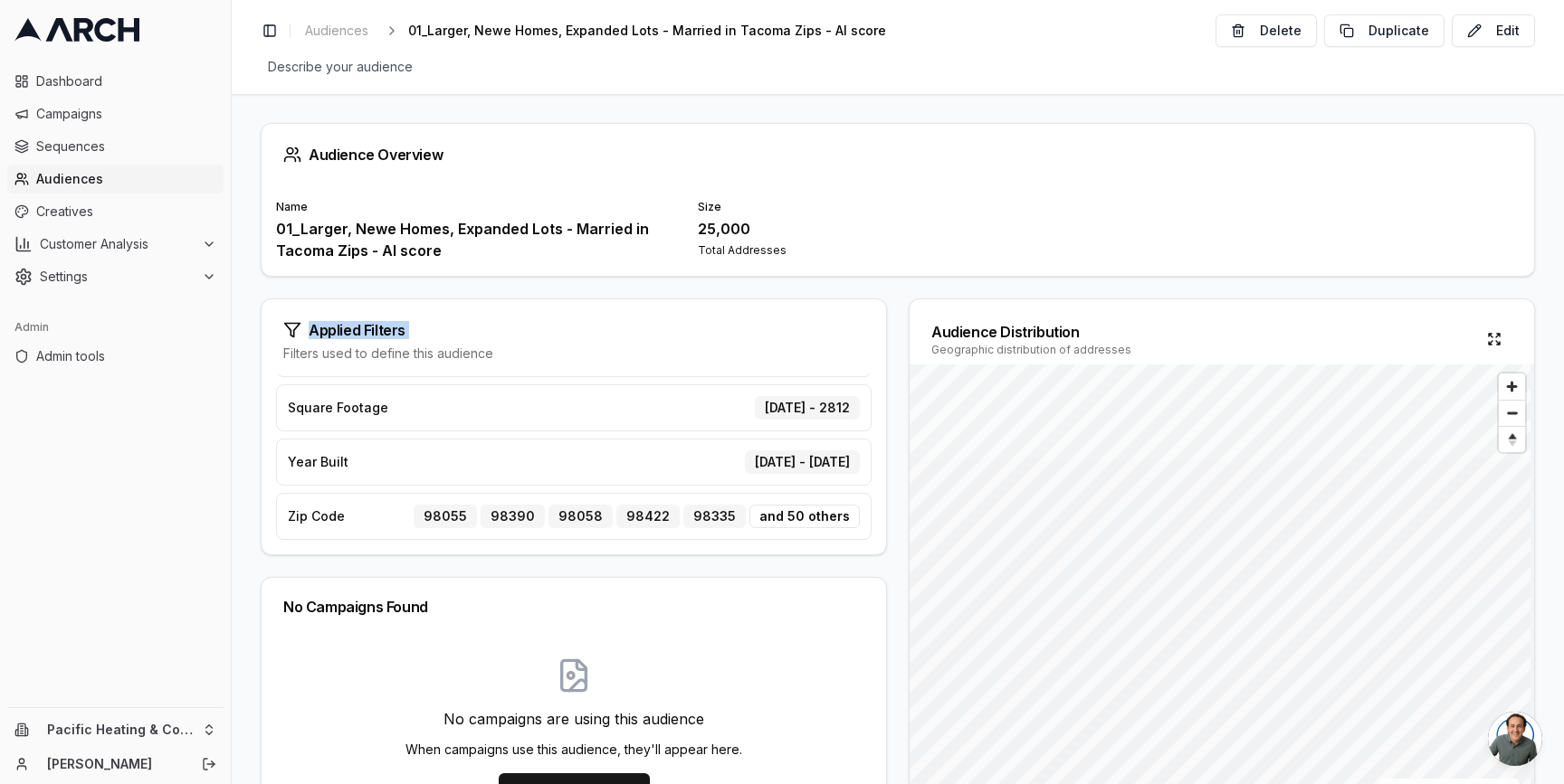
click at [891, 293] on div "Audience Overview Name 01_Larger, Newe Homes, Expanded Lots - Married in Tacoma…" at bounding box center [898, 439] width 1332 height 690
click at [71, 145] on span "Sequences" at bounding box center [126, 146] width 180 height 18
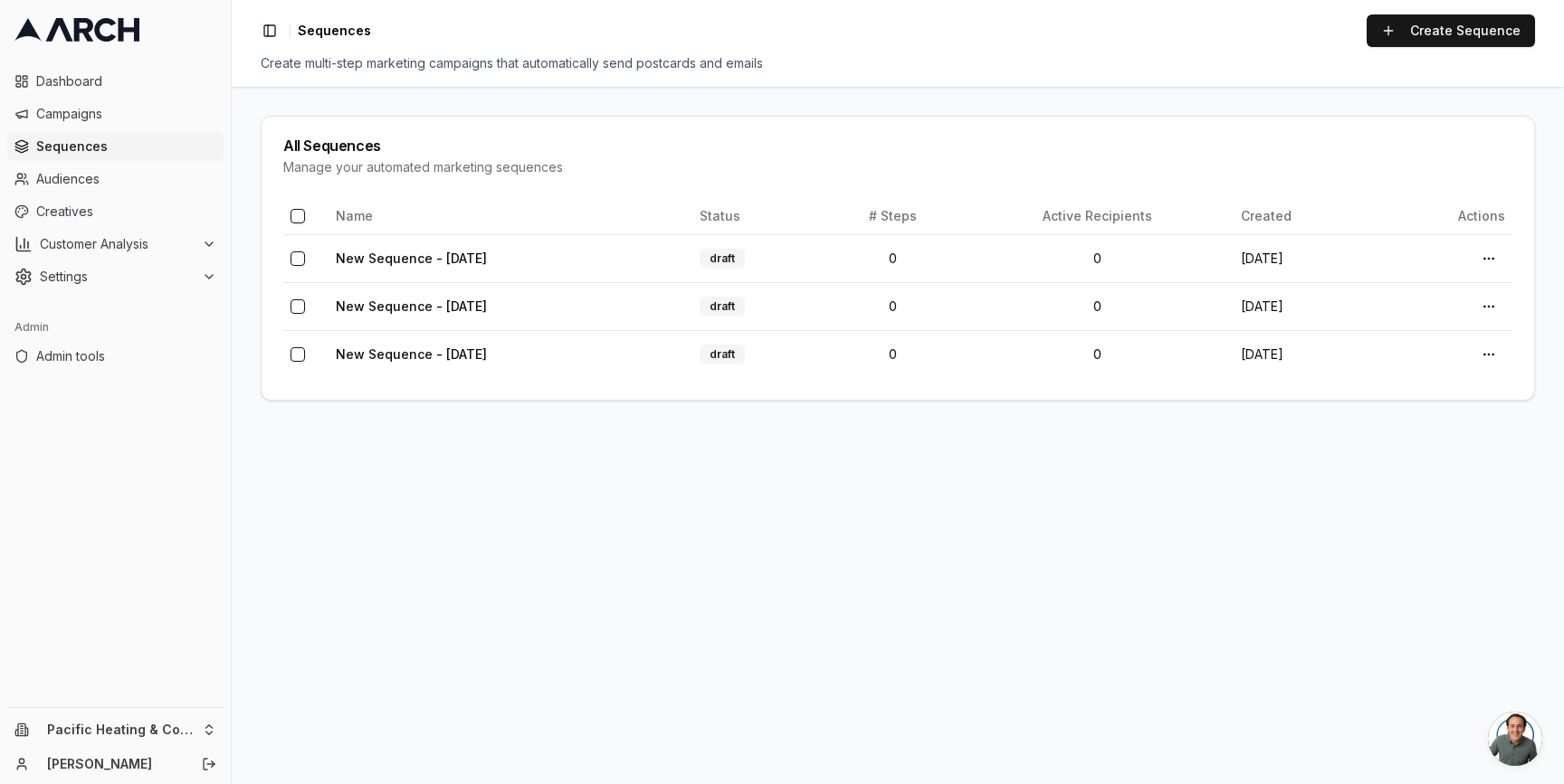
click at [775, 479] on main "All Sequences Manage your automated marketing sequences Name Status # Steps Act…" at bounding box center [898, 435] width 1332 height 698
click at [1444, 40] on link "Create Sequence" at bounding box center [1451, 30] width 168 height 32
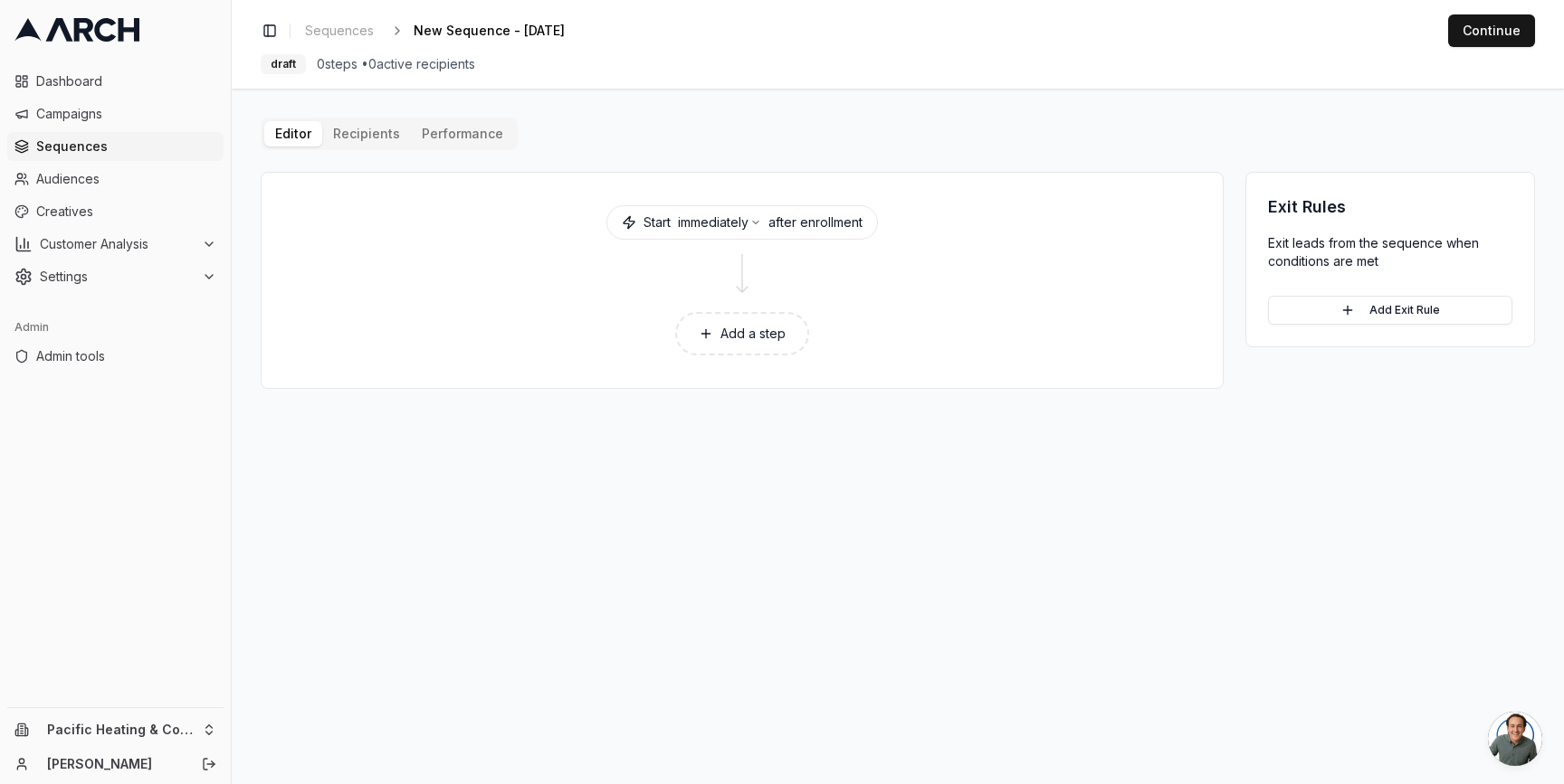
click at [717, 335] on button "Add a step" at bounding box center [742, 334] width 134 height 44
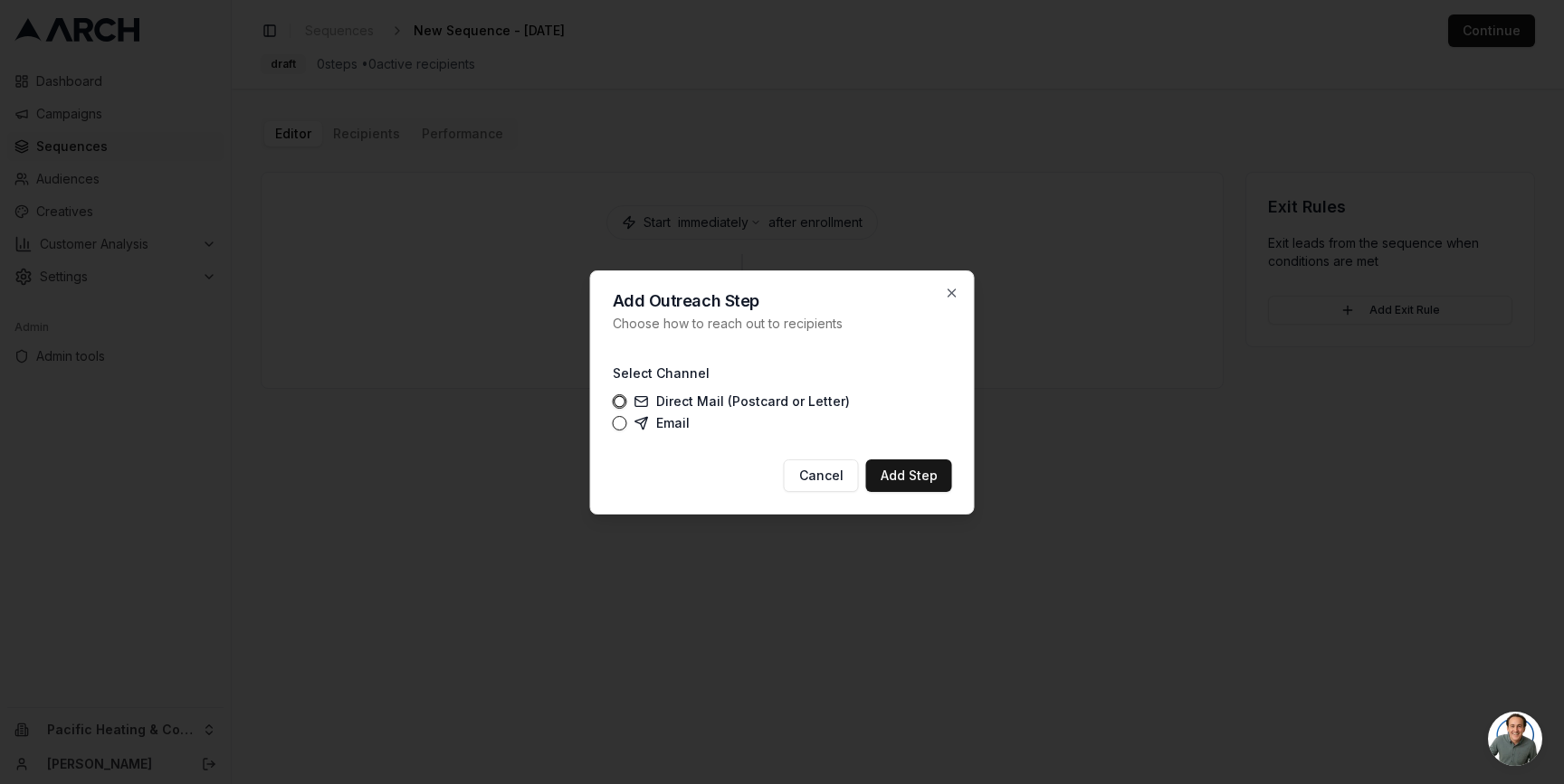
click at [644, 401] on icon at bounding box center [641, 401] width 14 height 14
click at [628, 401] on button "Direct Mail (Postcard or Letter)" at bounding box center [620, 401] width 14 height 14
click at [887, 466] on button "Add Step" at bounding box center [909, 476] width 86 height 32
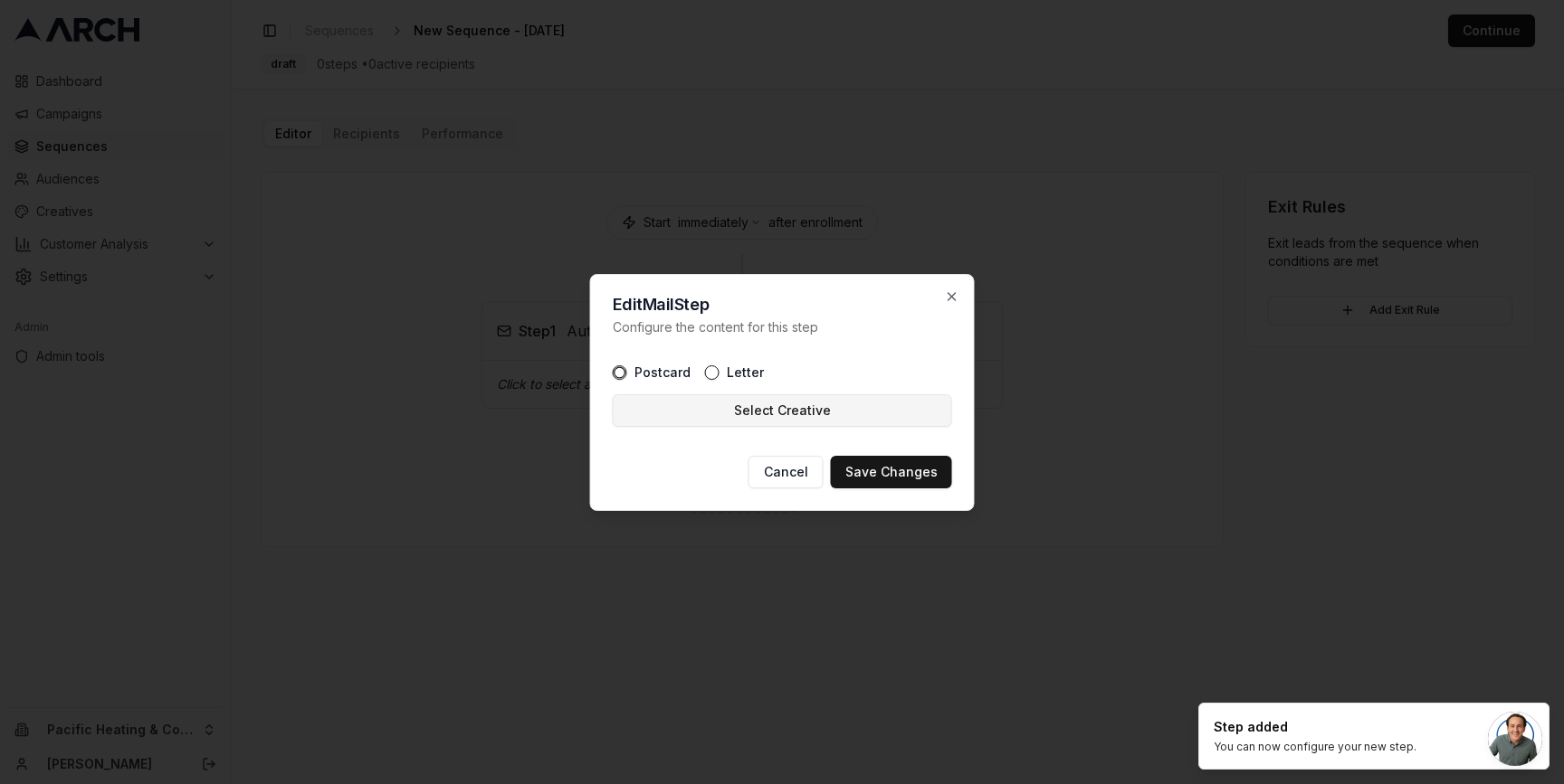
click at [761, 407] on button "Select Creative" at bounding box center [782, 411] width 339 height 32
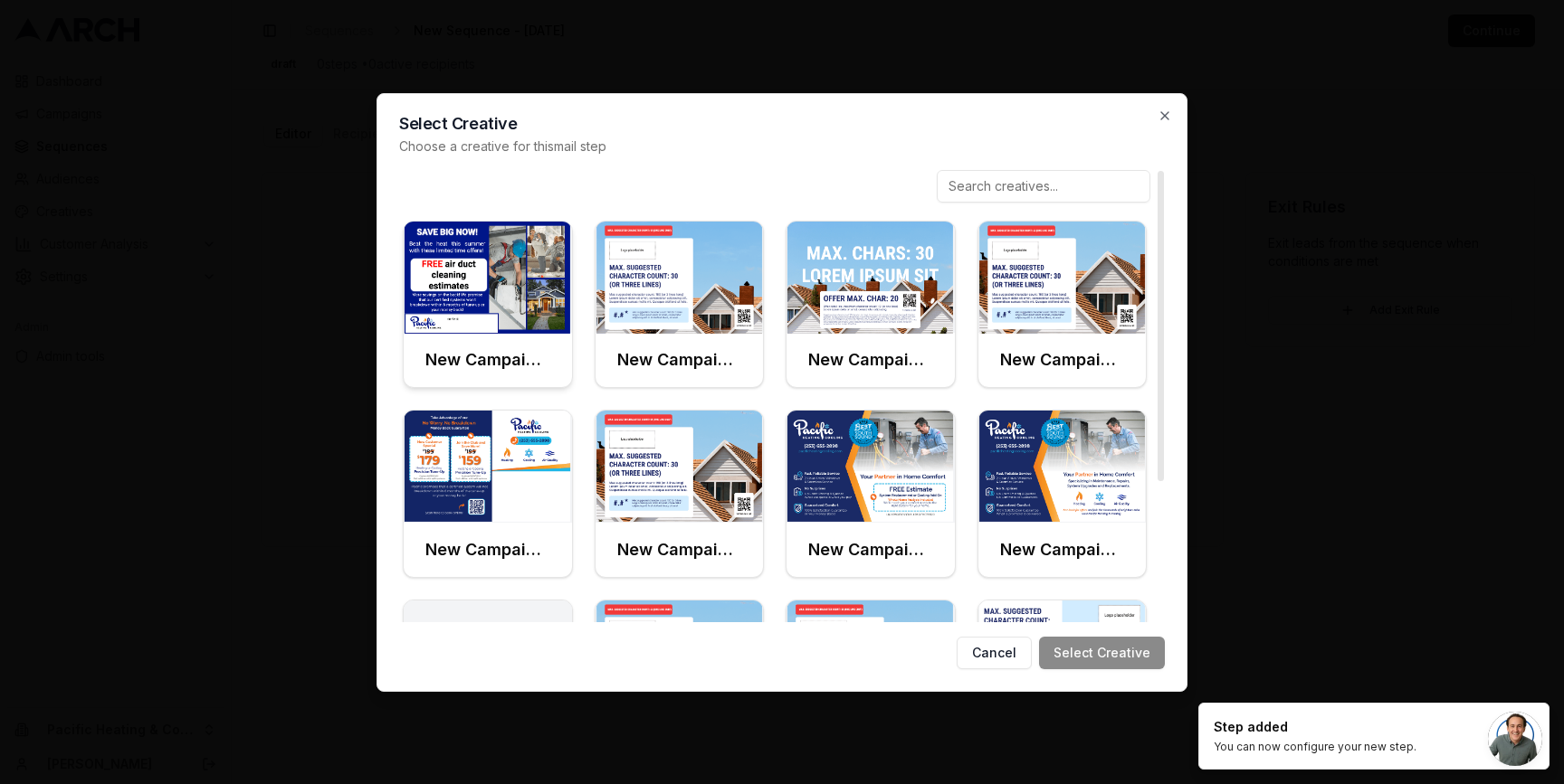
click at [510, 285] on img at bounding box center [488, 277] width 168 height 112
click at [1144, 649] on button "Select Creative" at bounding box center [1102, 653] width 126 height 32
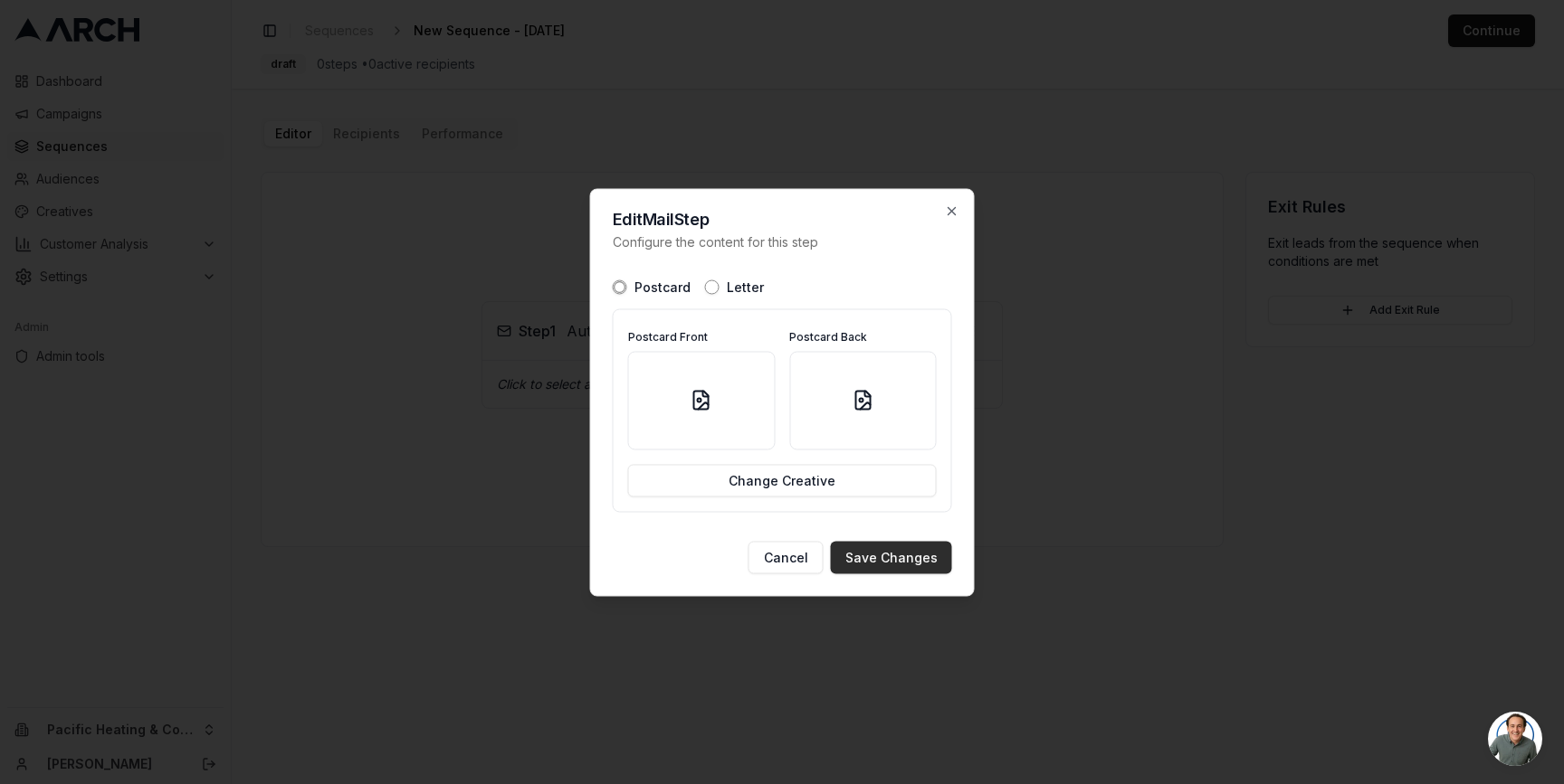
click at [894, 556] on button "Save Changes" at bounding box center [892, 557] width 122 height 32
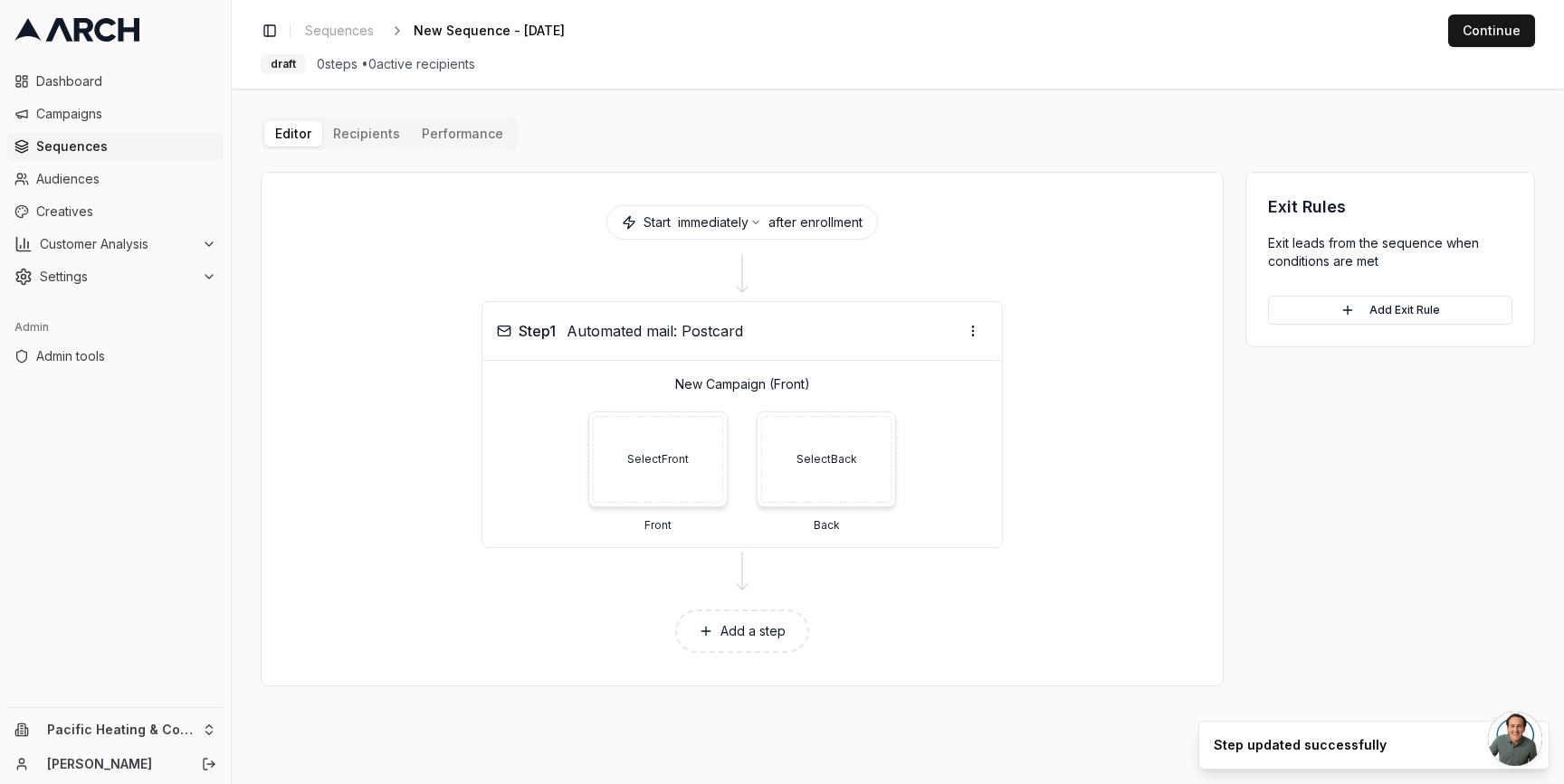
click at [728, 629] on button "Add a step" at bounding box center [742, 632] width 134 height 44
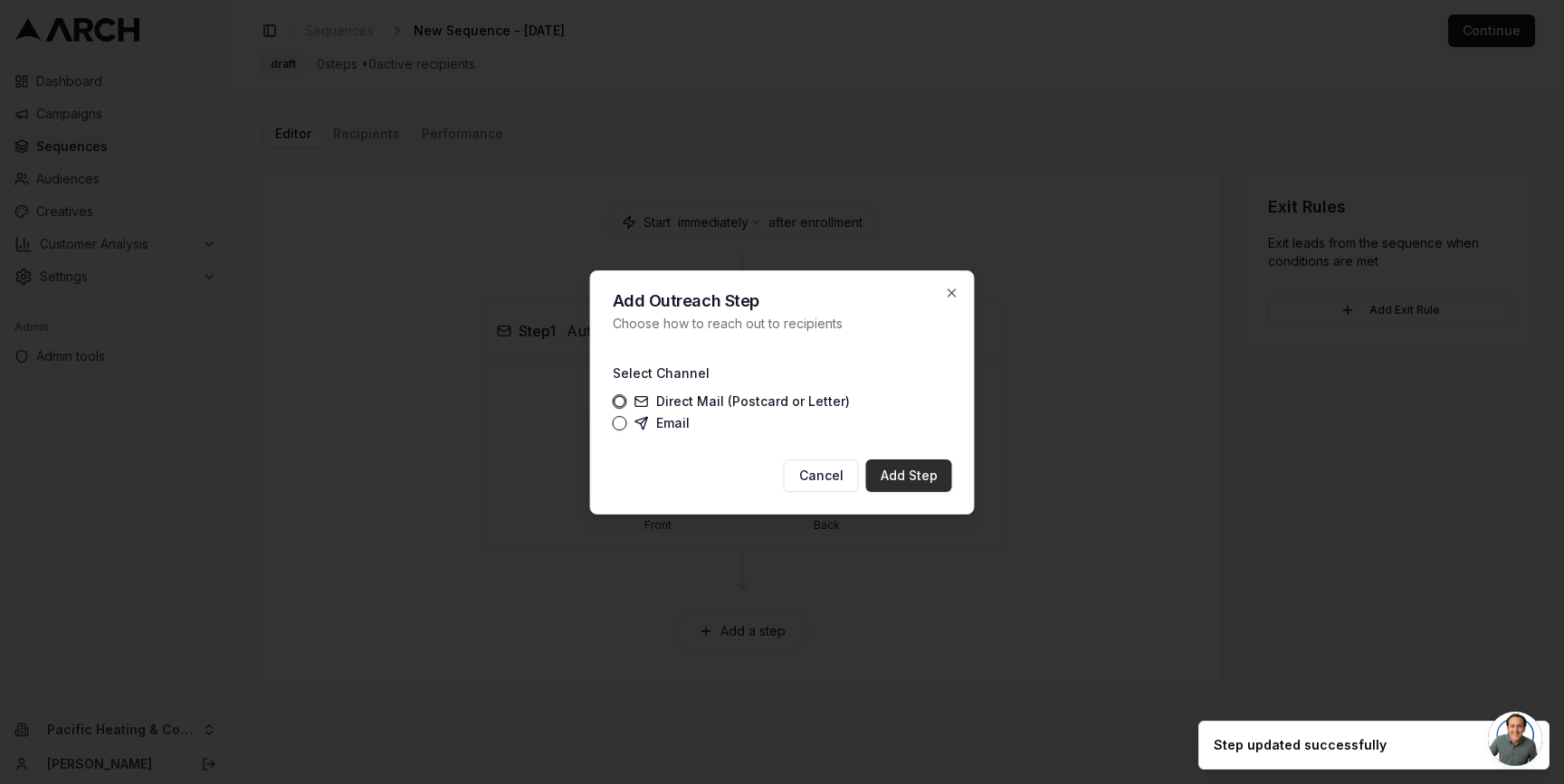
click at [913, 481] on button "Add Step" at bounding box center [909, 476] width 86 height 32
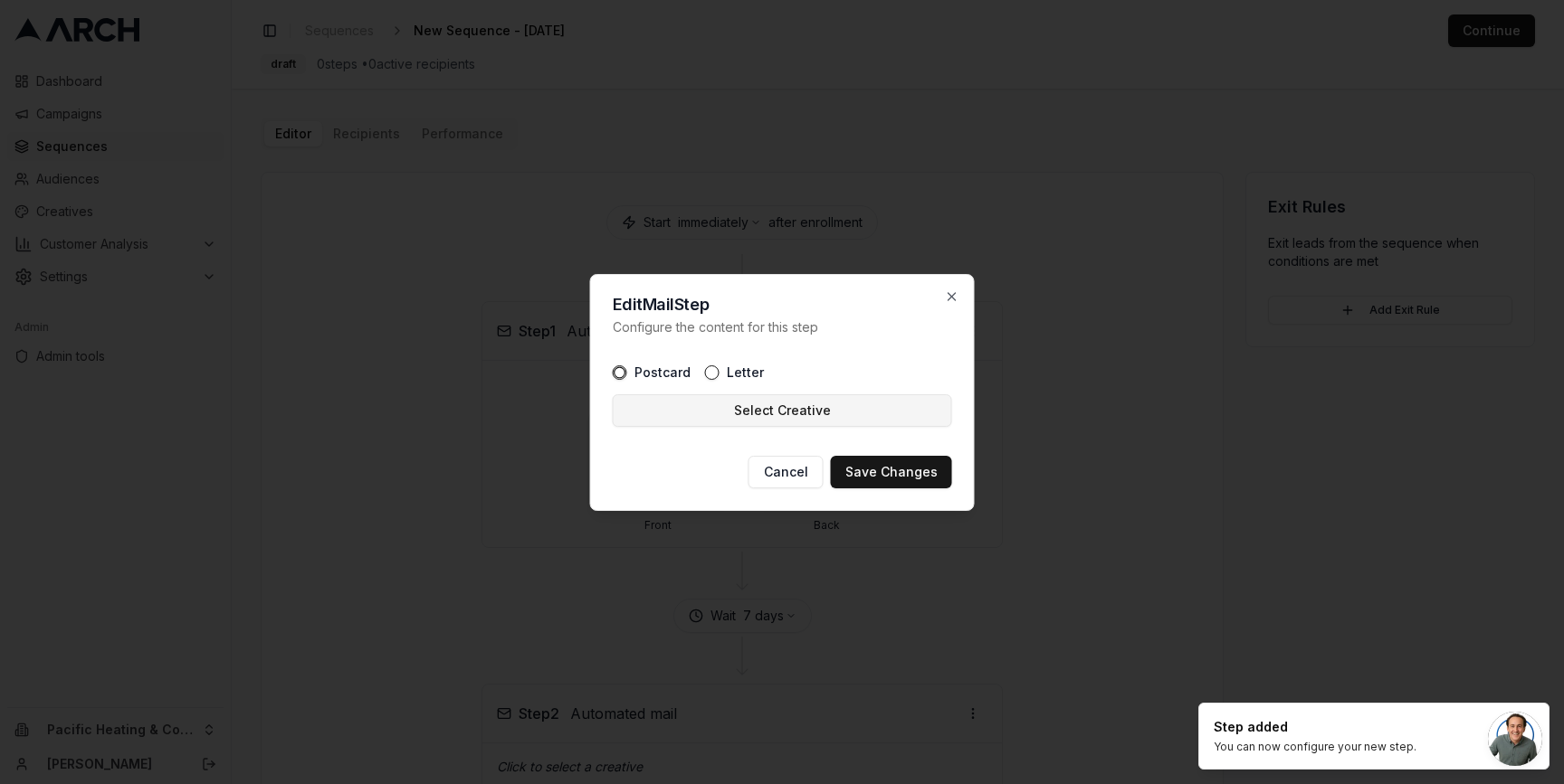
click at [765, 407] on button "Select Creative" at bounding box center [782, 411] width 339 height 32
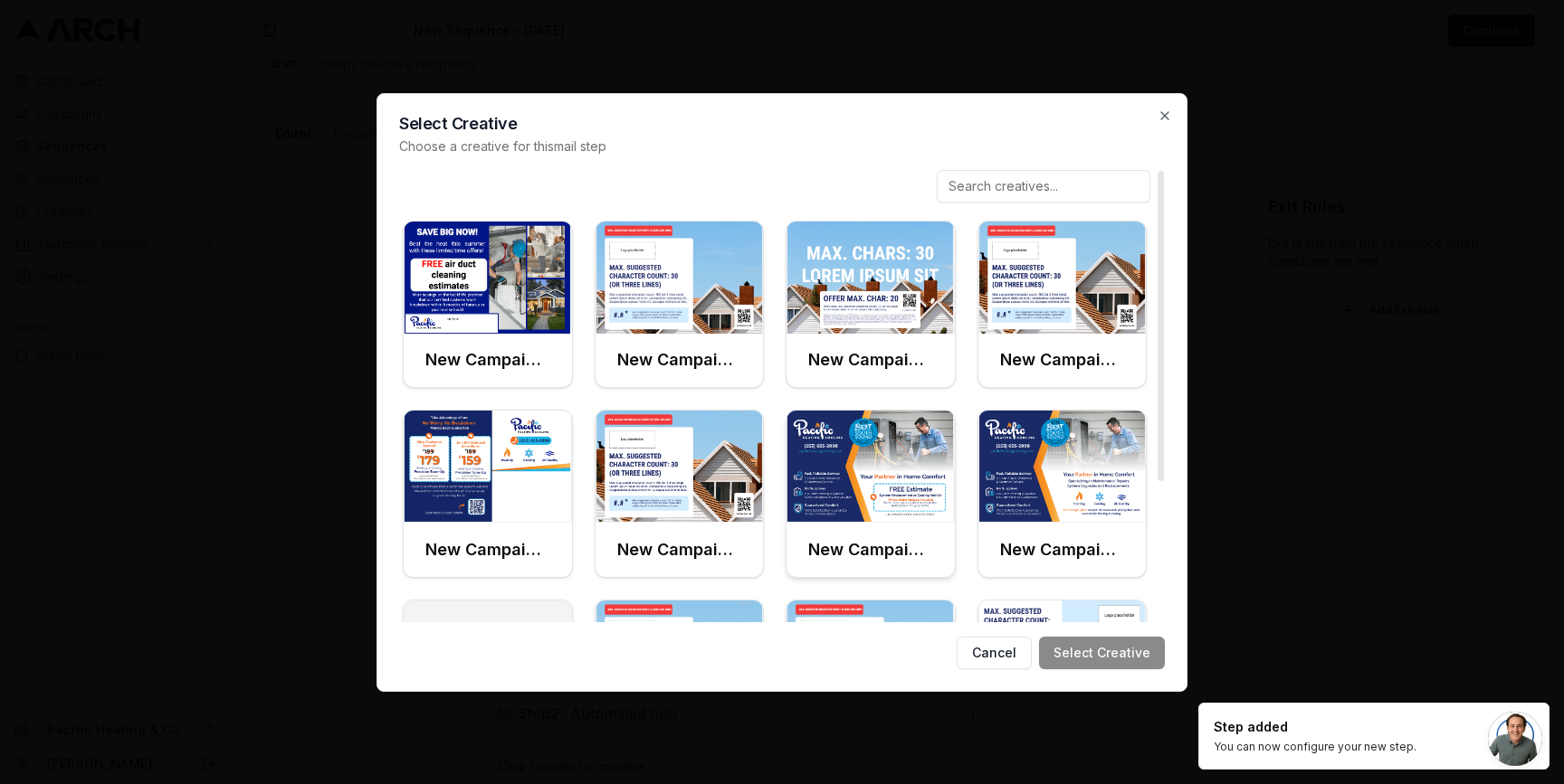
click at [849, 442] on img at bounding box center [870, 467] width 168 height 112
click at [1119, 652] on button "Select Creative" at bounding box center [1102, 653] width 126 height 32
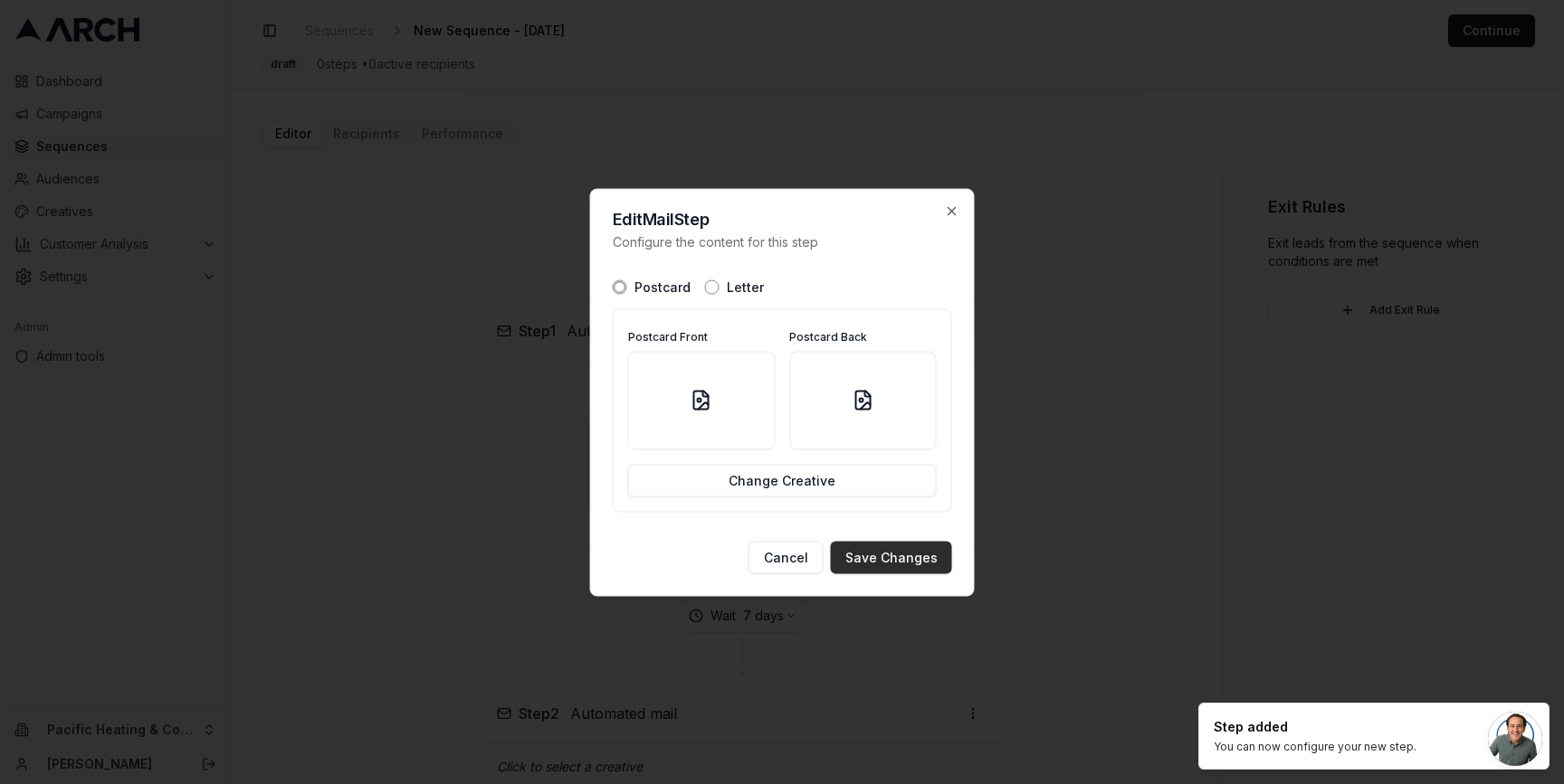
click at [902, 561] on button "Save Changes" at bounding box center [892, 557] width 122 height 32
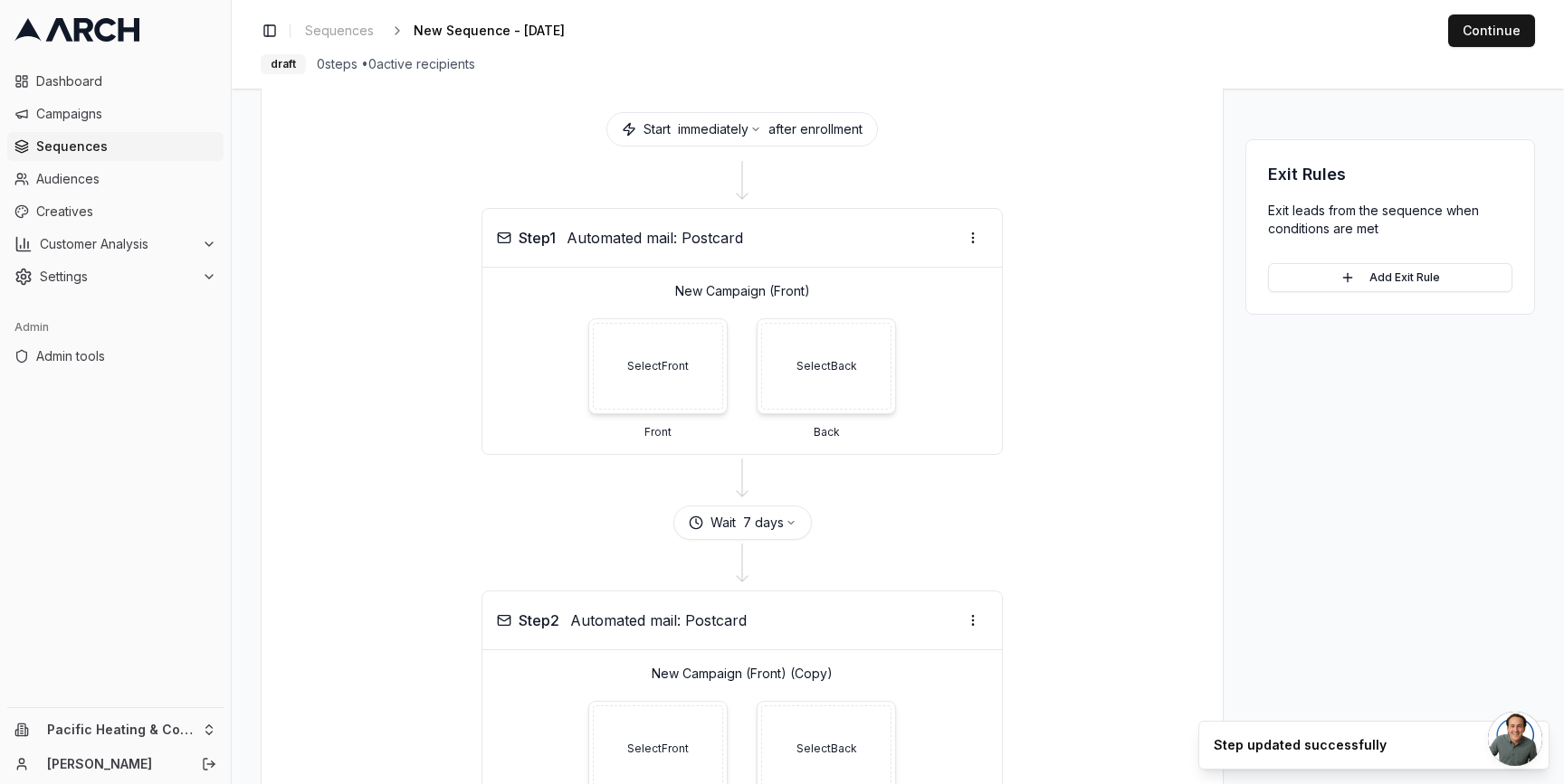
scroll to position [101, 0]
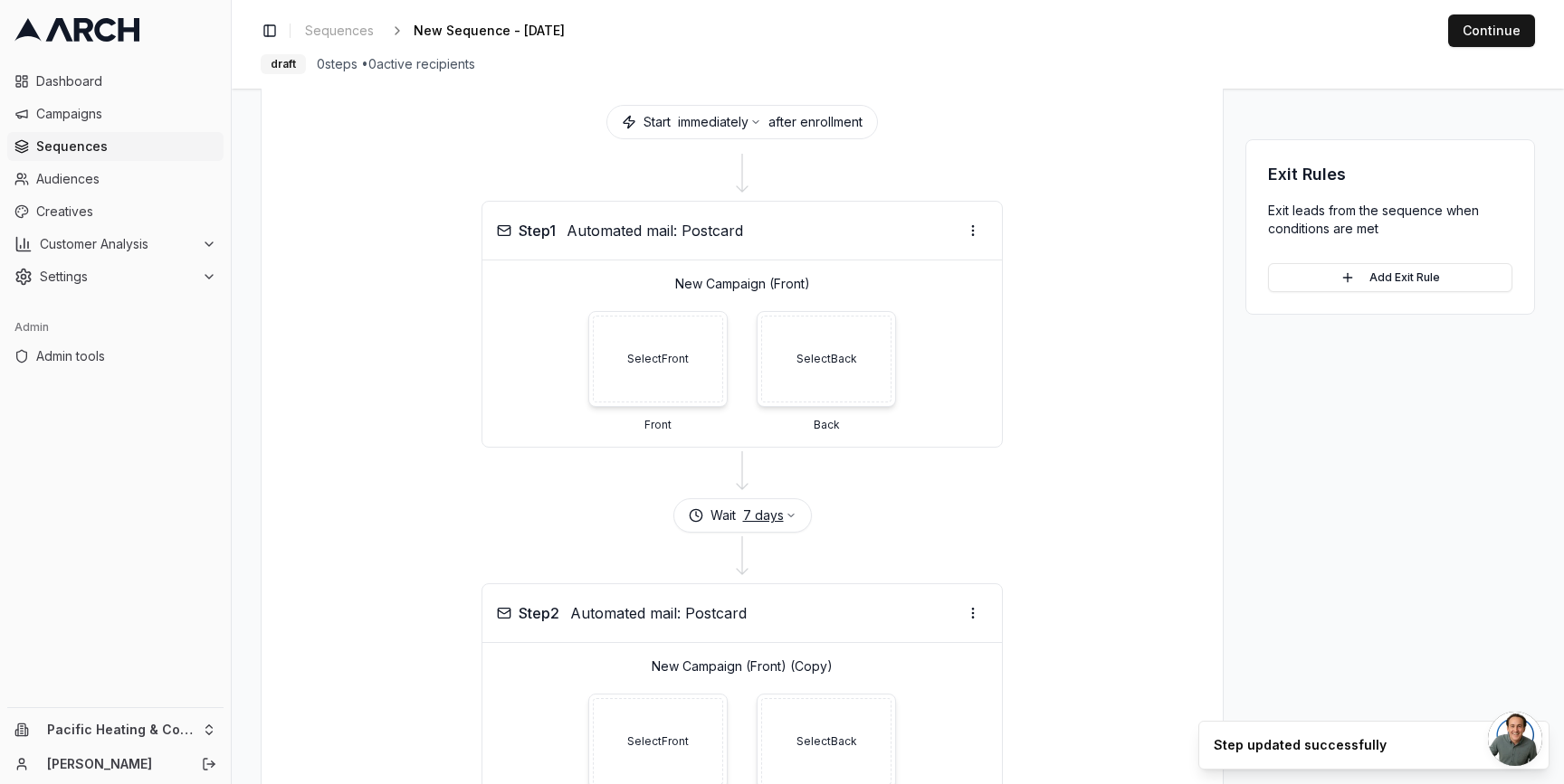
click at [765, 508] on button "7 days" at bounding box center [770, 515] width 53 height 18
type input "30"
click at [822, 637] on button "Save" at bounding box center [813, 623] width 48 height 29
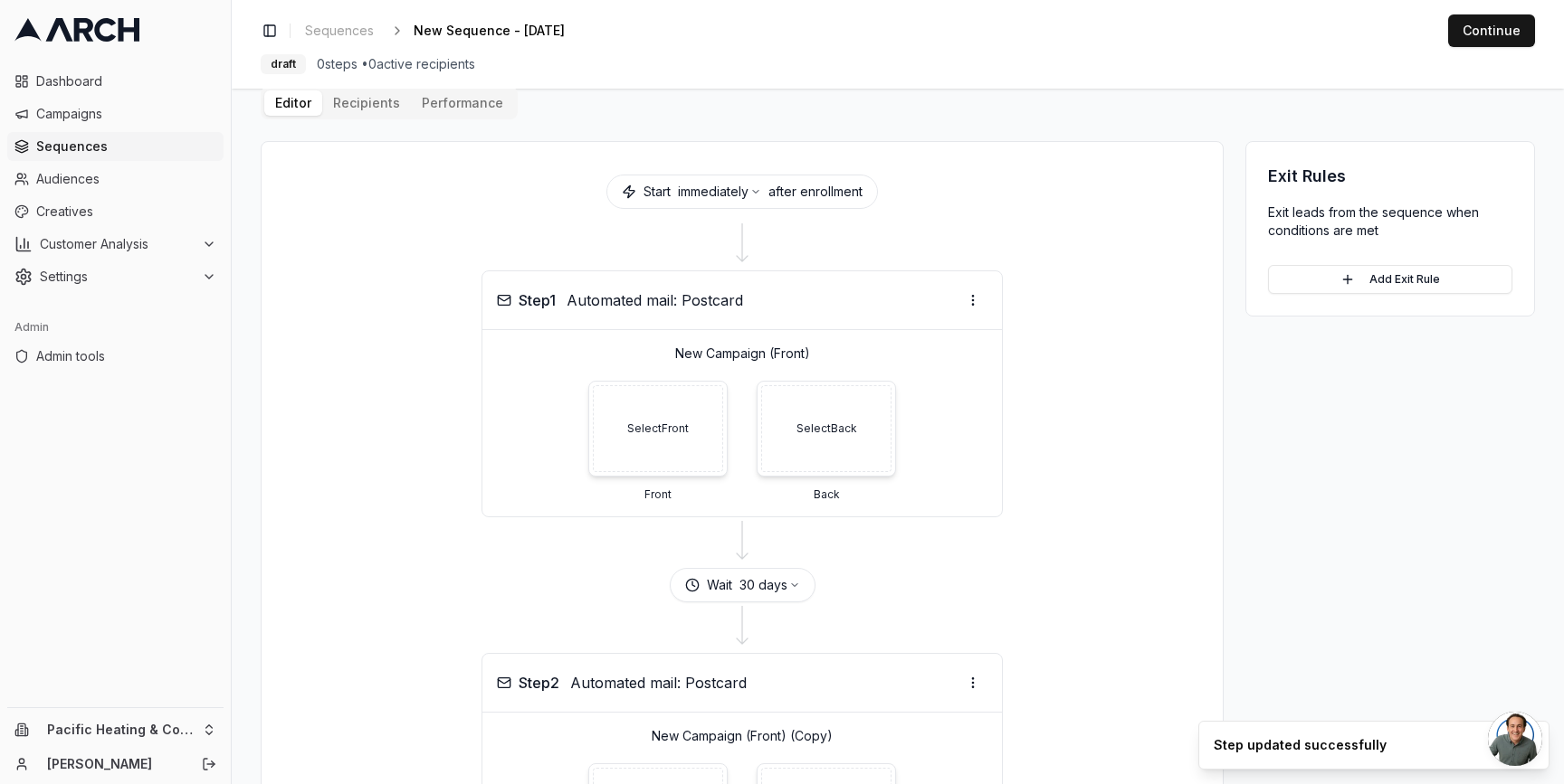
scroll to position [20, 0]
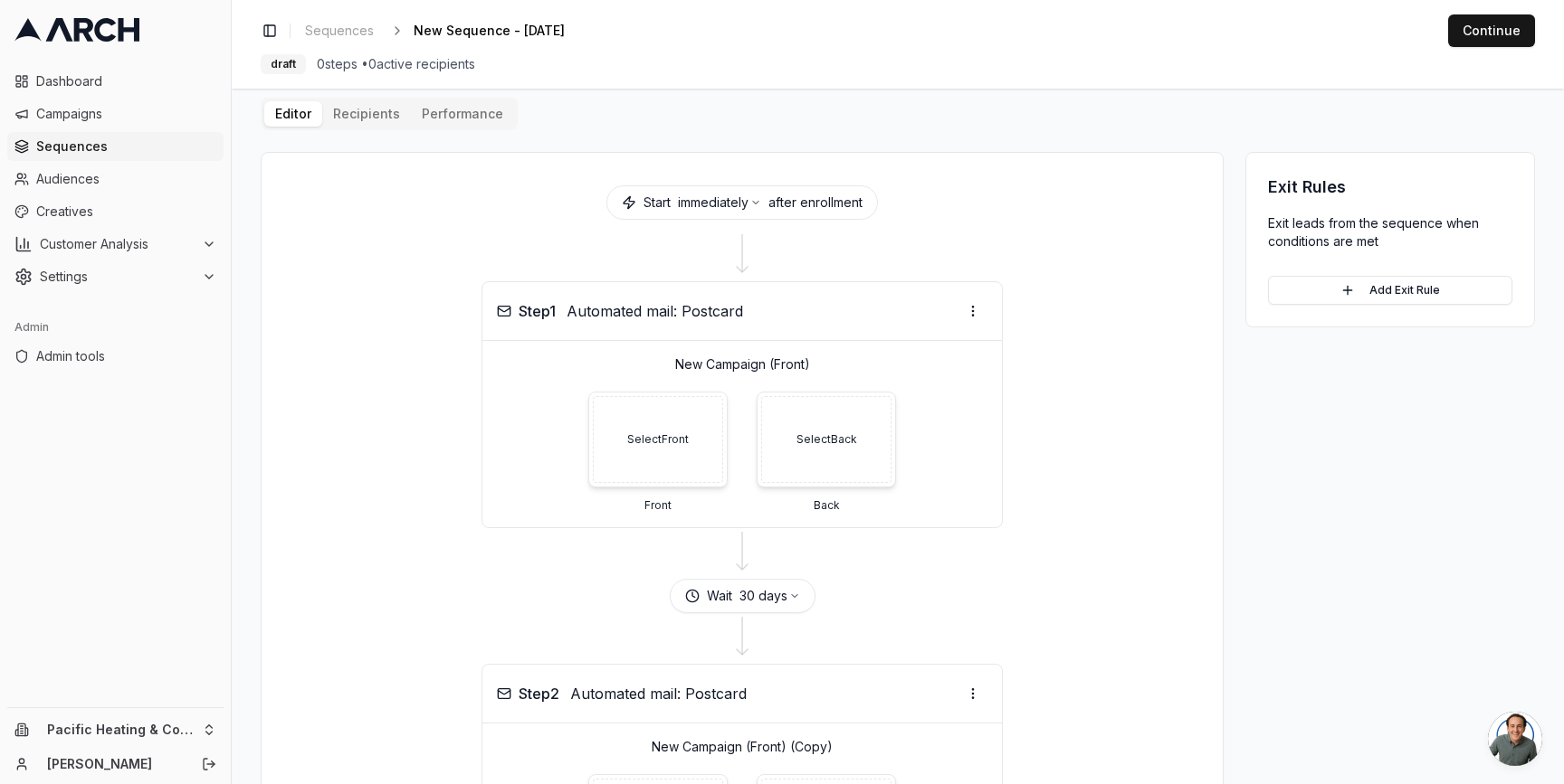
click at [1108, 442] on div "Step 1 Automated mail: Postcard New Campaign (Front) Select Front Front Select …" at bounding box center [742, 405] width 917 height 247
click at [1390, 293] on button "Add Exit Rule" at bounding box center [1390, 290] width 244 height 29
click at [1441, 402] on button "Add Rule" at bounding box center [1440, 402] width 114 height 32
click at [1407, 343] on button "Add Exit Rule" at bounding box center [1390, 346] width 244 height 29
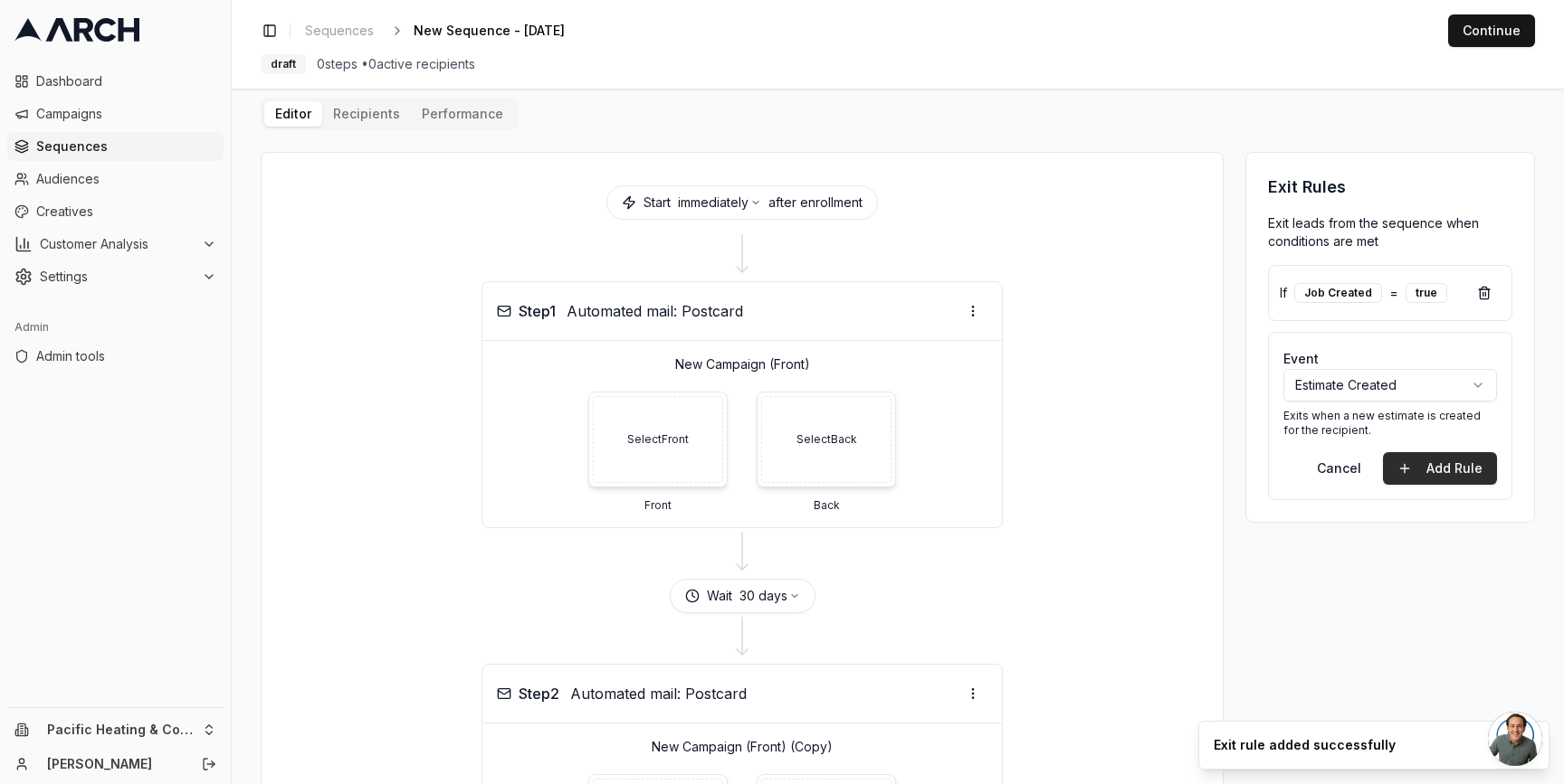
click at [1419, 466] on button "Add Rule" at bounding box center [1440, 468] width 114 height 32
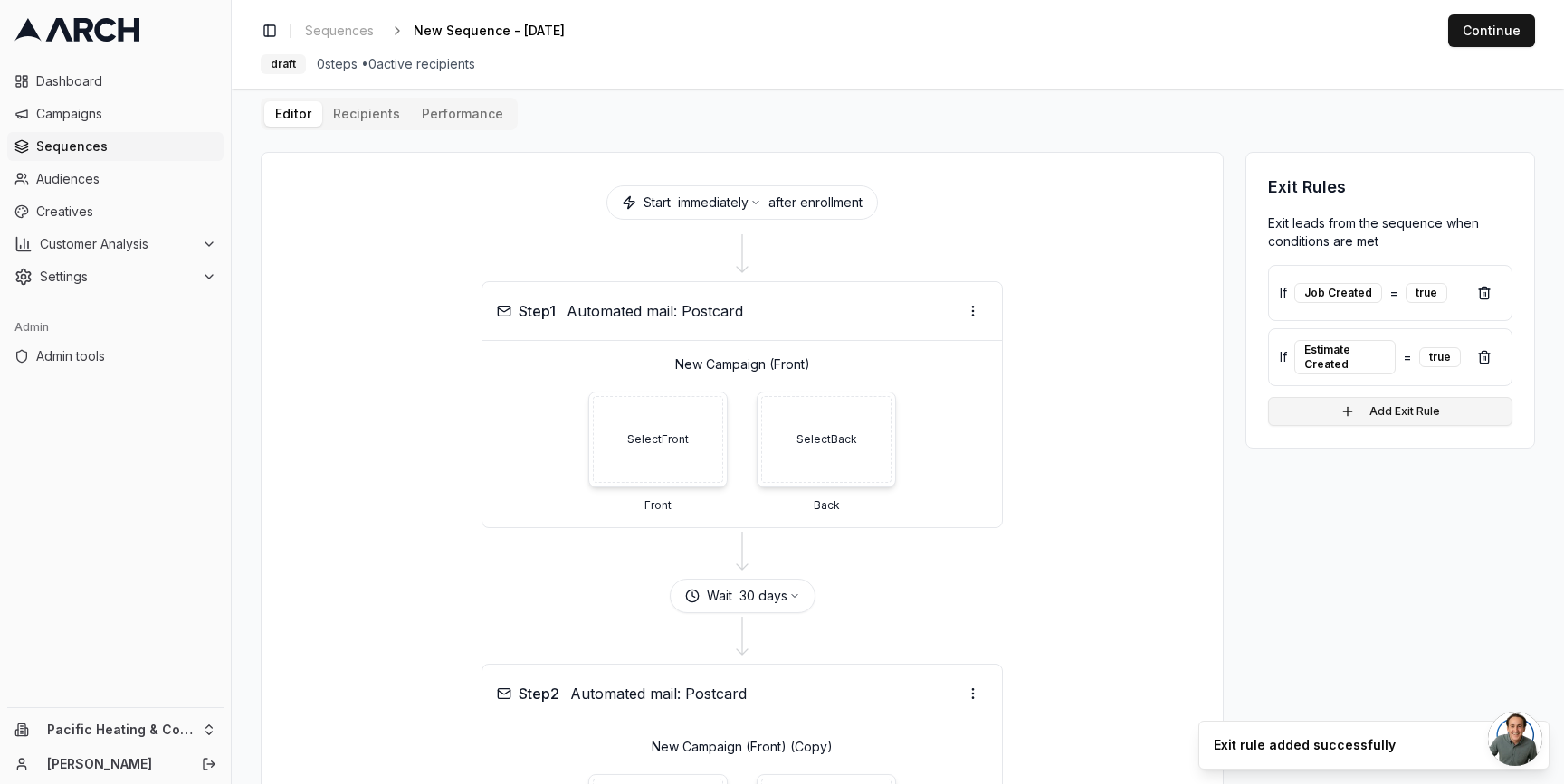
click at [1371, 403] on button "Add Exit Rule" at bounding box center [1390, 411] width 244 height 29
click at [1422, 527] on button "Add Rule" at bounding box center [1440, 534] width 114 height 32
click at [1396, 458] on div "If Job Created = true If Estimate Created = true If Call Created = true Add Exi…" at bounding box center [1390, 377] width 244 height 224
click at [1381, 467] on button "Add Exit Rule" at bounding box center [1390, 475] width 244 height 29
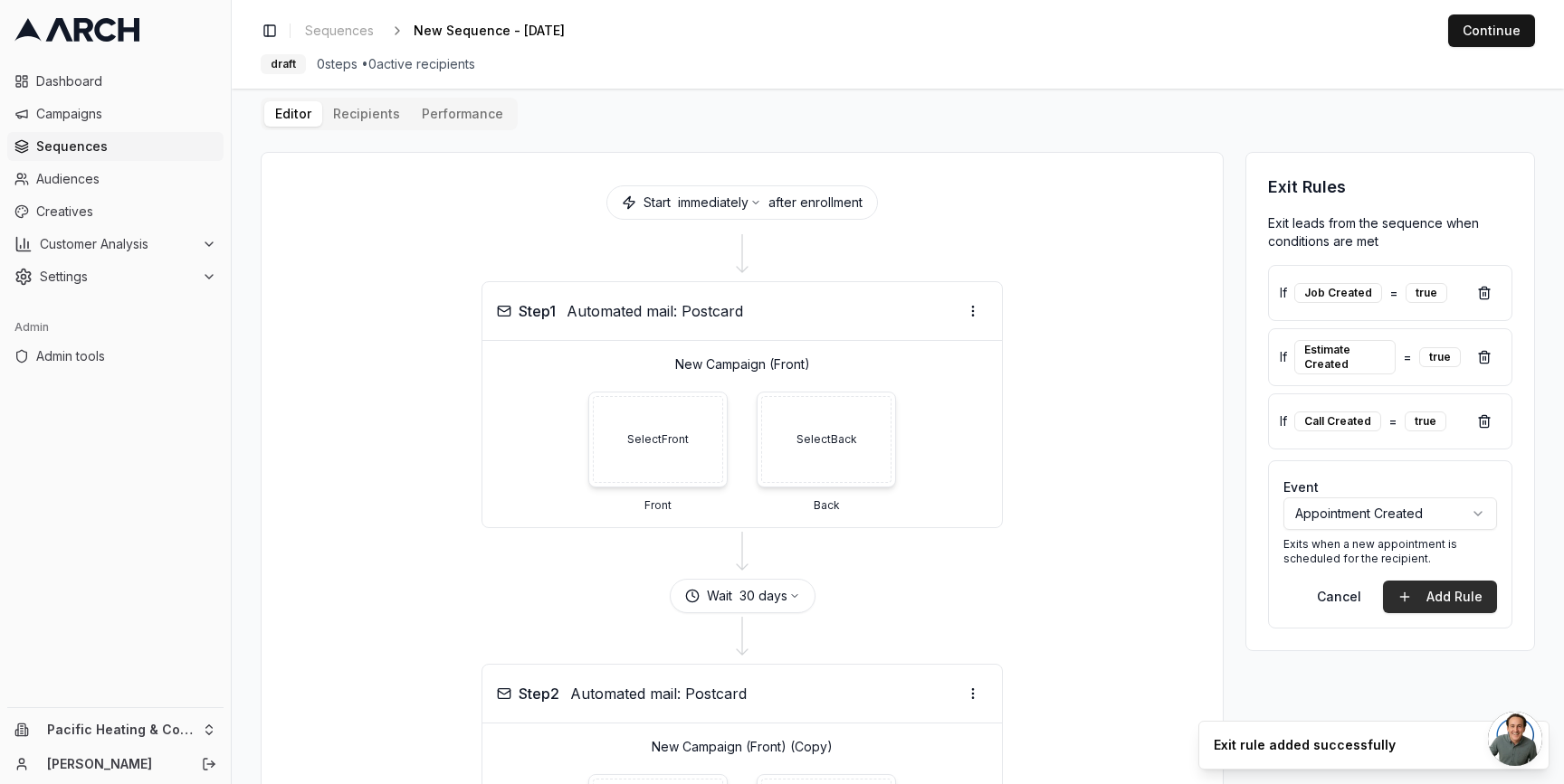
click at [1449, 596] on button "Add Rule" at bounding box center [1440, 597] width 114 height 32
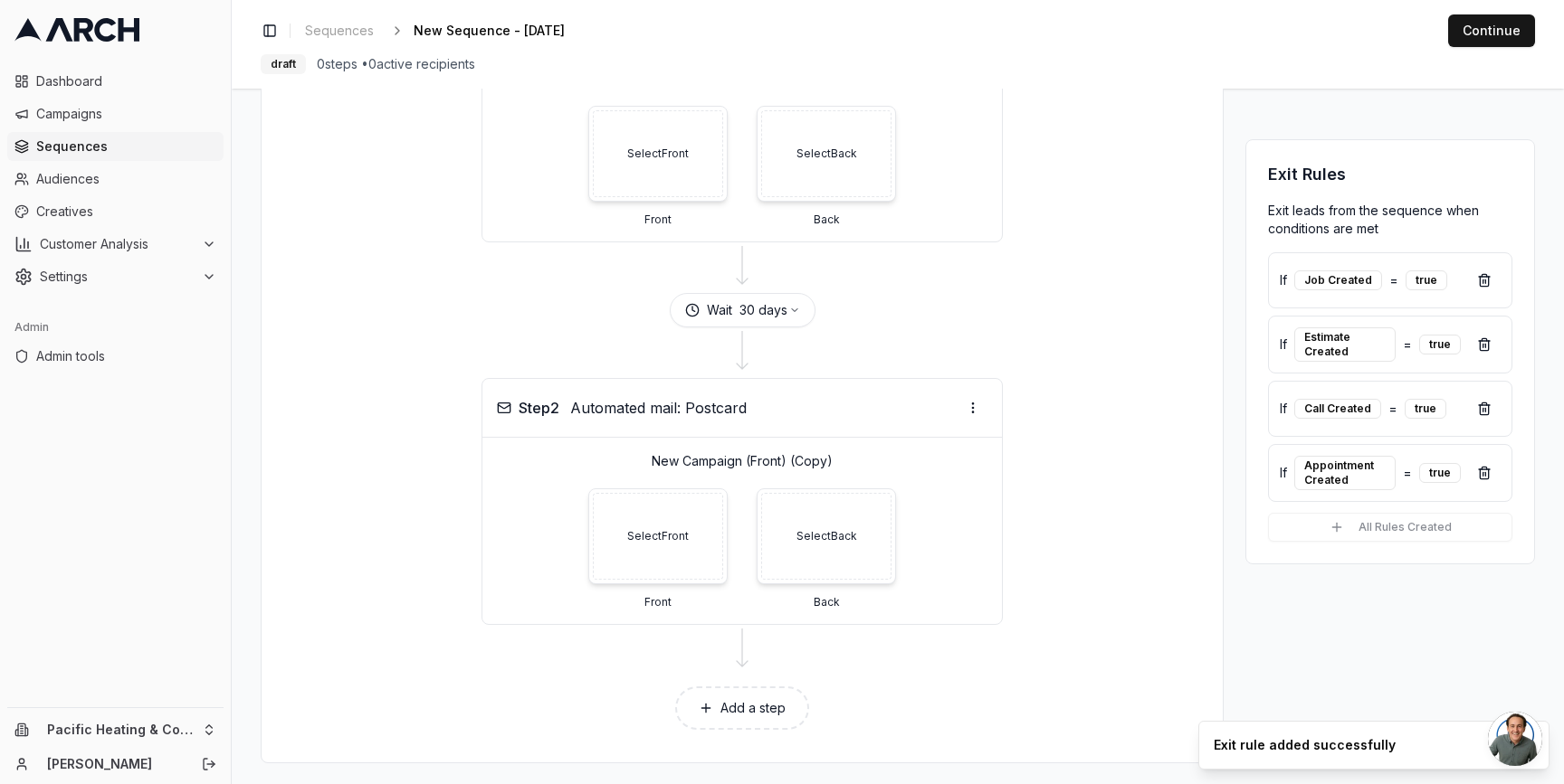
scroll to position [314, 0]
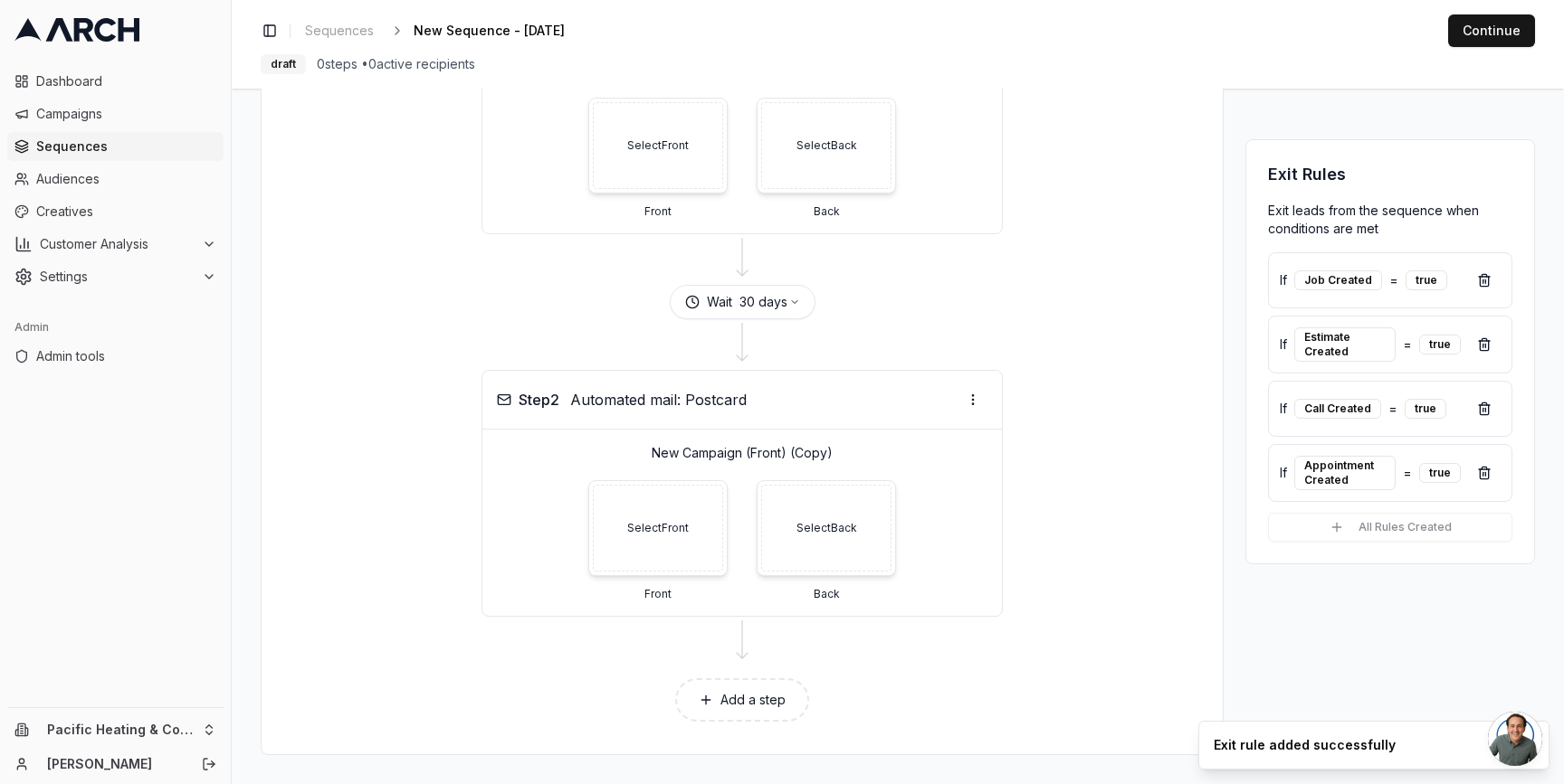
click at [731, 691] on button "Add a step" at bounding box center [742, 700] width 134 height 44
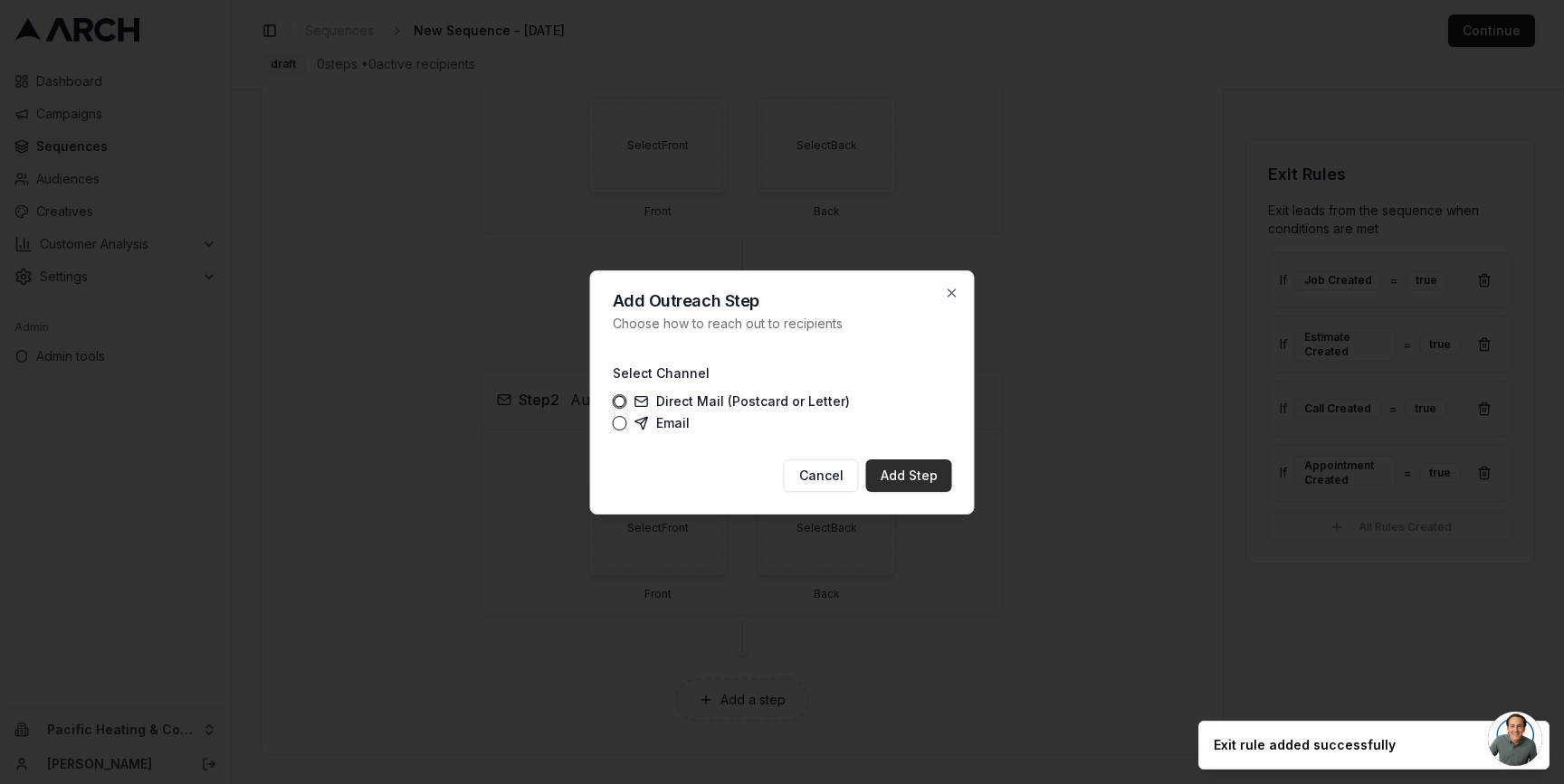
click at [897, 465] on button "Add Step" at bounding box center [909, 476] width 86 height 32
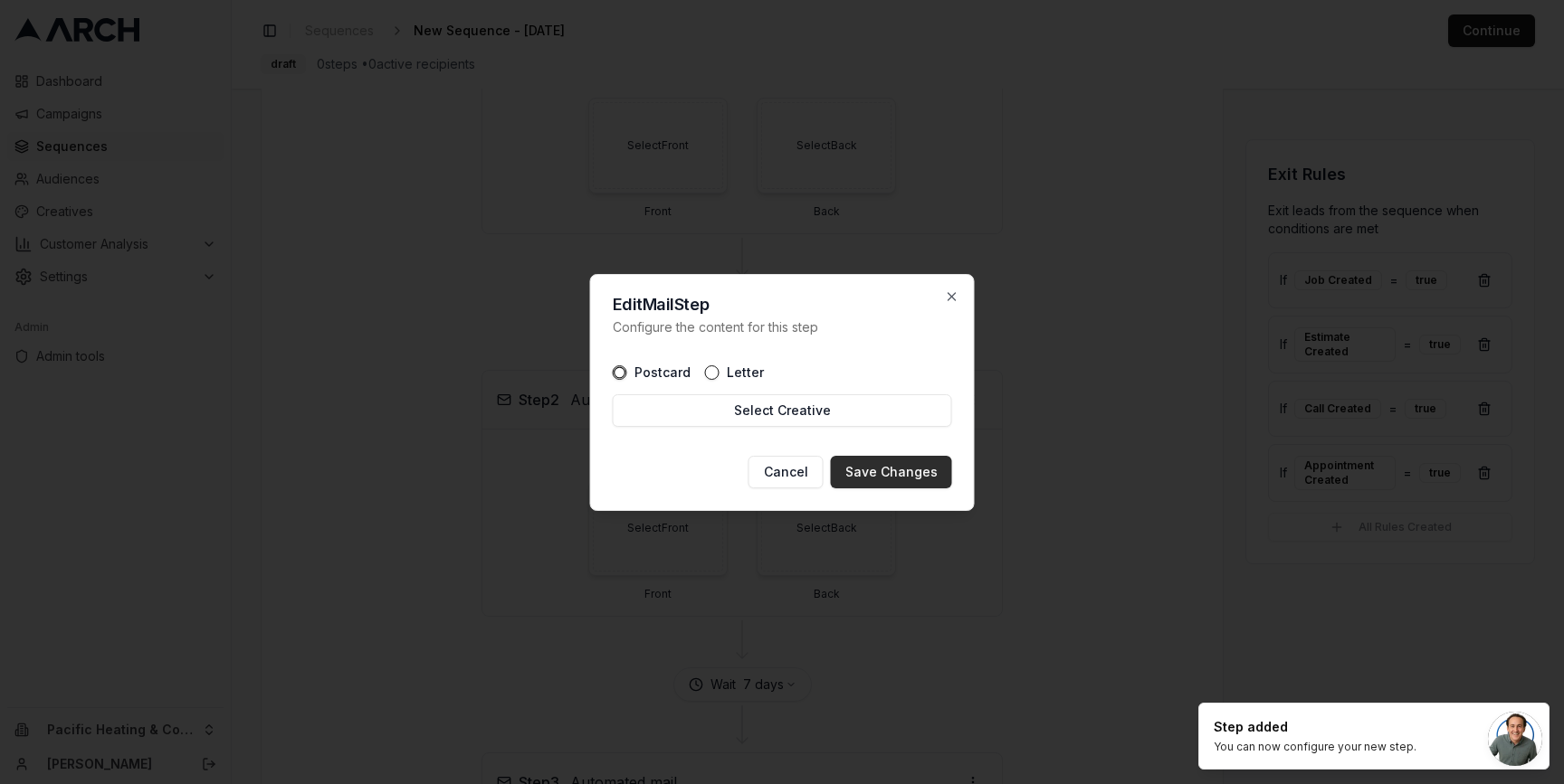
click at [896, 475] on button "Save Changes" at bounding box center [892, 472] width 122 height 32
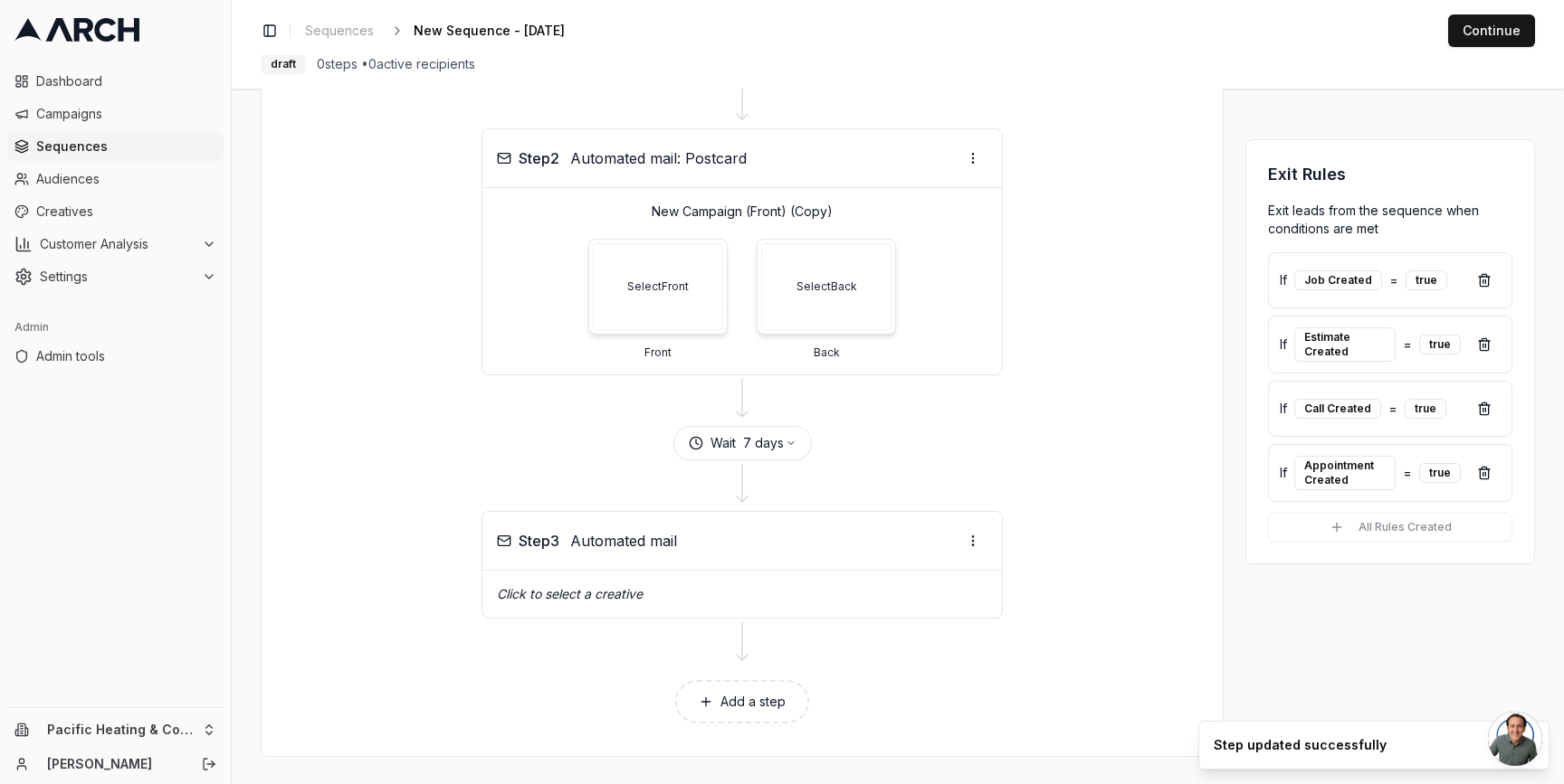
scroll to position [557, 0]
click at [767, 441] on button "7 days" at bounding box center [770, 441] width 53 height 18
type input "30"
click at [825, 546] on button "Save" at bounding box center [813, 549] width 48 height 29
click at [1069, 466] on div at bounding box center [742, 484] width 917 height 50
